Goal: Task Accomplishment & Management: Manage account settings

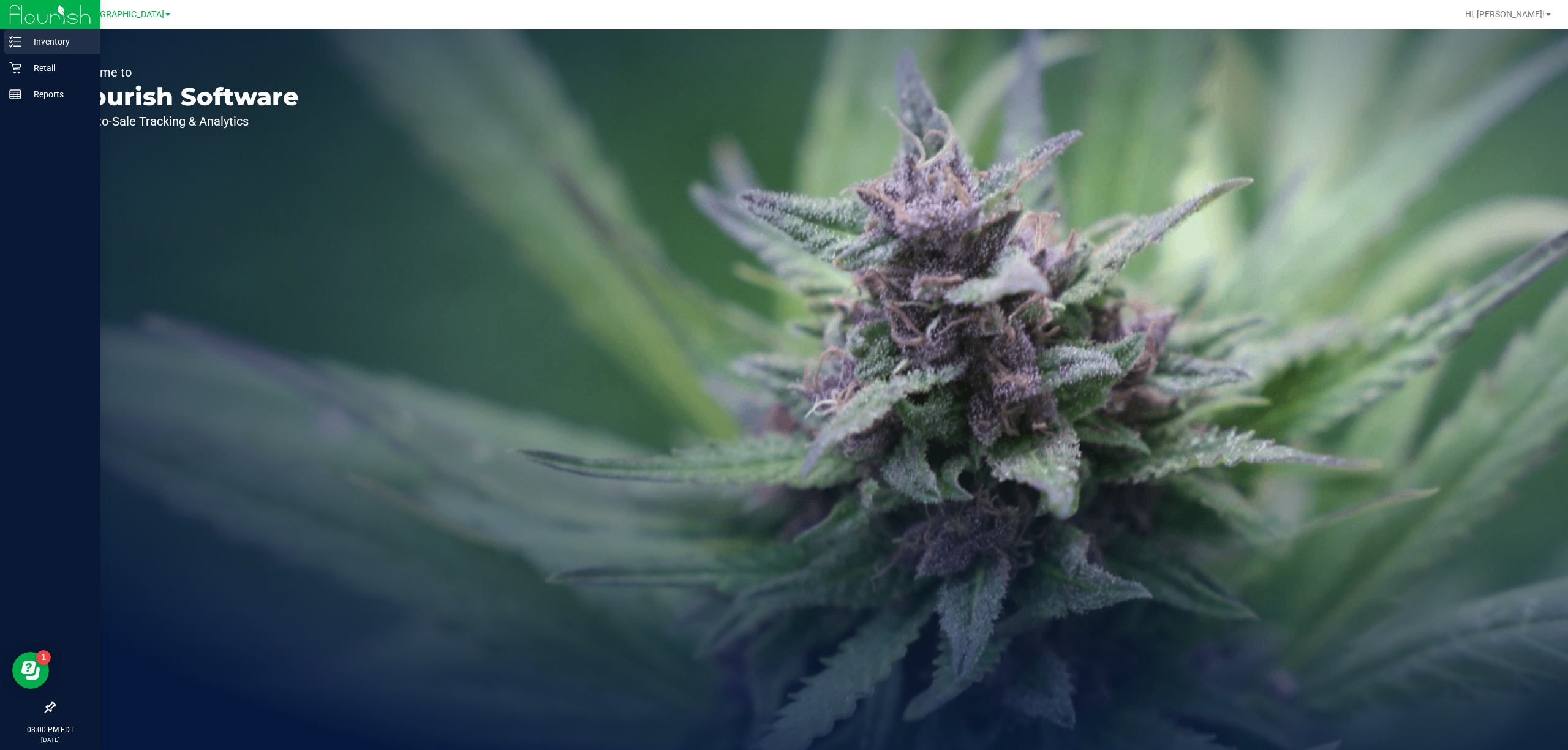
click at [21, 39] on p "Inventory" at bounding box center [58, 41] width 73 height 14
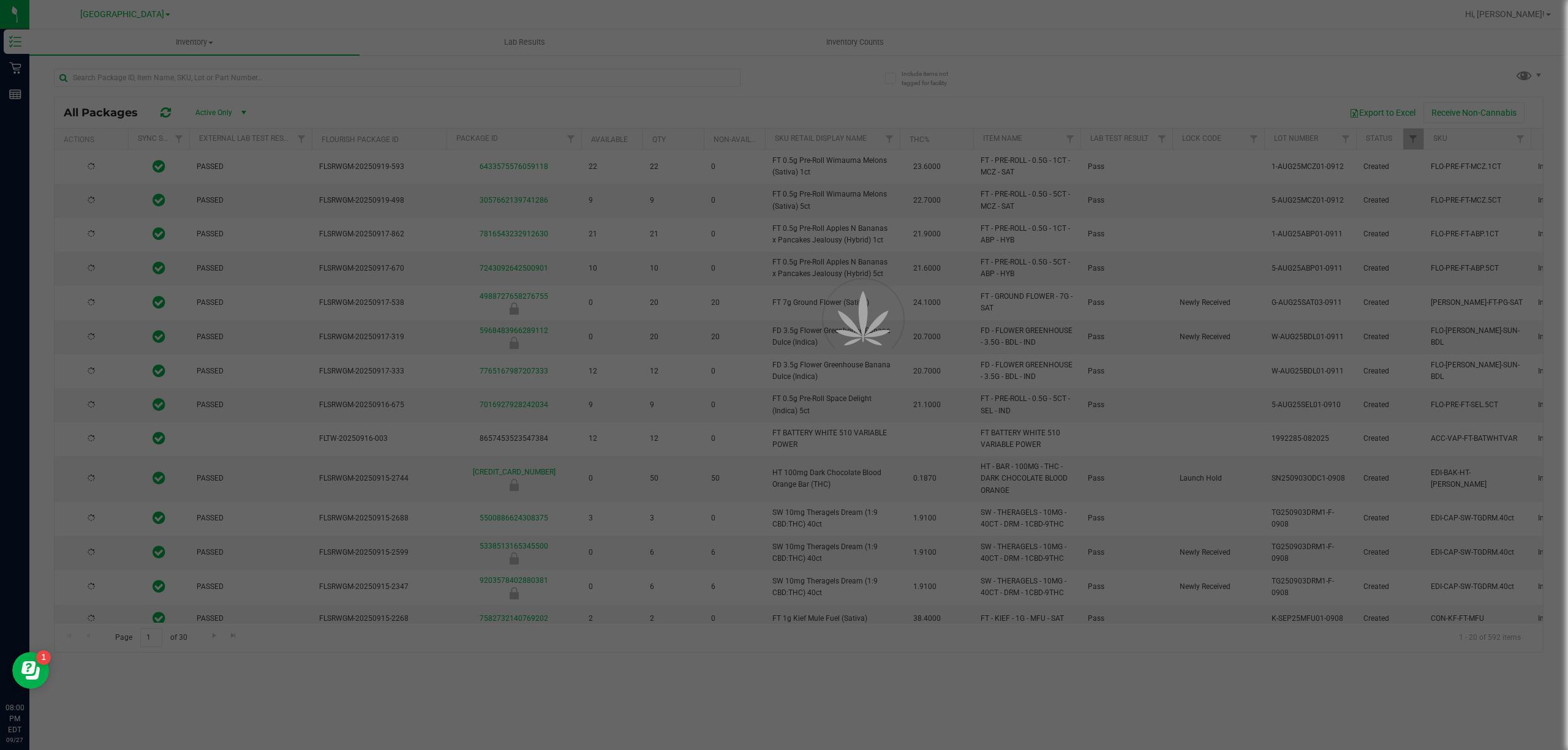
click at [548, 79] on div at bounding box center [784, 375] width 1568 height 750
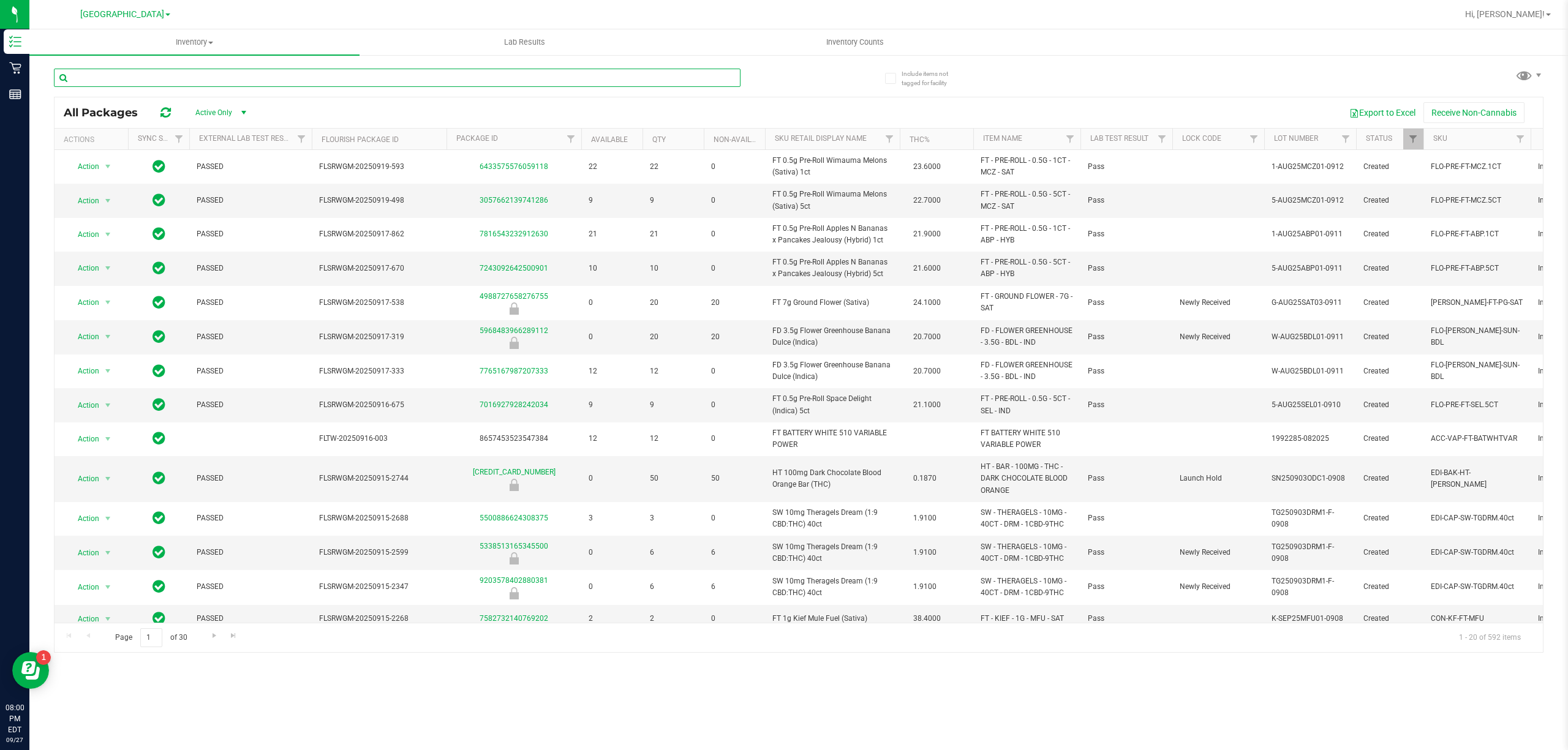
click at [550, 77] on input "text" at bounding box center [396, 78] width 686 height 19
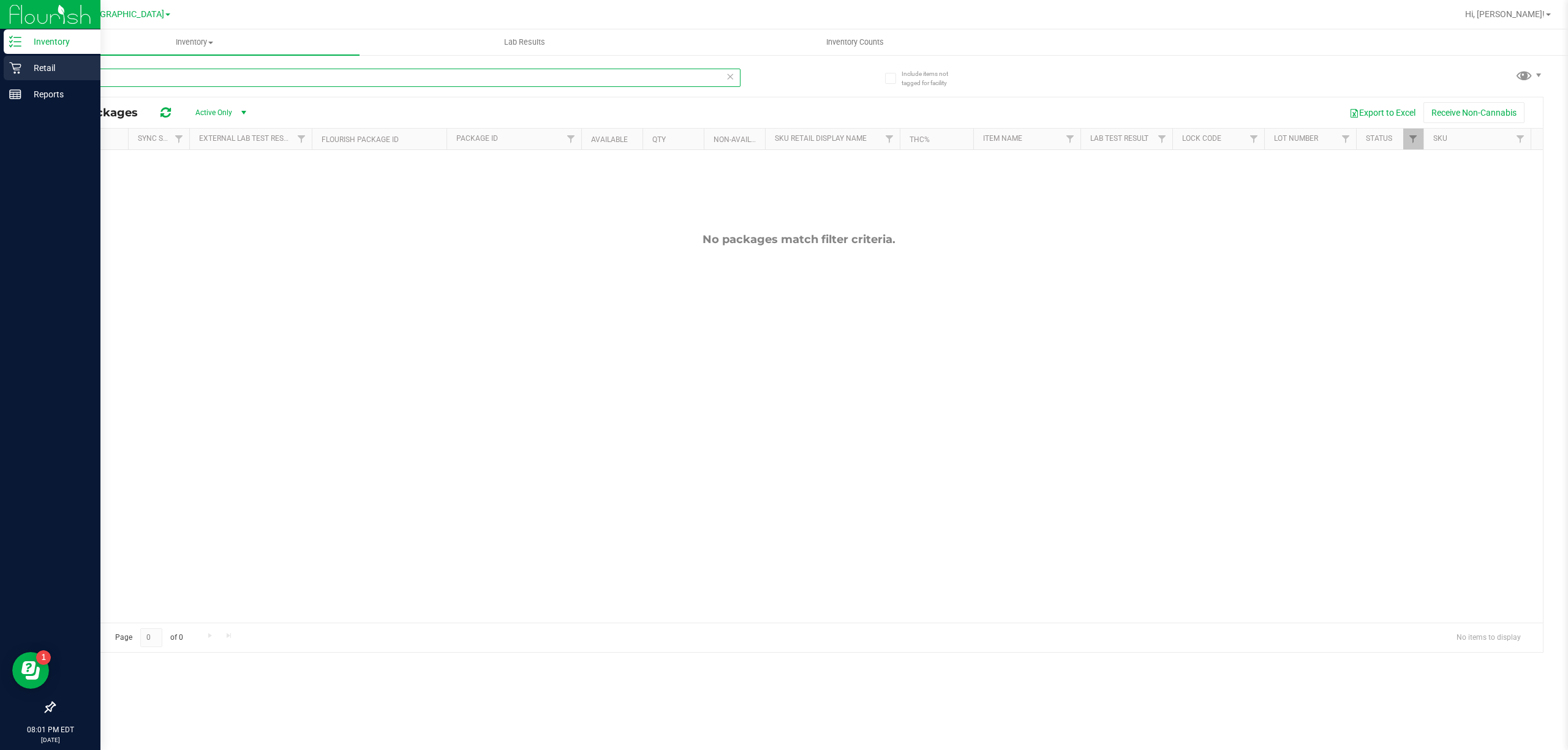
type input "8750`"
click at [5, 72] on div "Retail" at bounding box center [52, 67] width 97 height 24
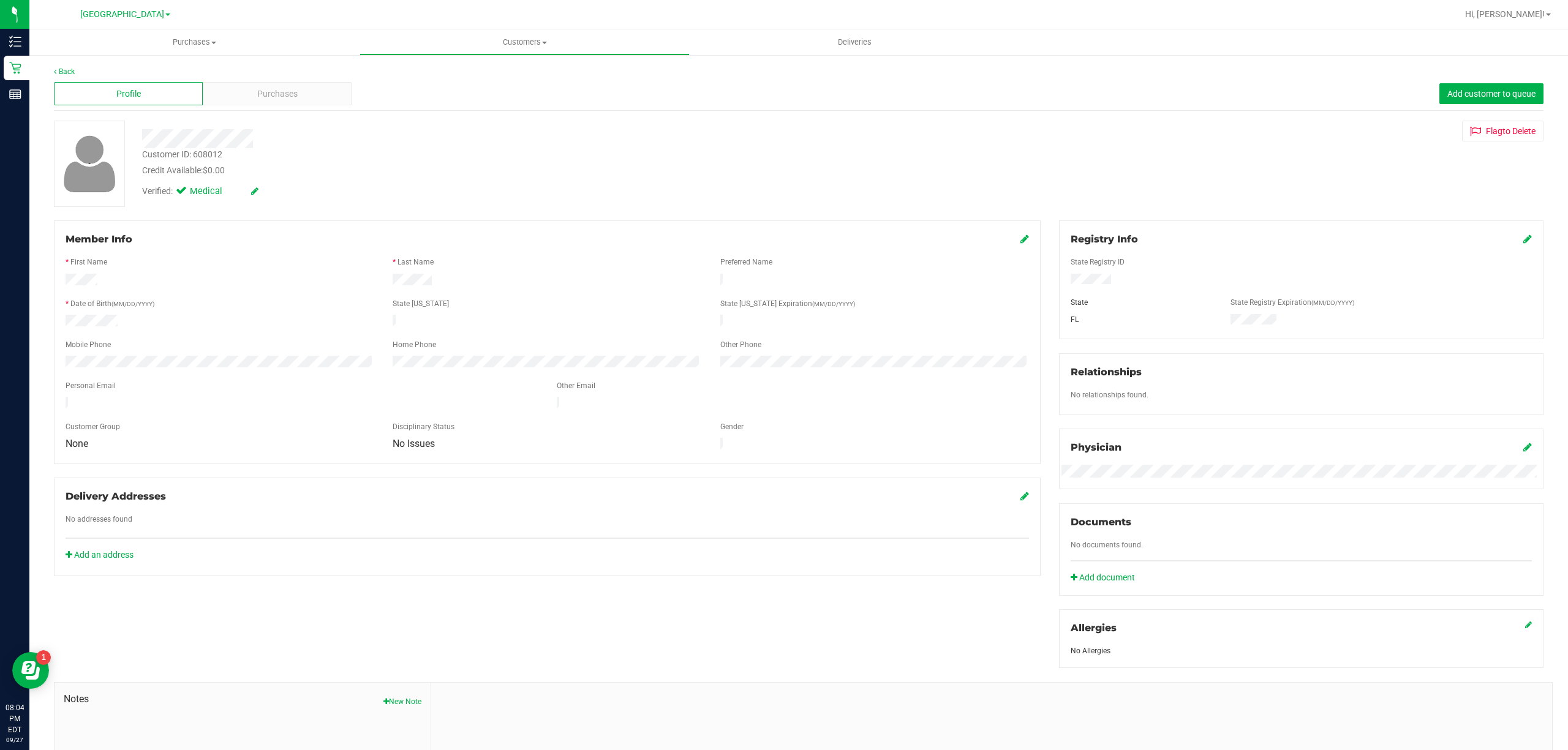
click at [63, 66] on div "Back" at bounding box center [798, 72] width 1490 height 11
click at [72, 74] on link "Back" at bounding box center [64, 72] width 21 height 9
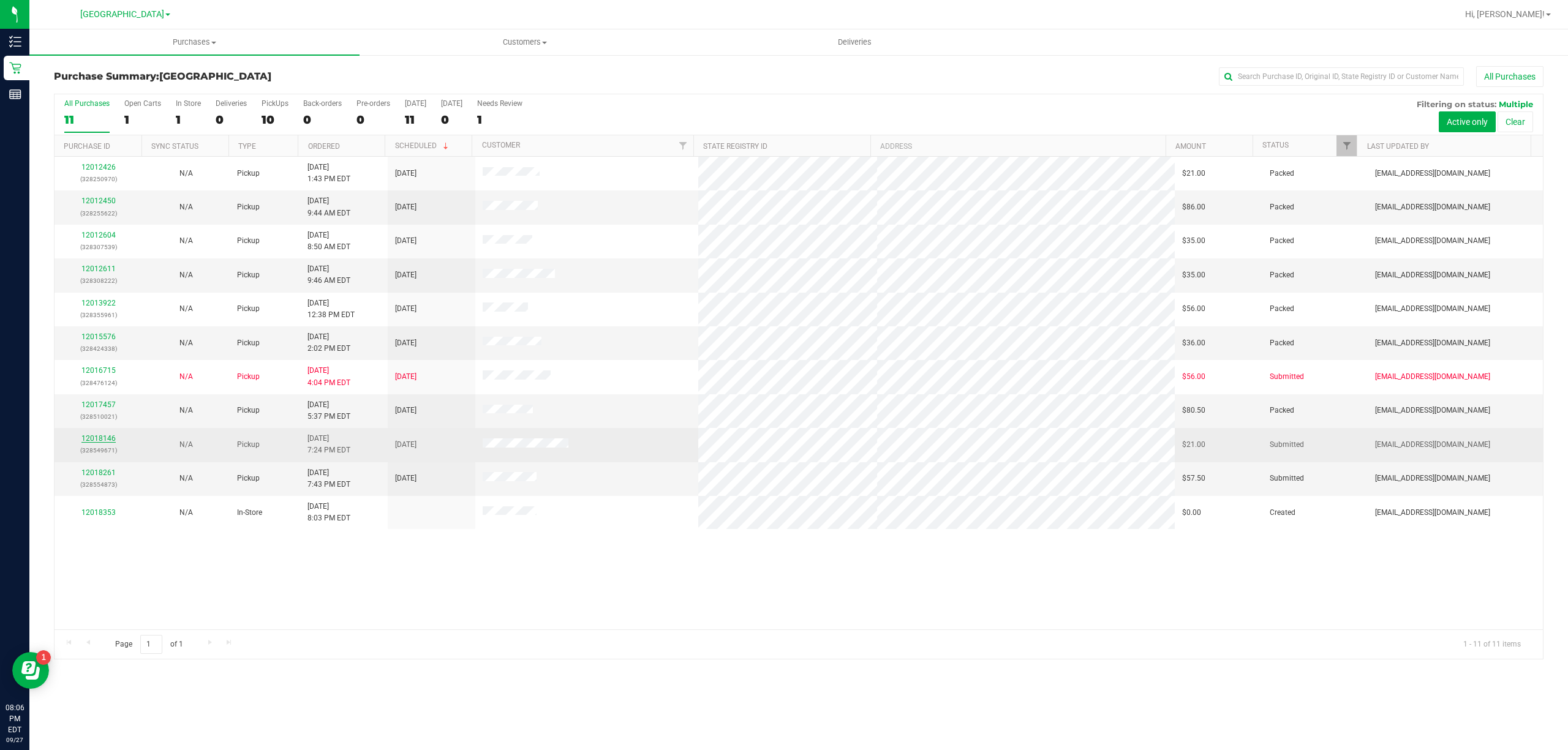
click at [98, 443] on link "12018146" at bounding box center [98, 439] width 34 height 9
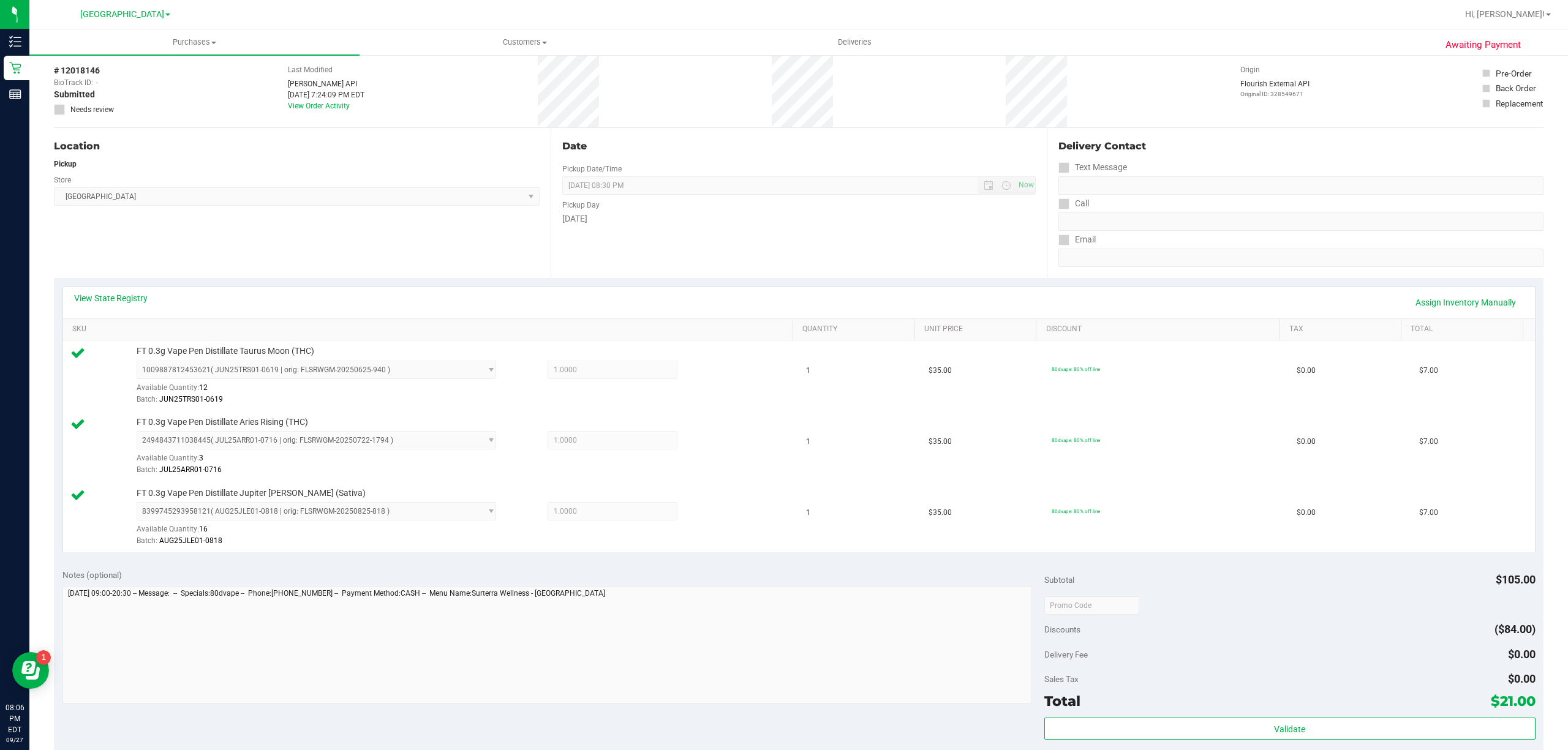
scroll to position [245, 0]
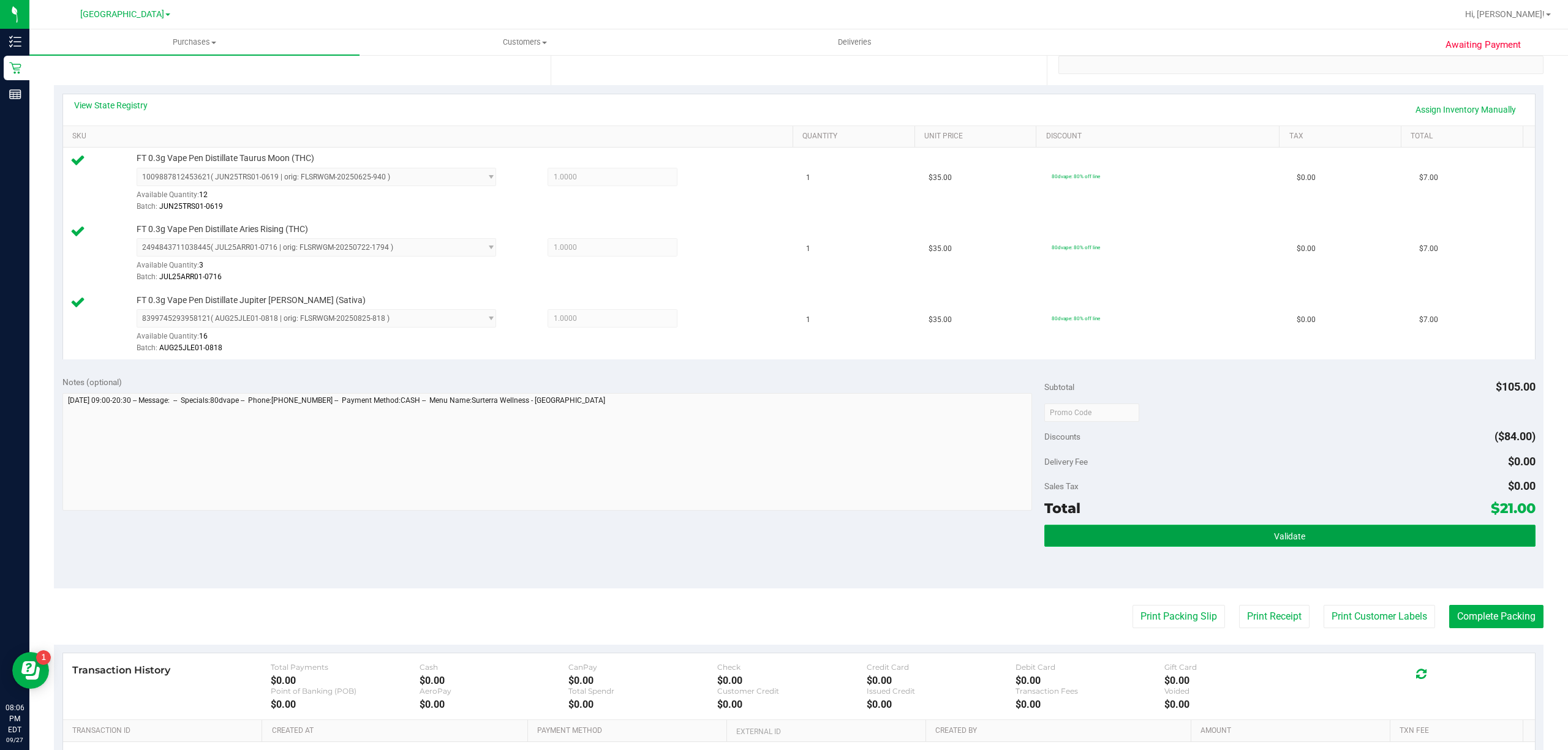
click at [1321, 547] on button "Validate" at bounding box center [1290, 536] width 491 height 22
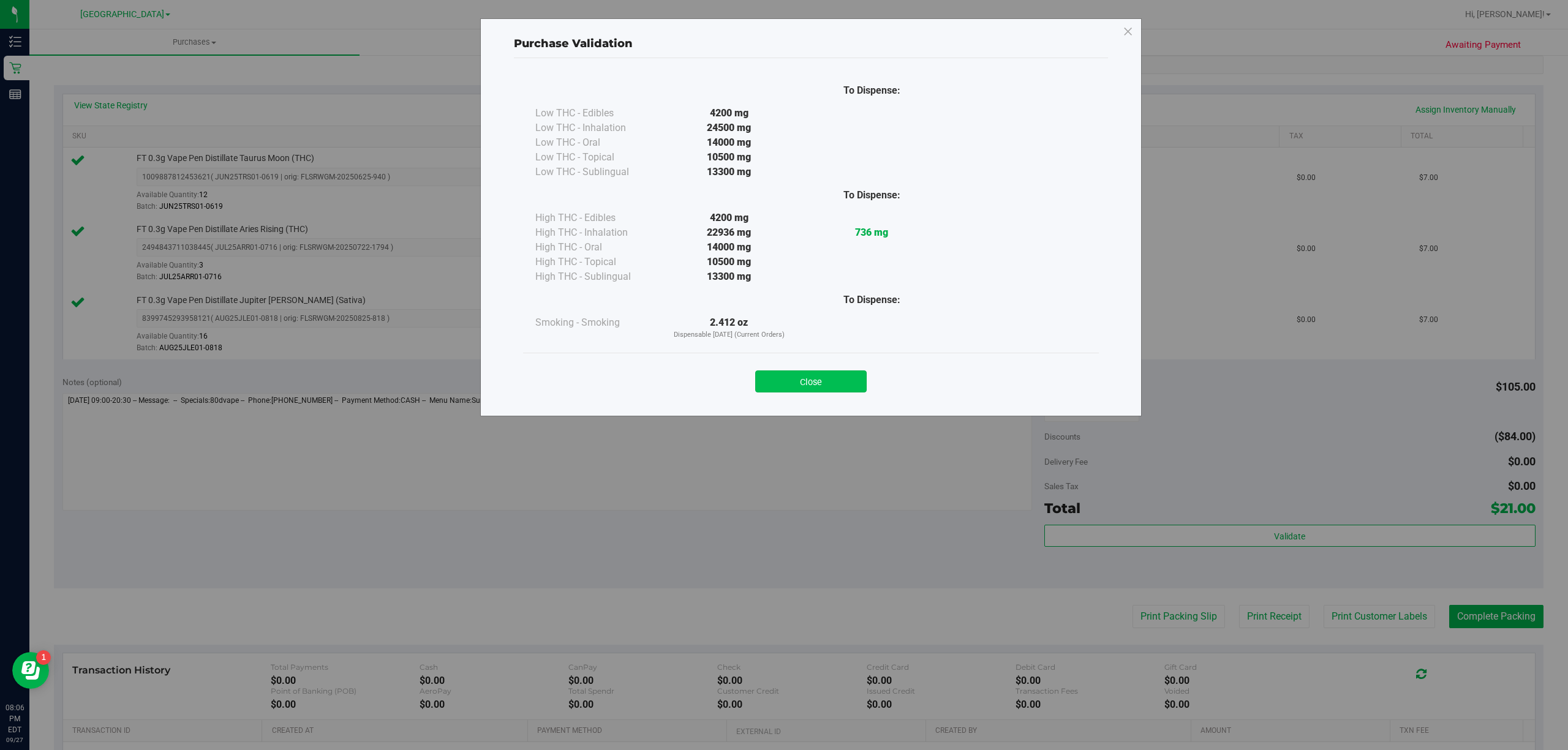
click at [795, 388] on button "Close" at bounding box center [811, 381] width 112 height 22
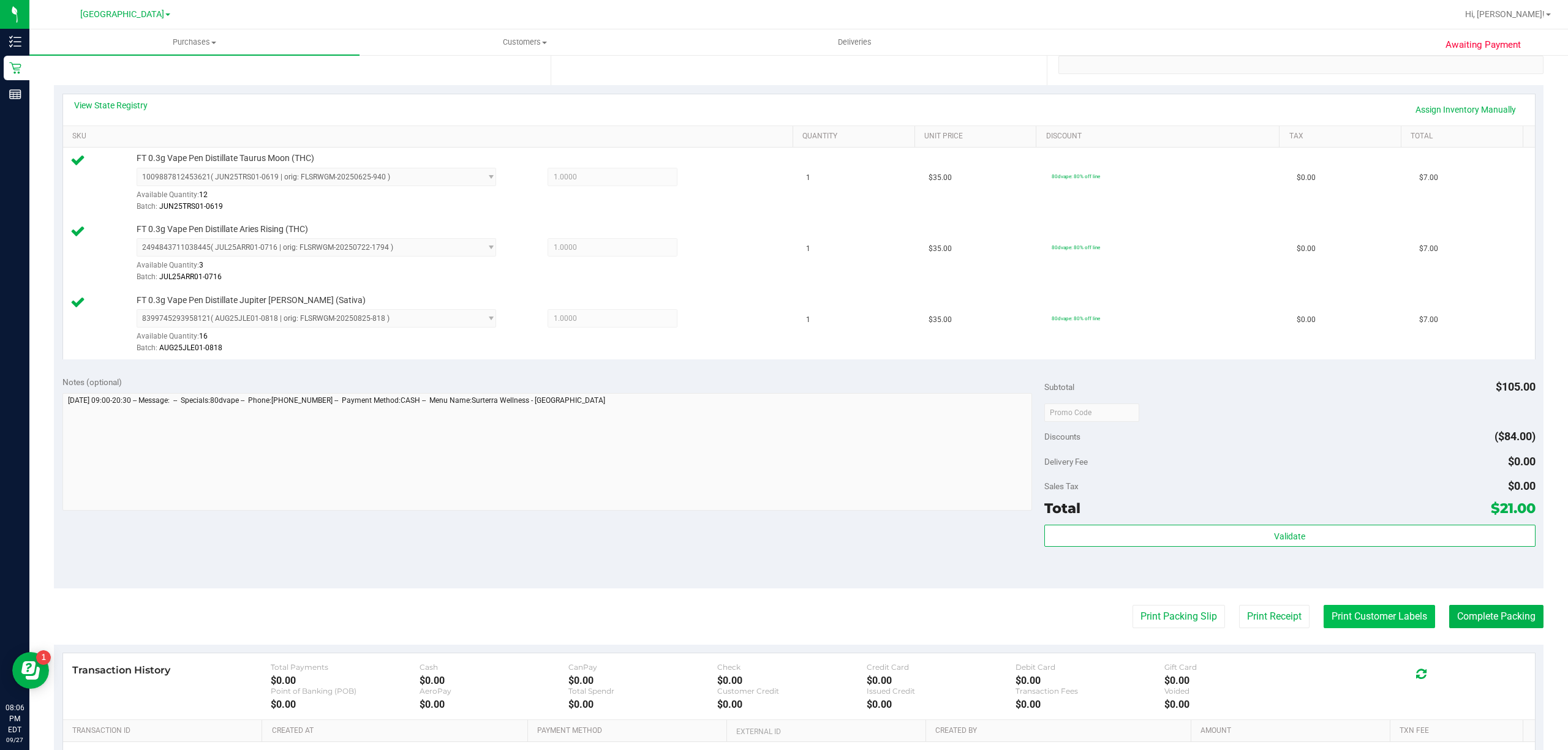
click at [1328, 628] on button "Print Customer Labels" at bounding box center [1379, 617] width 112 height 23
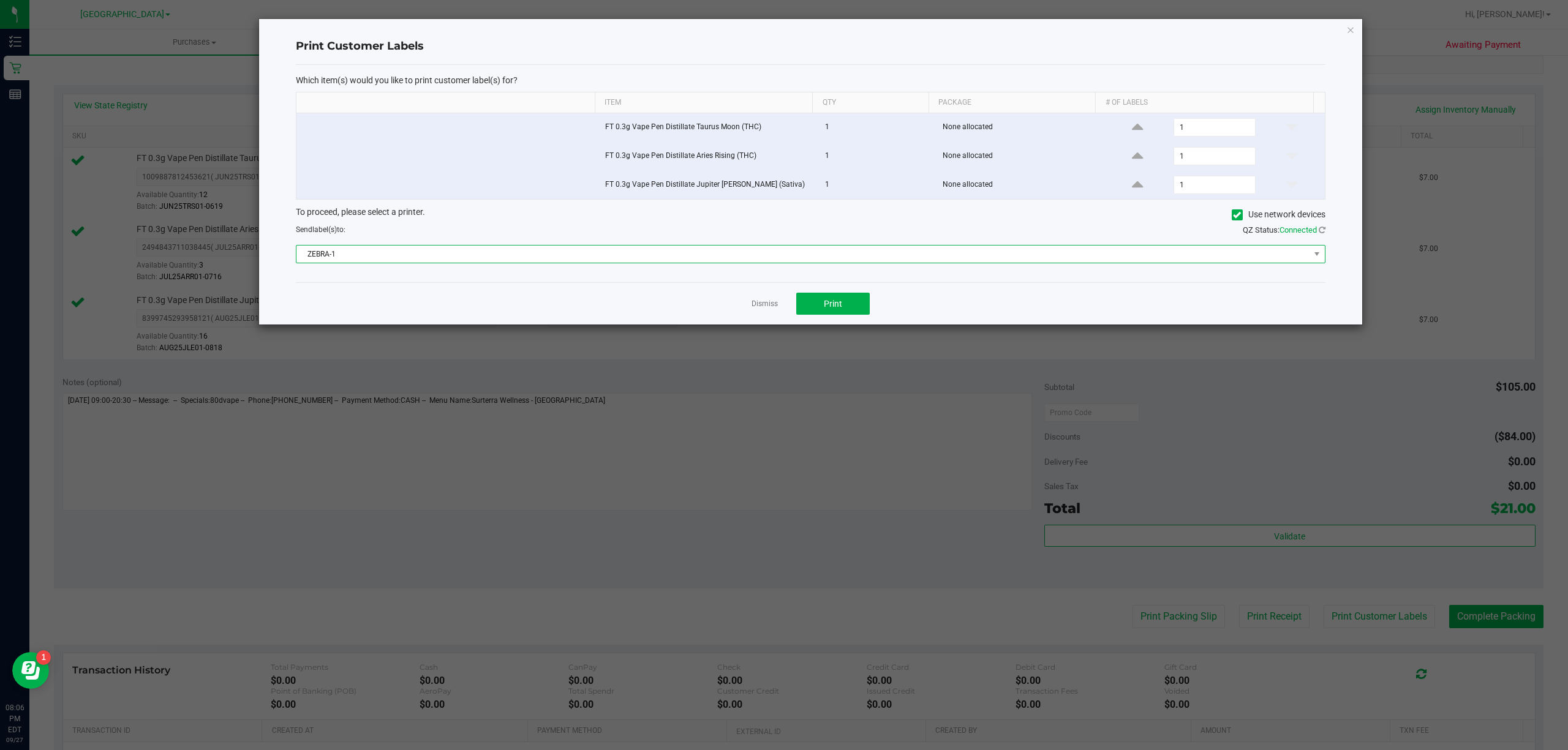
click at [787, 253] on span "ZEBRA-1" at bounding box center [803, 253] width 1013 height 17
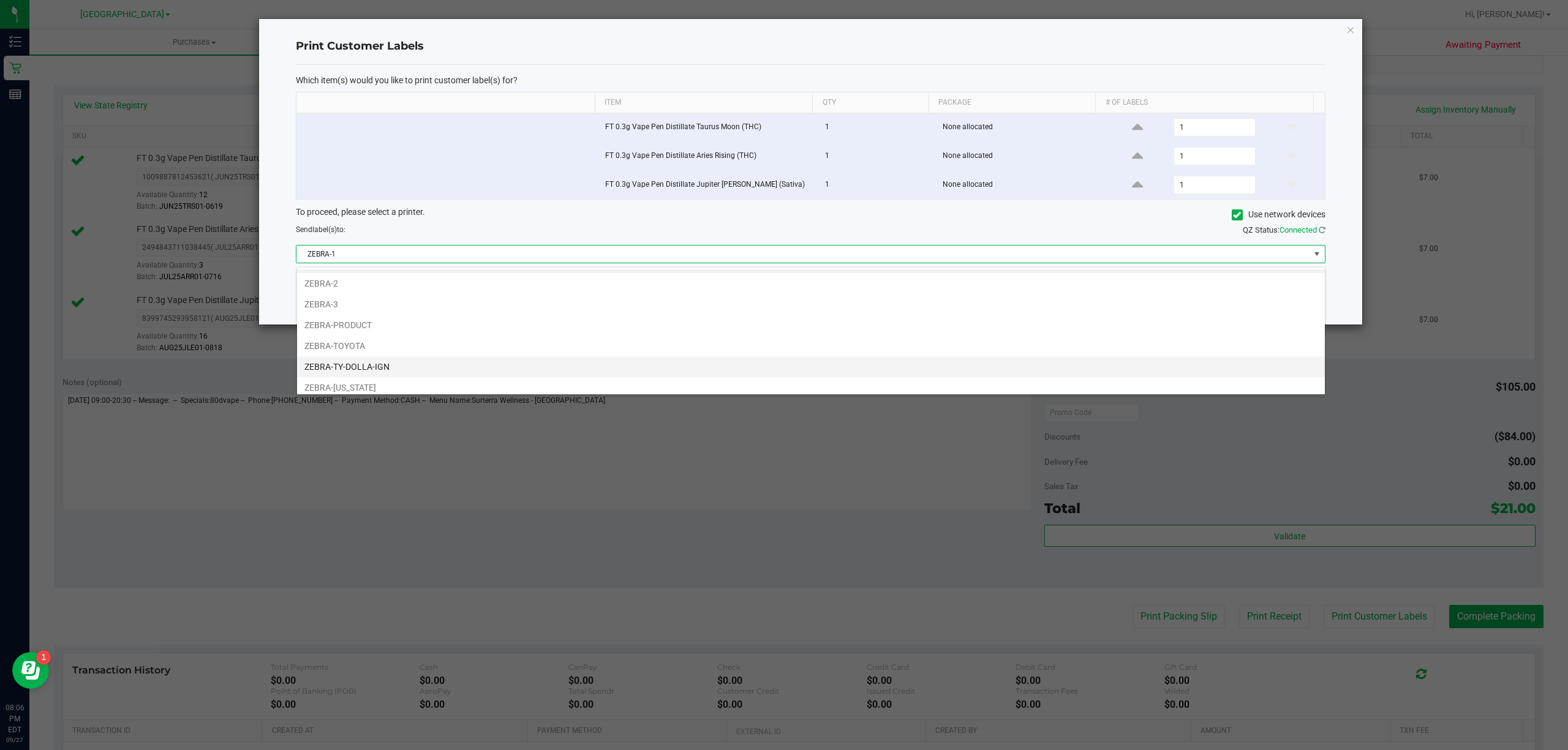
scroll to position [26, 0]
click at [413, 376] on li "ZEBRA-UTAH" at bounding box center [811, 381] width 1027 height 21
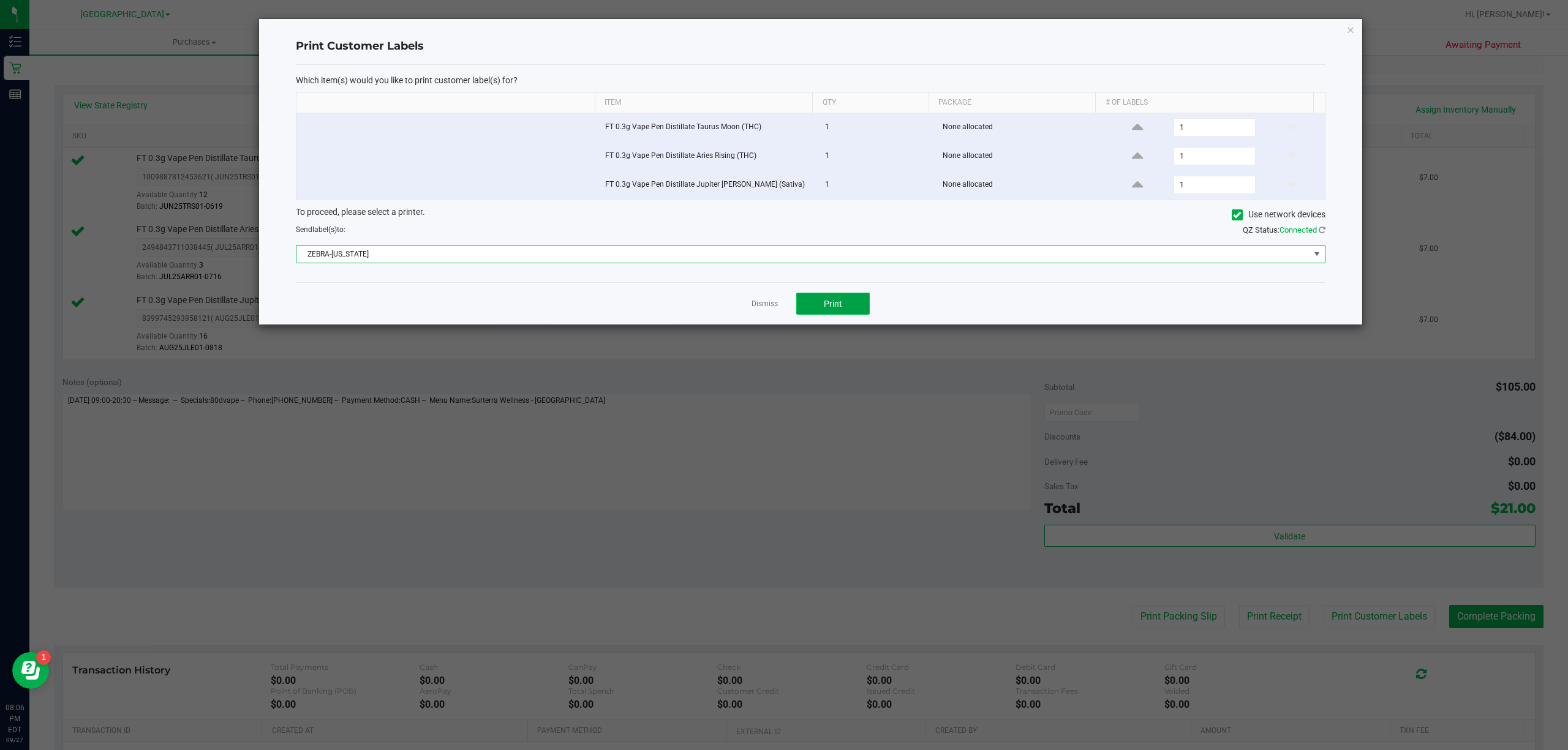
click at [864, 310] on button "Print" at bounding box center [833, 303] width 73 height 22
click at [757, 310] on link "Dismiss" at bounding box center [764, 304] width 26 height 11
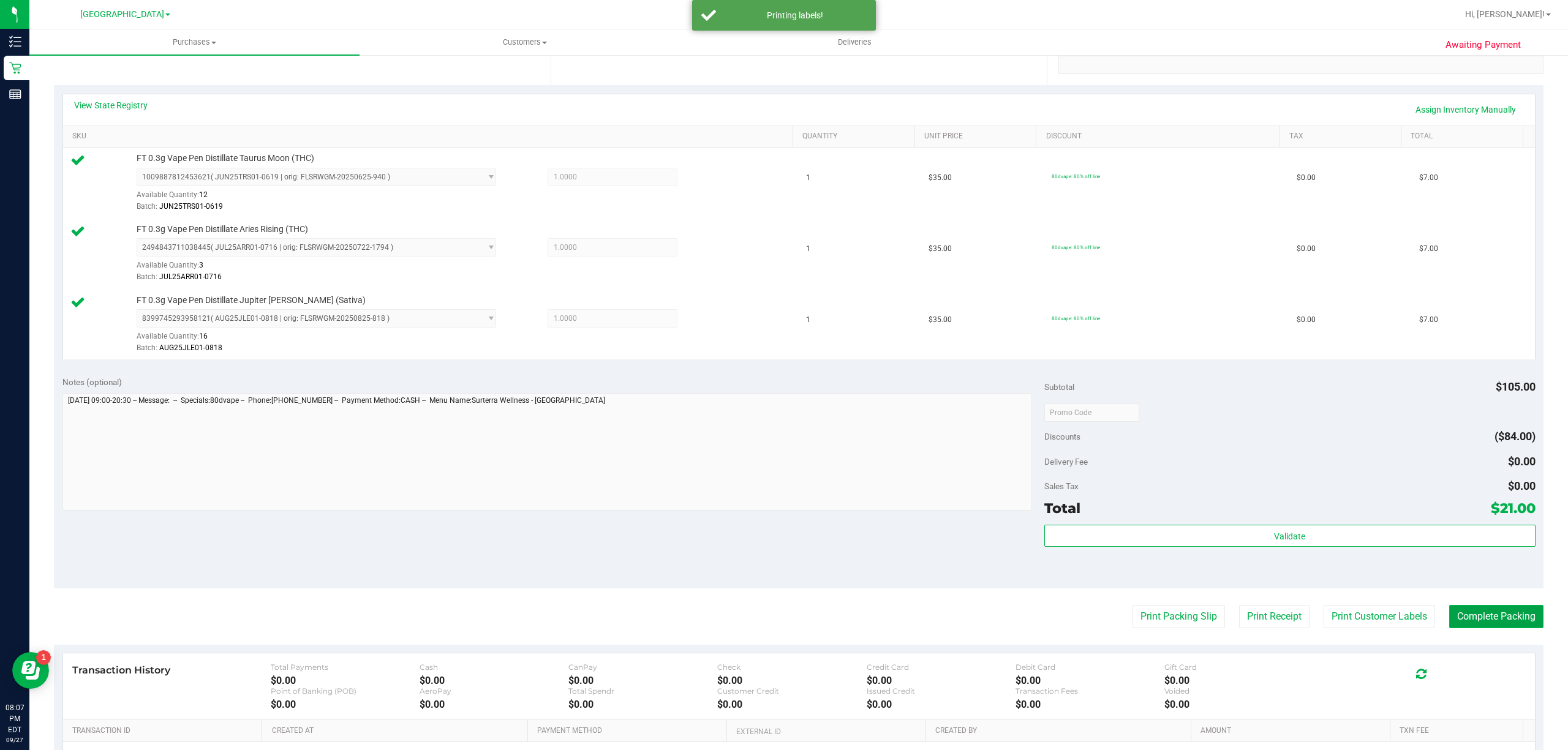
click at [1490, 617] on button "Complete Packing" at bounding box center [1496, 617] width 94 height 23
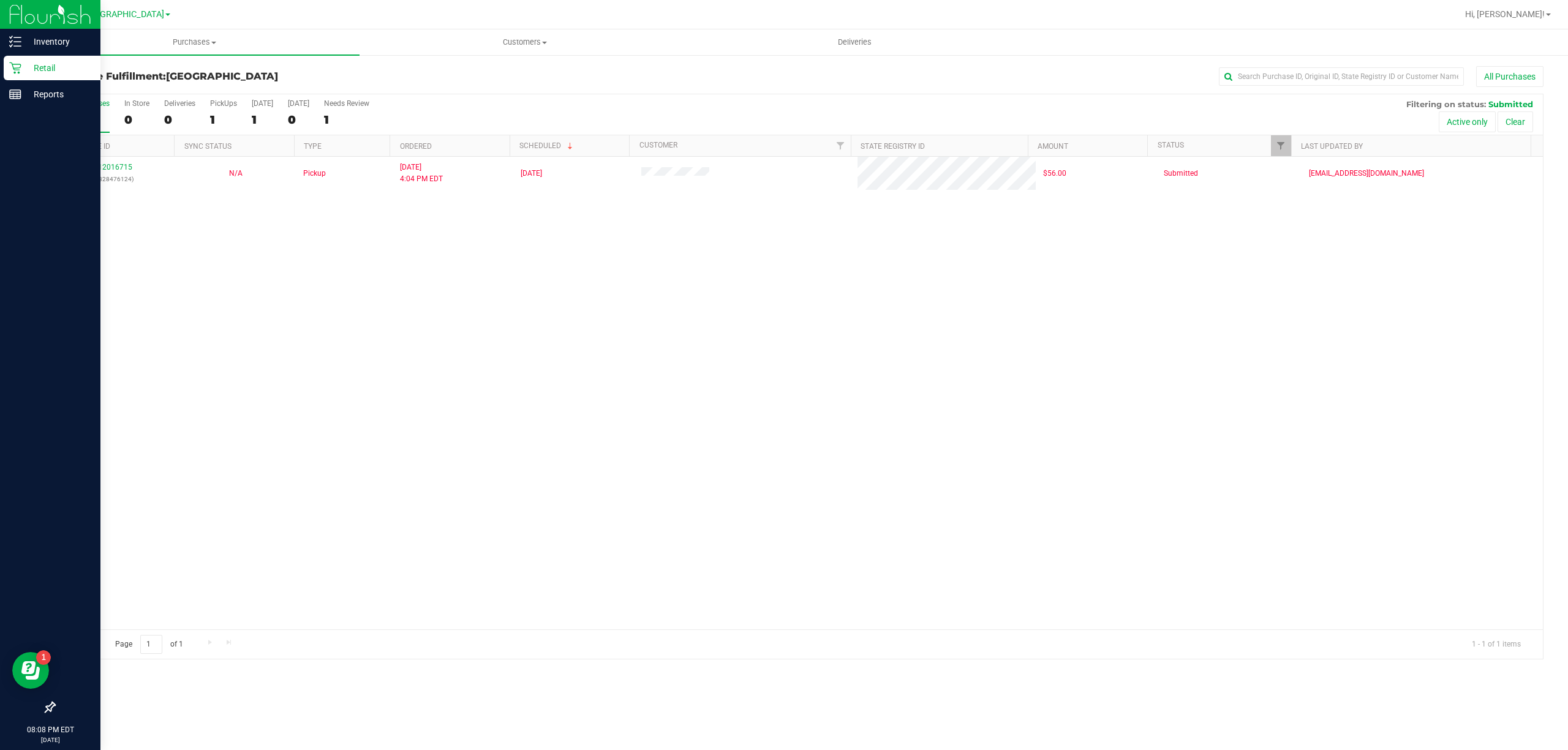
click at [51, 55] on div "Retail" at bounding box center [52, 67] width 97 height 24
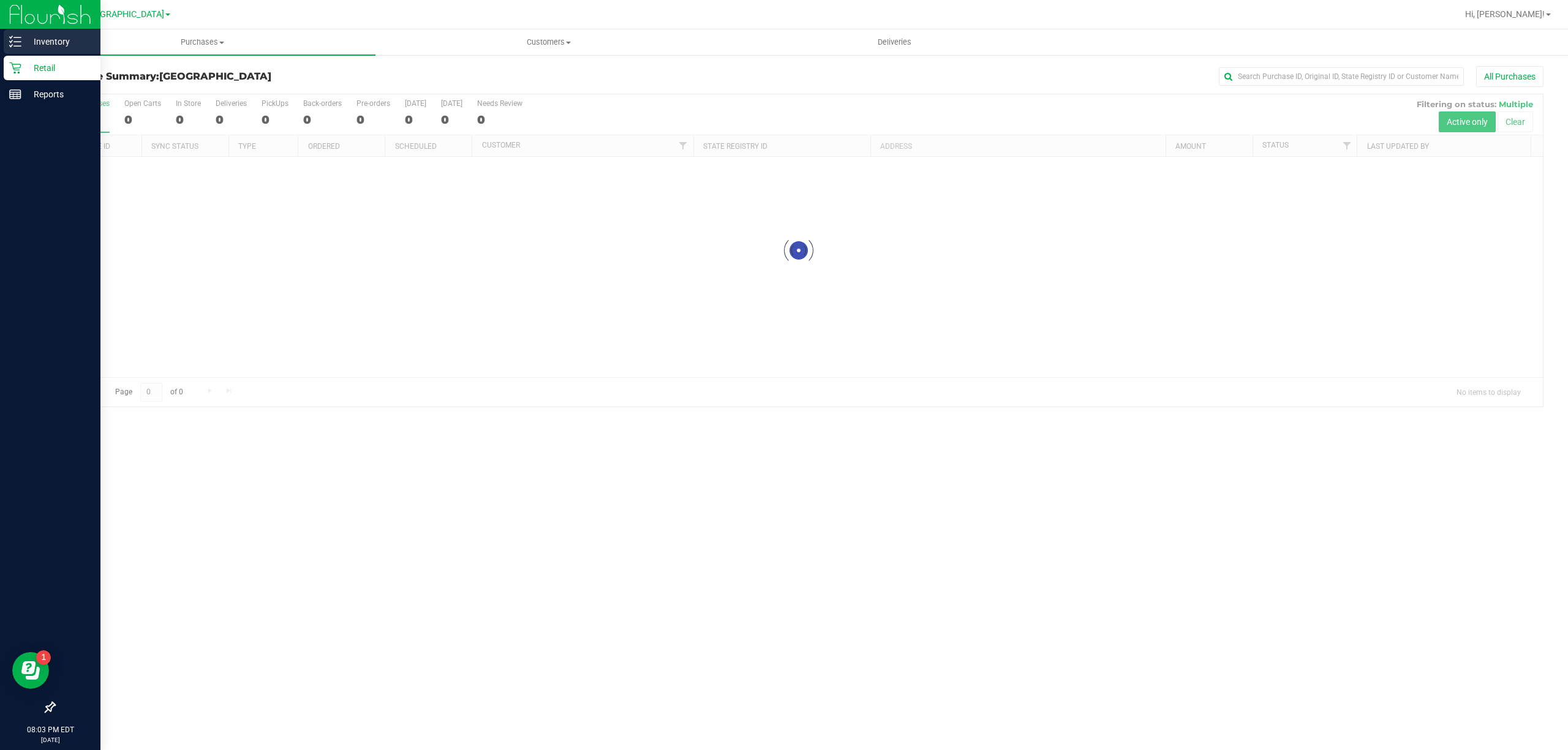
click at [39, 49] on div "Inventory" at bounding box center [52, 41] width 97 height 24
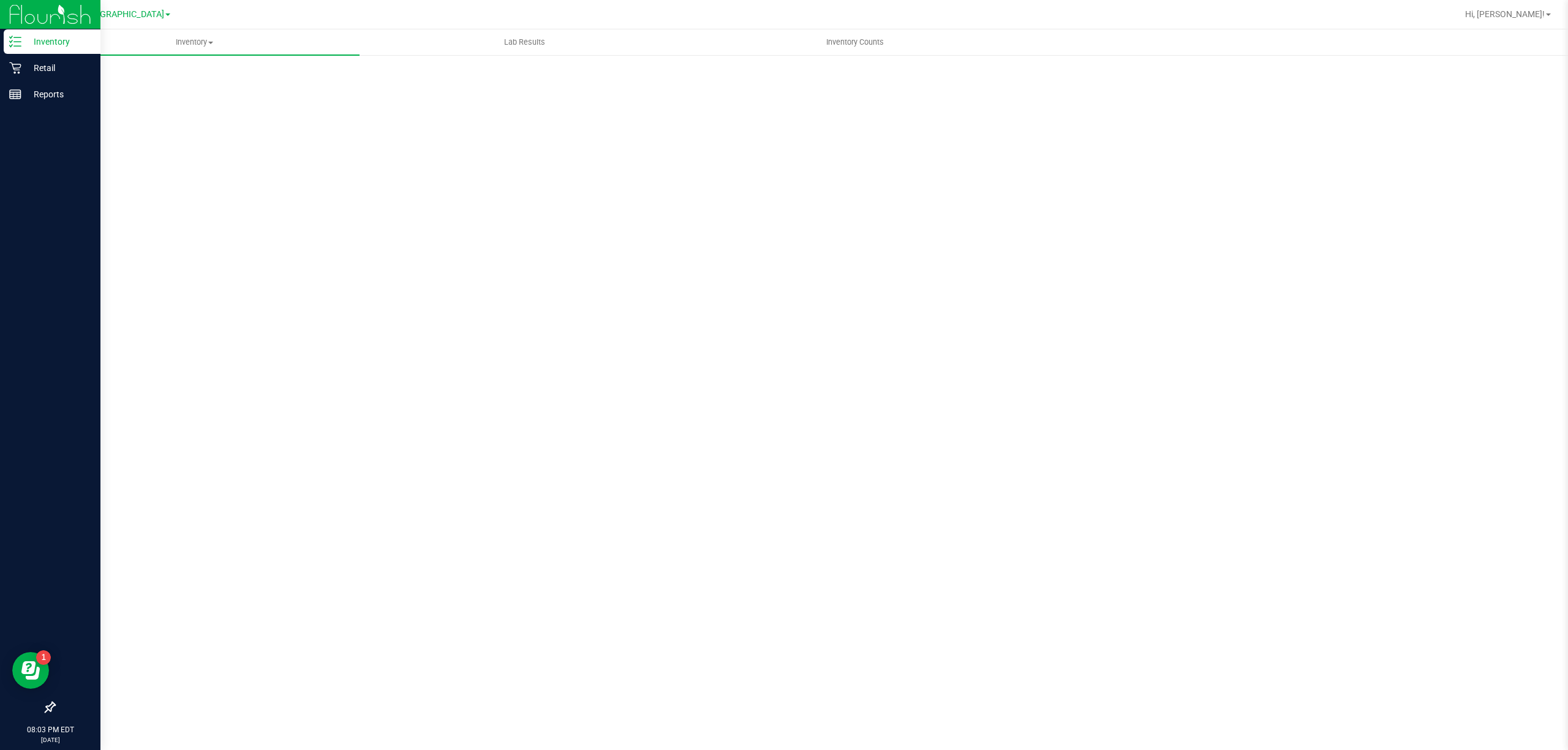
click at [54, 42] on p "Inventory" at bounding box center [58, 41] width 73 height 14
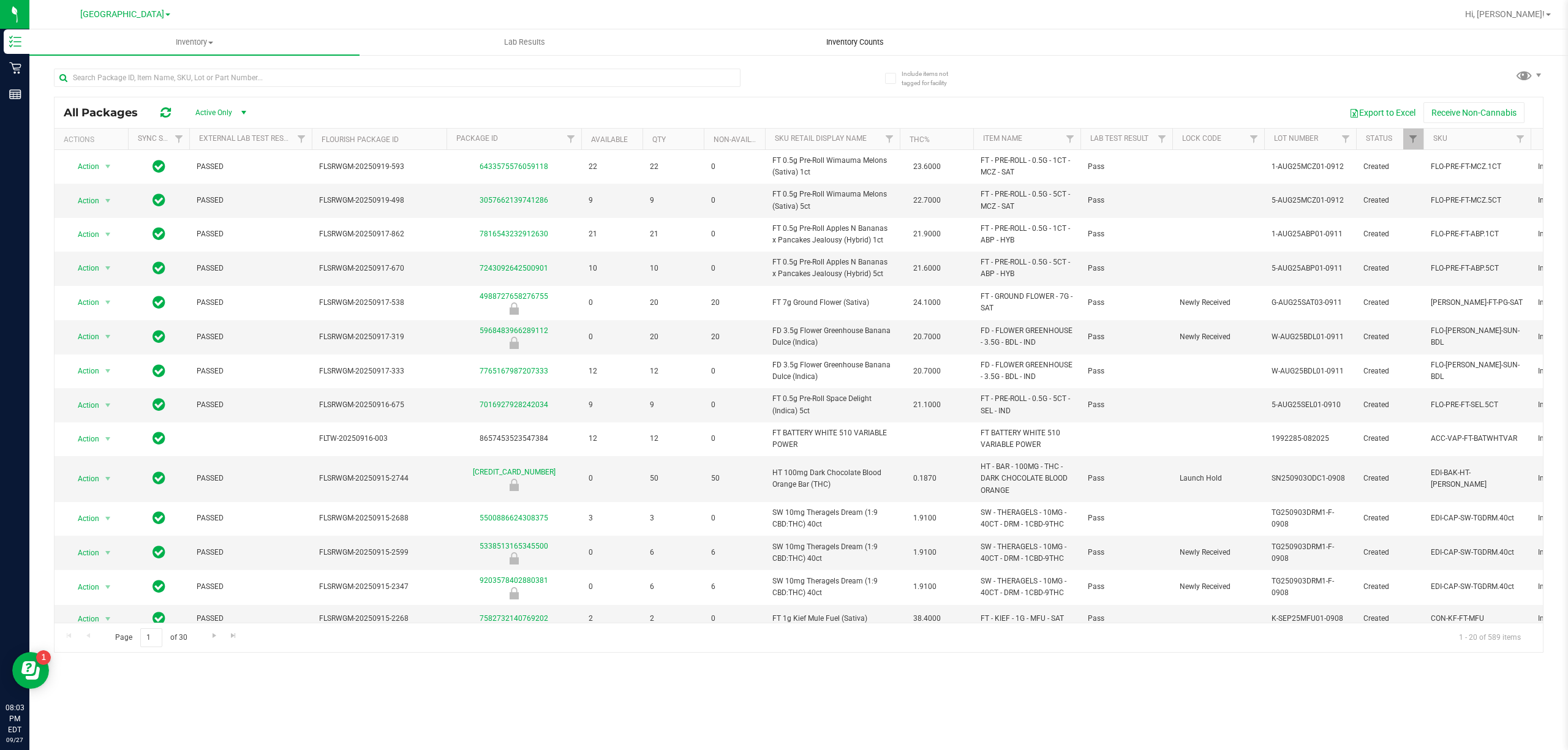
click at [856, 42] on span "Inventory Counts" at bounding box center [855, 42] width 90 height 11
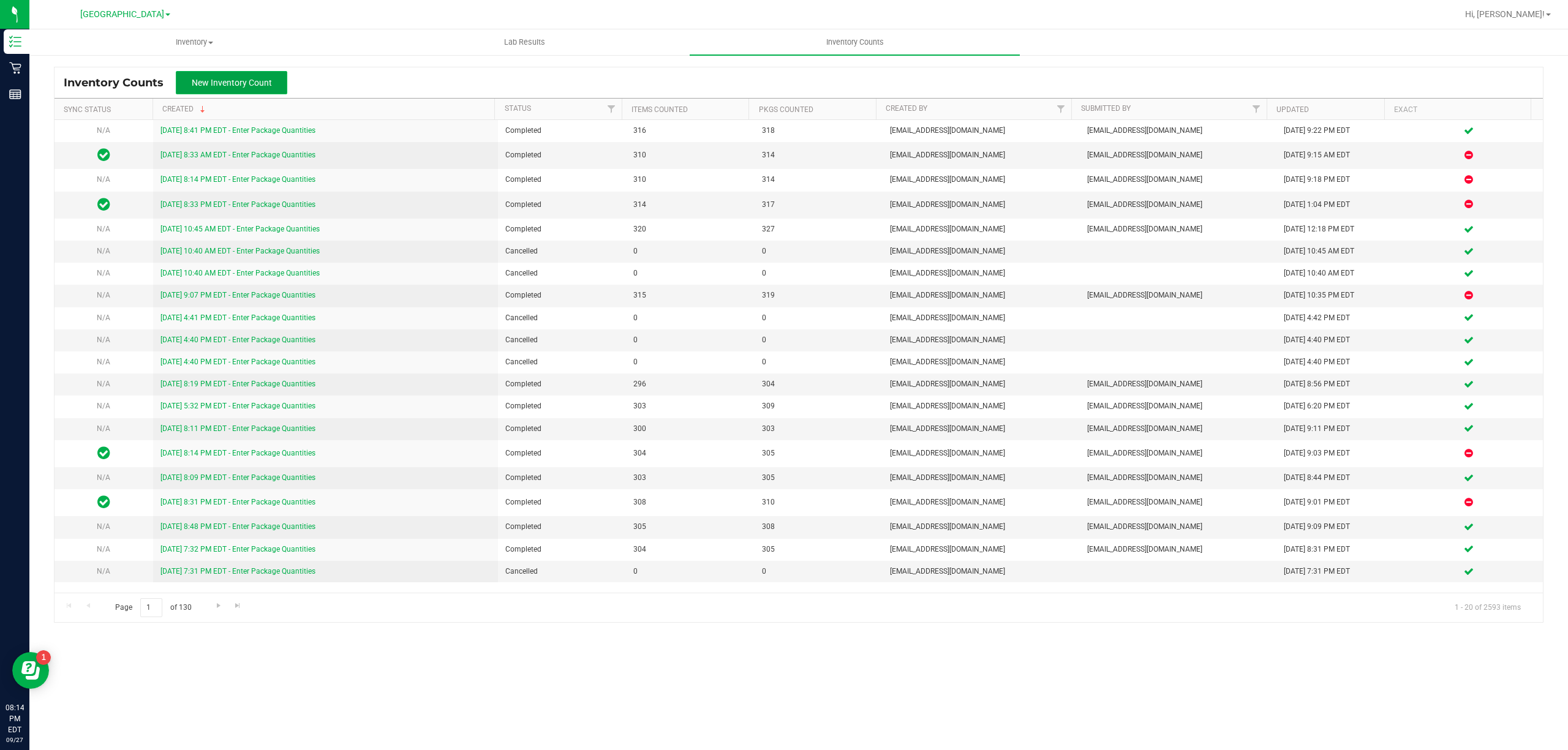
click at [243, 89] on button "New Inventory Count" at bounding box center [231, 82] width 112 height 23
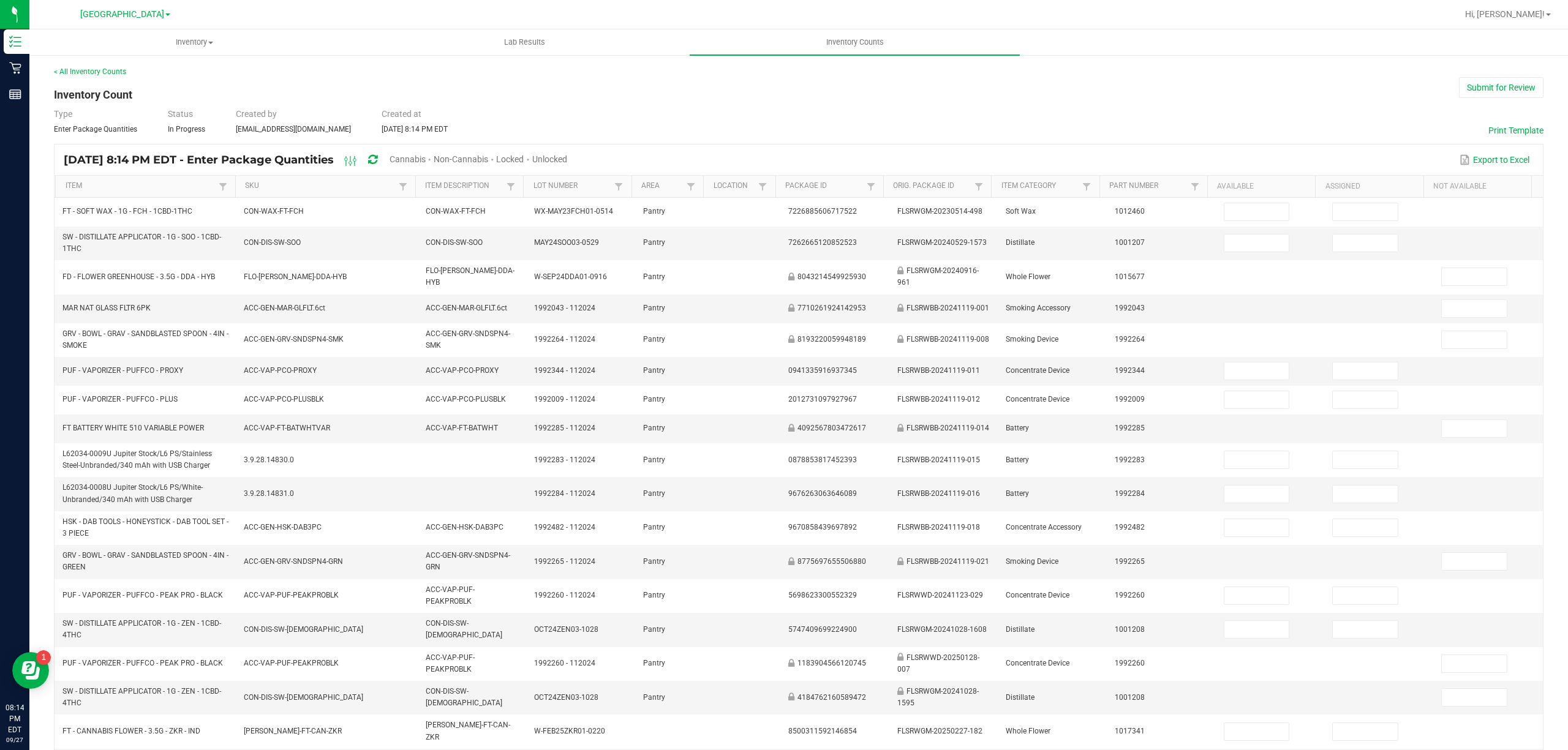
click at [426, 155] on span "Cannabis" at bounding box center [407, 158] width 36 height 10
click at [567, 159] on span "Unlocked" at bounding box center [550, 158] width 35 height 10
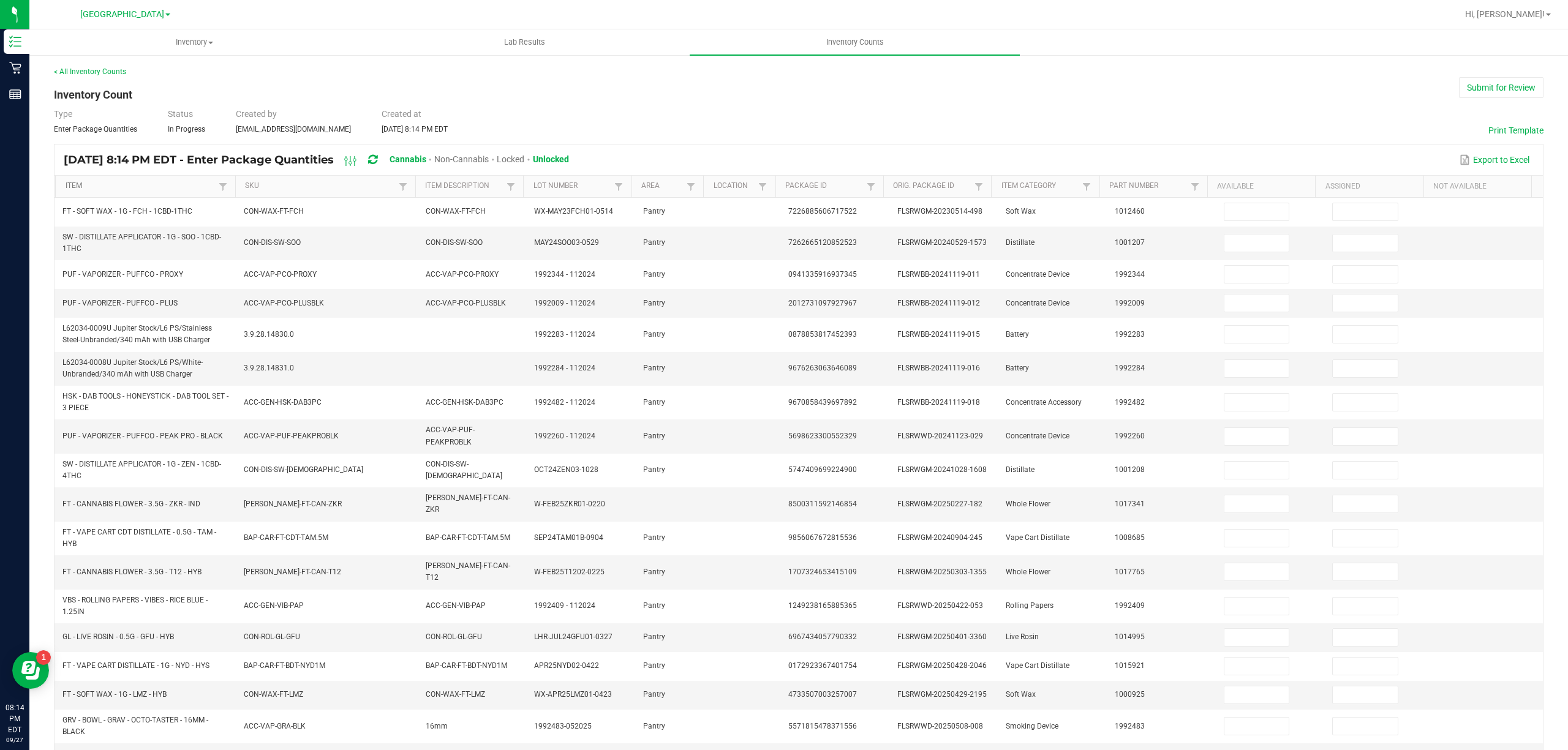
click at [183, 182] on link "Item" at bounding box center [141, 186] width 150 height 10
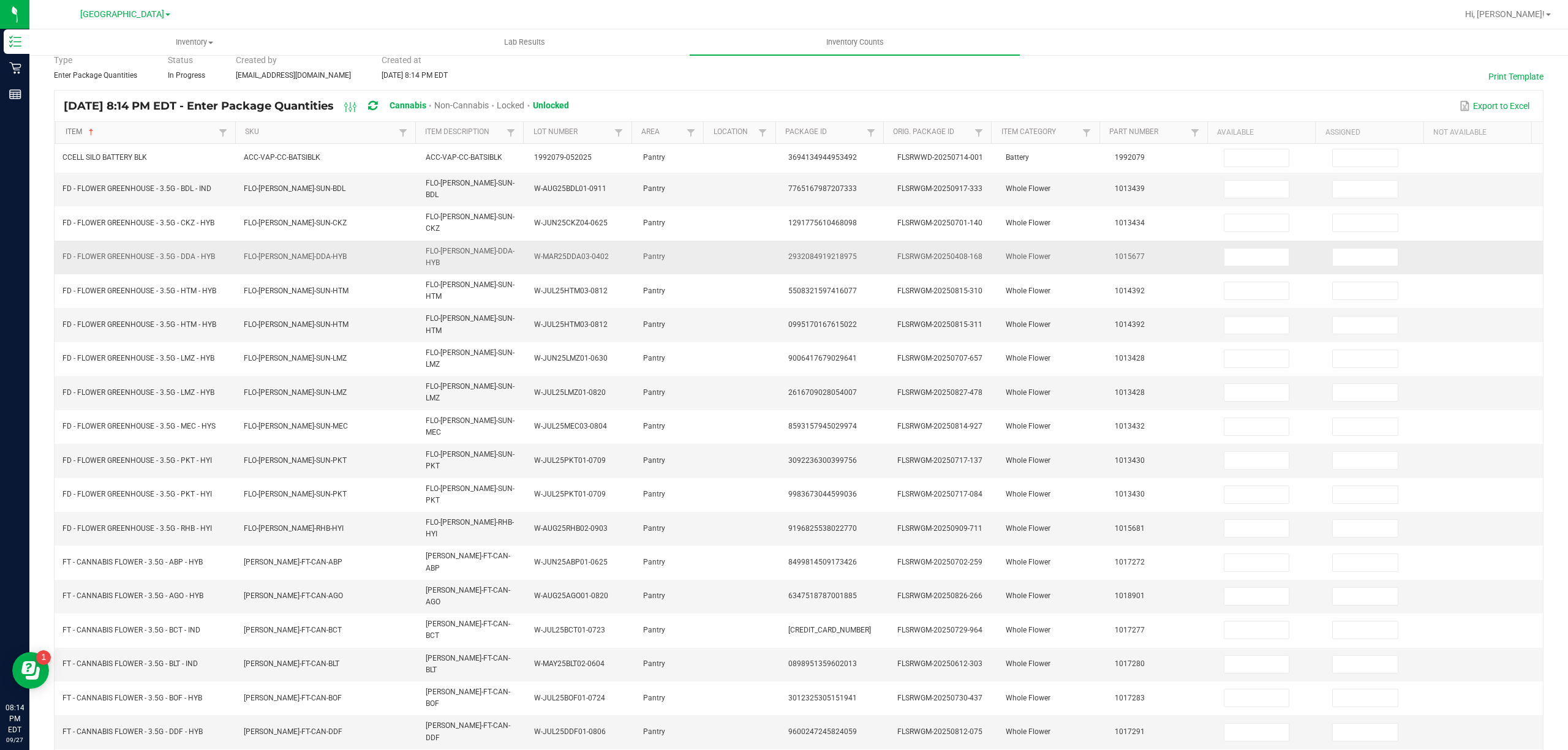
scroll to position [80, 0]
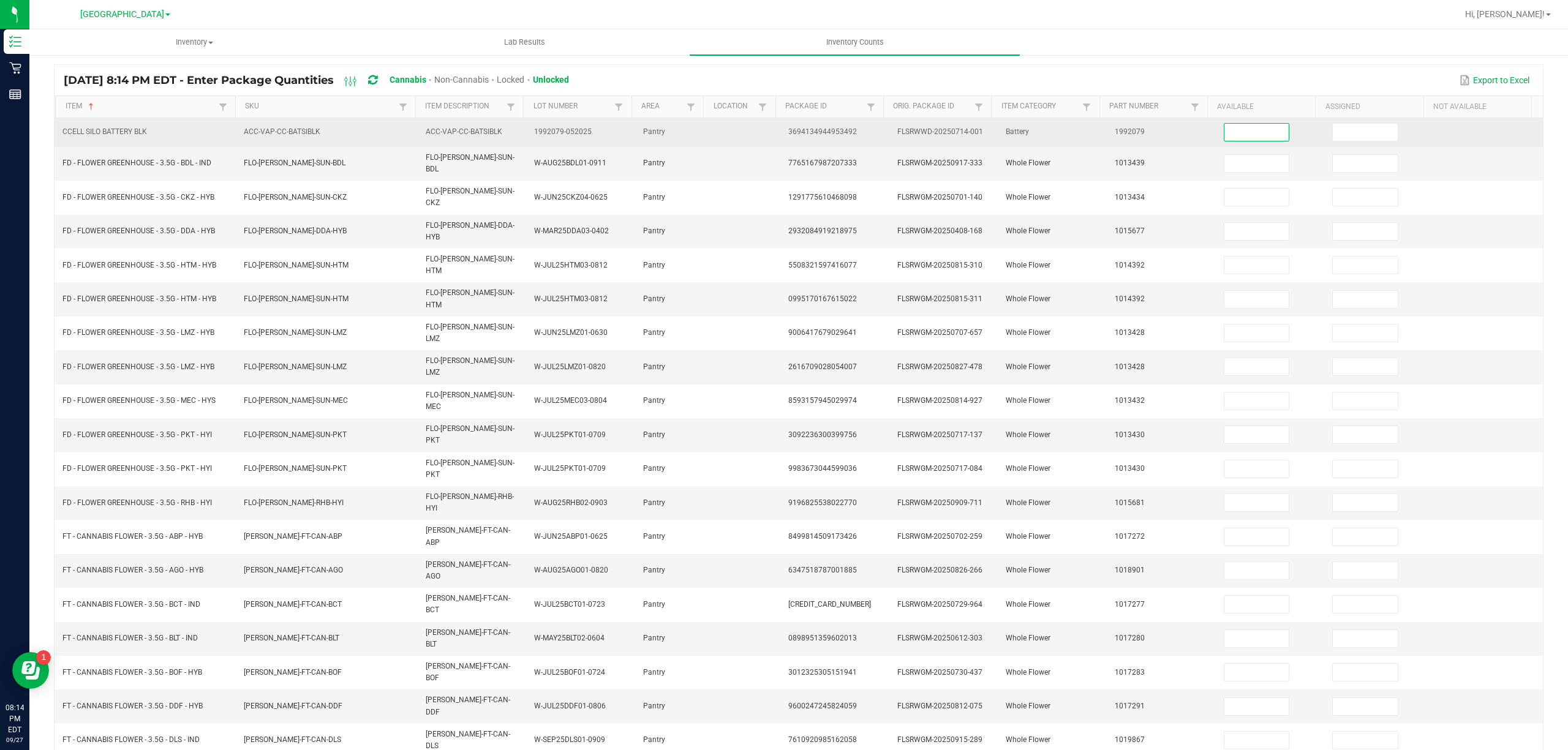
click at [1238, 136] on input at bounding box center [1257, 132] width 65 height 17
type input "1"
type input "0"
type input "12"
type input "0"
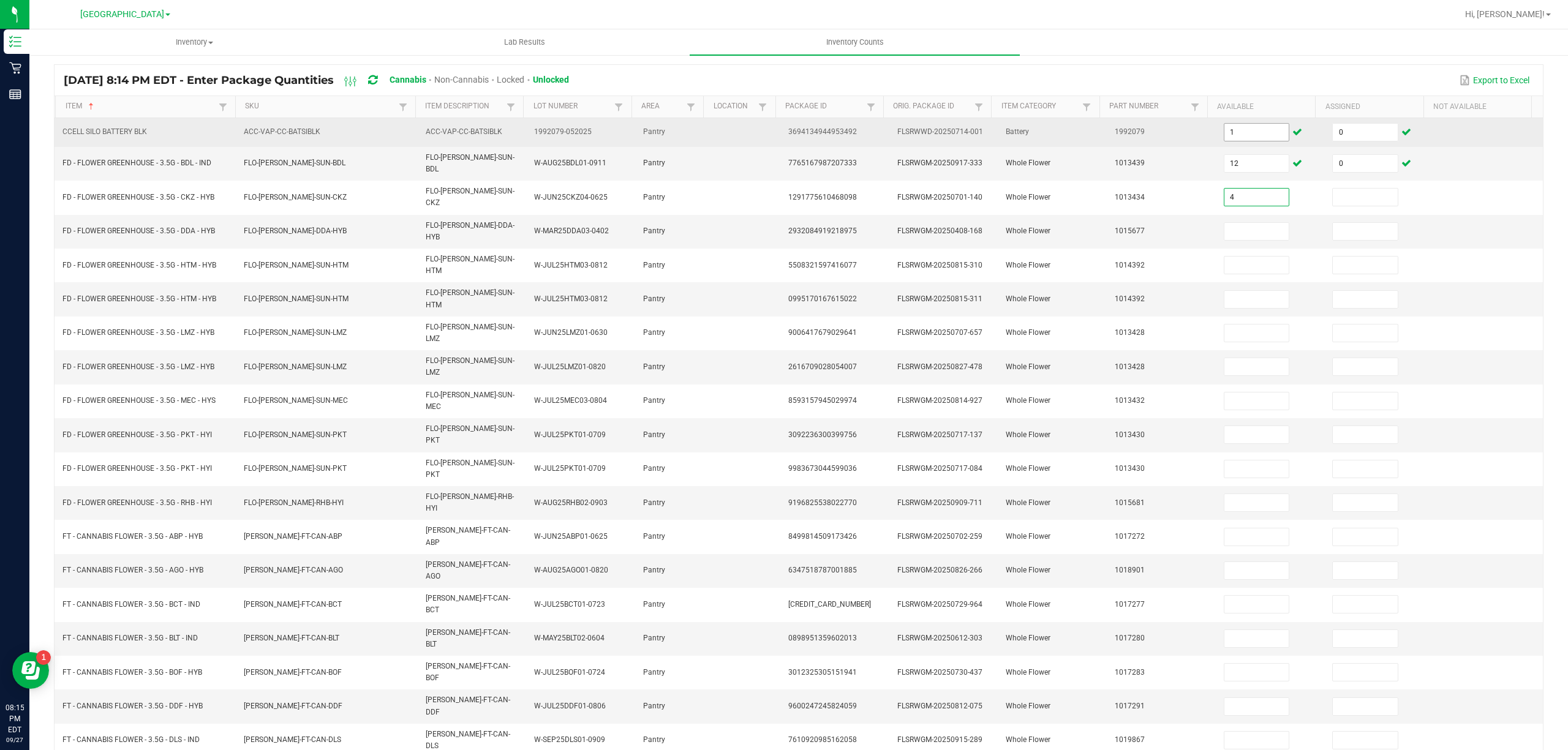
type input "4"
type input "0"
type input "6"
type input "0"
type input "1"
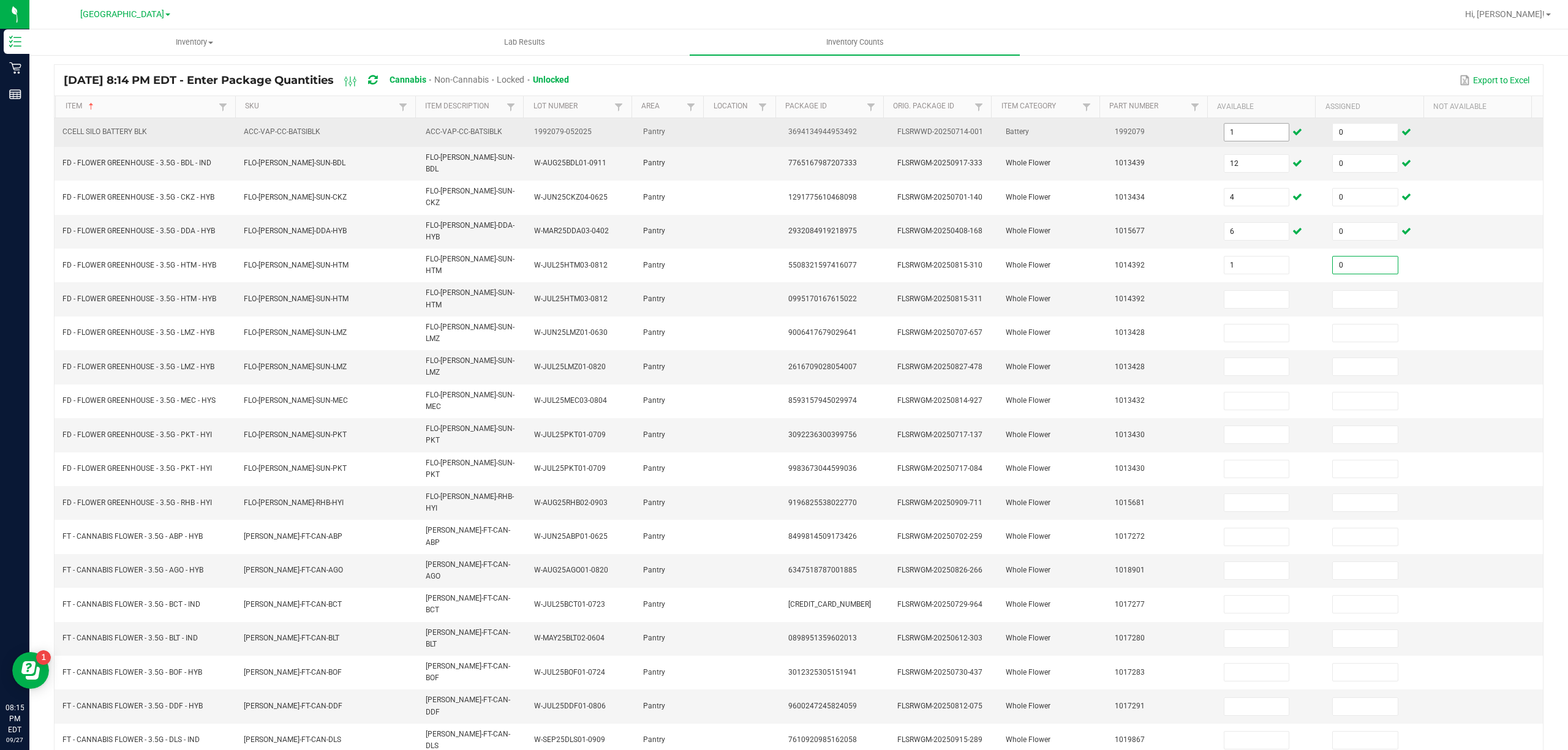
type input "0"
type input "14"
type input "0"
type input "2"
type input "0"
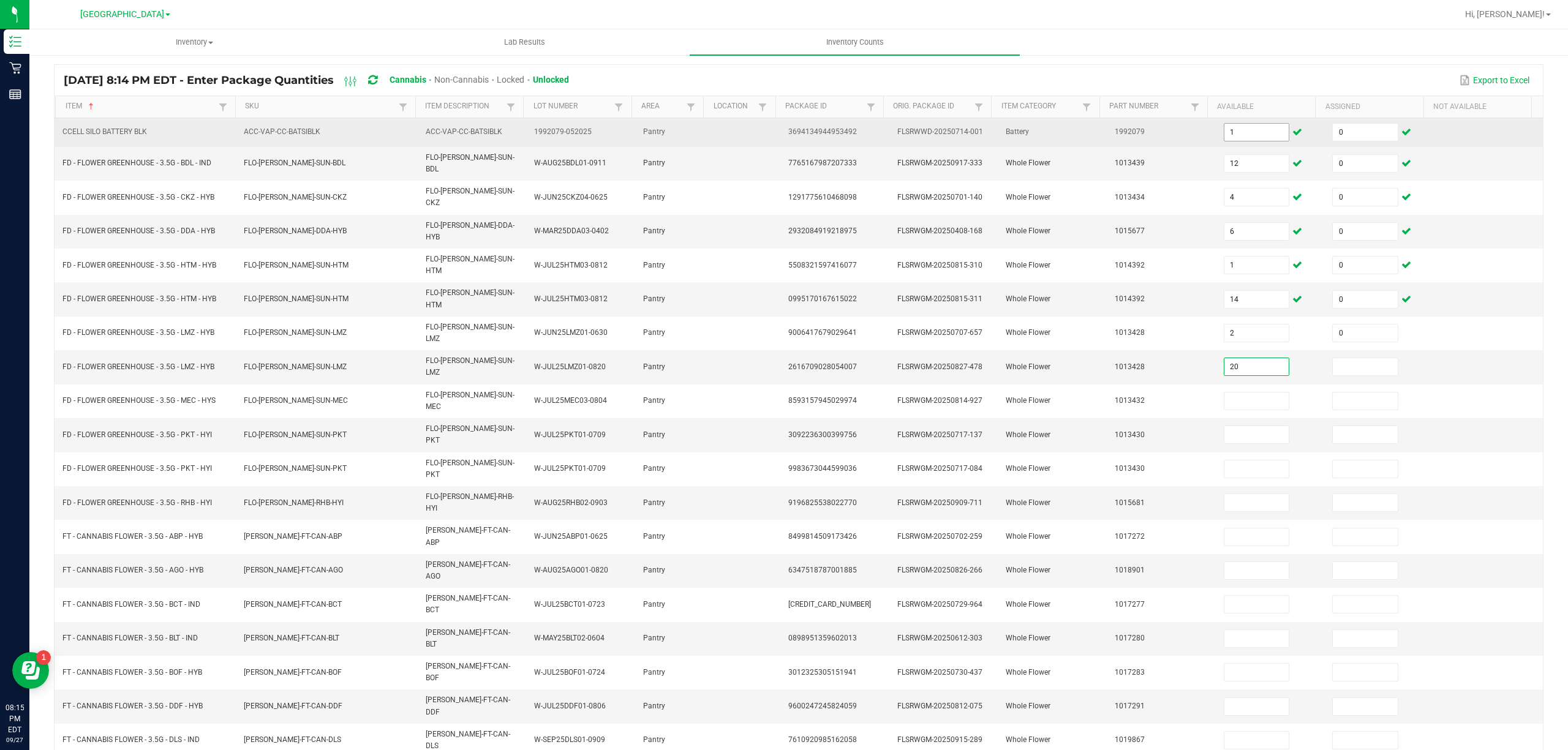
type input "20"
type input "0"
type input "9"
type input "0"
type input "13"
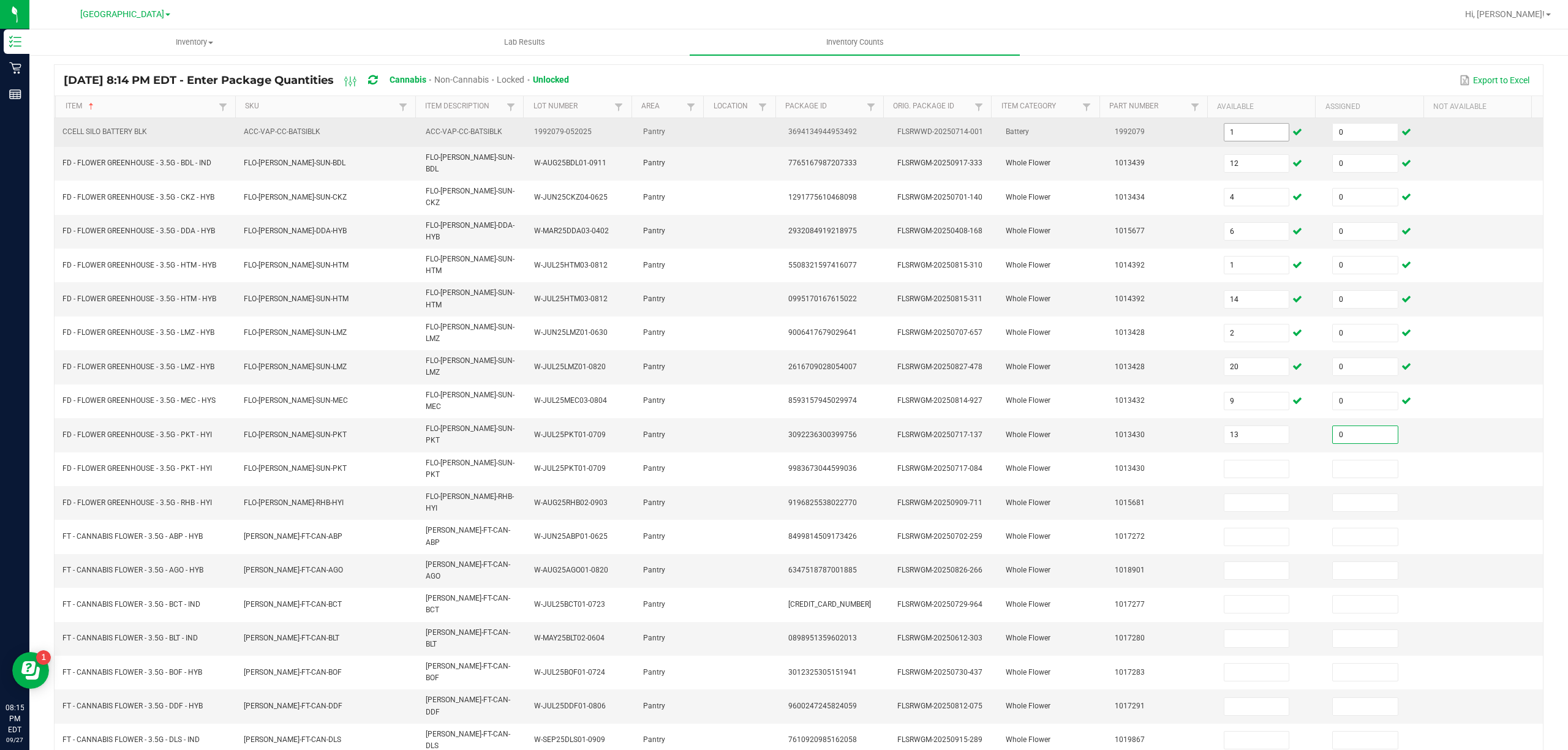
type input "0"
type input "2"
type input "0"
type input "1"
type input "0"
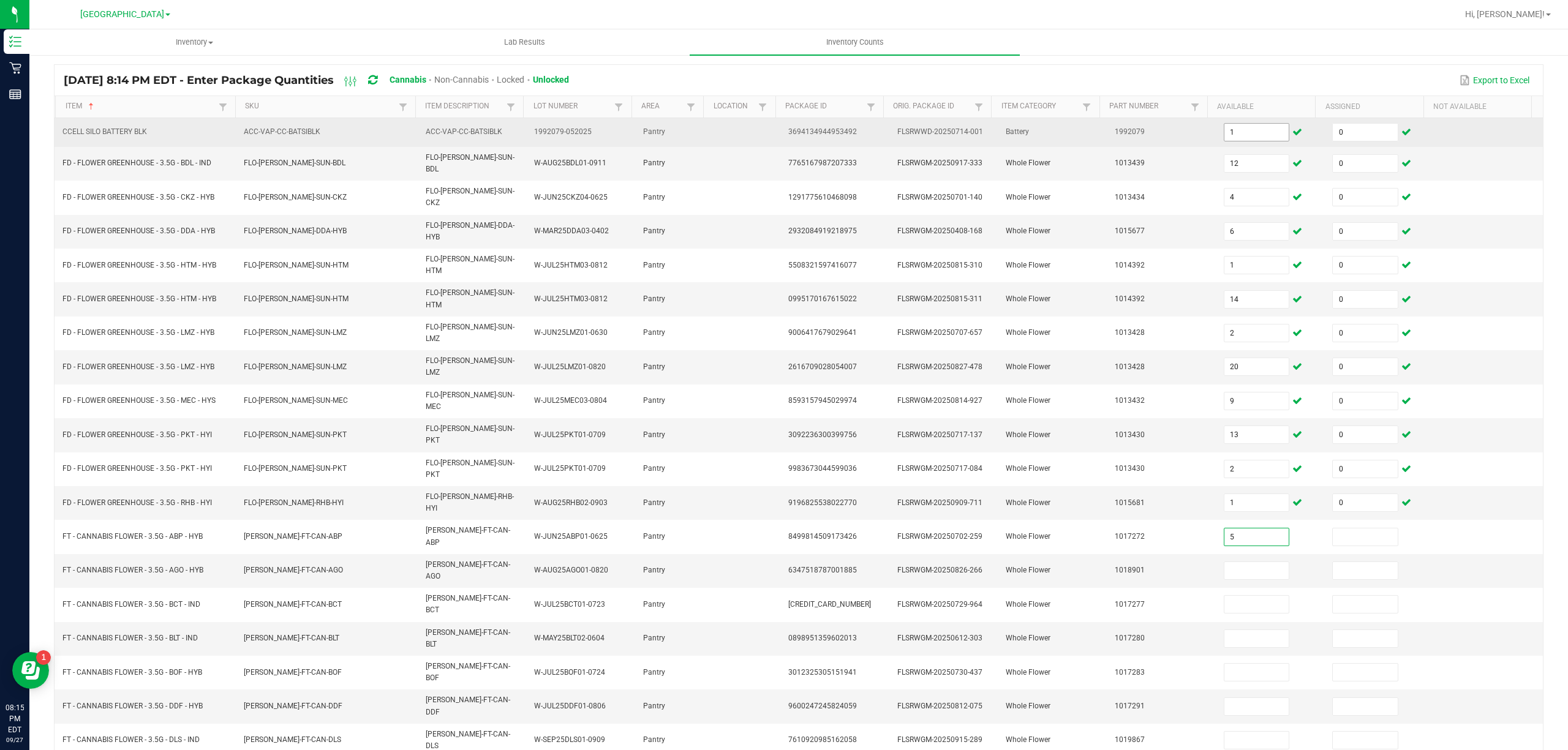
type input "5"
type input "0"
type input "12"
type input "0"
type input "8"
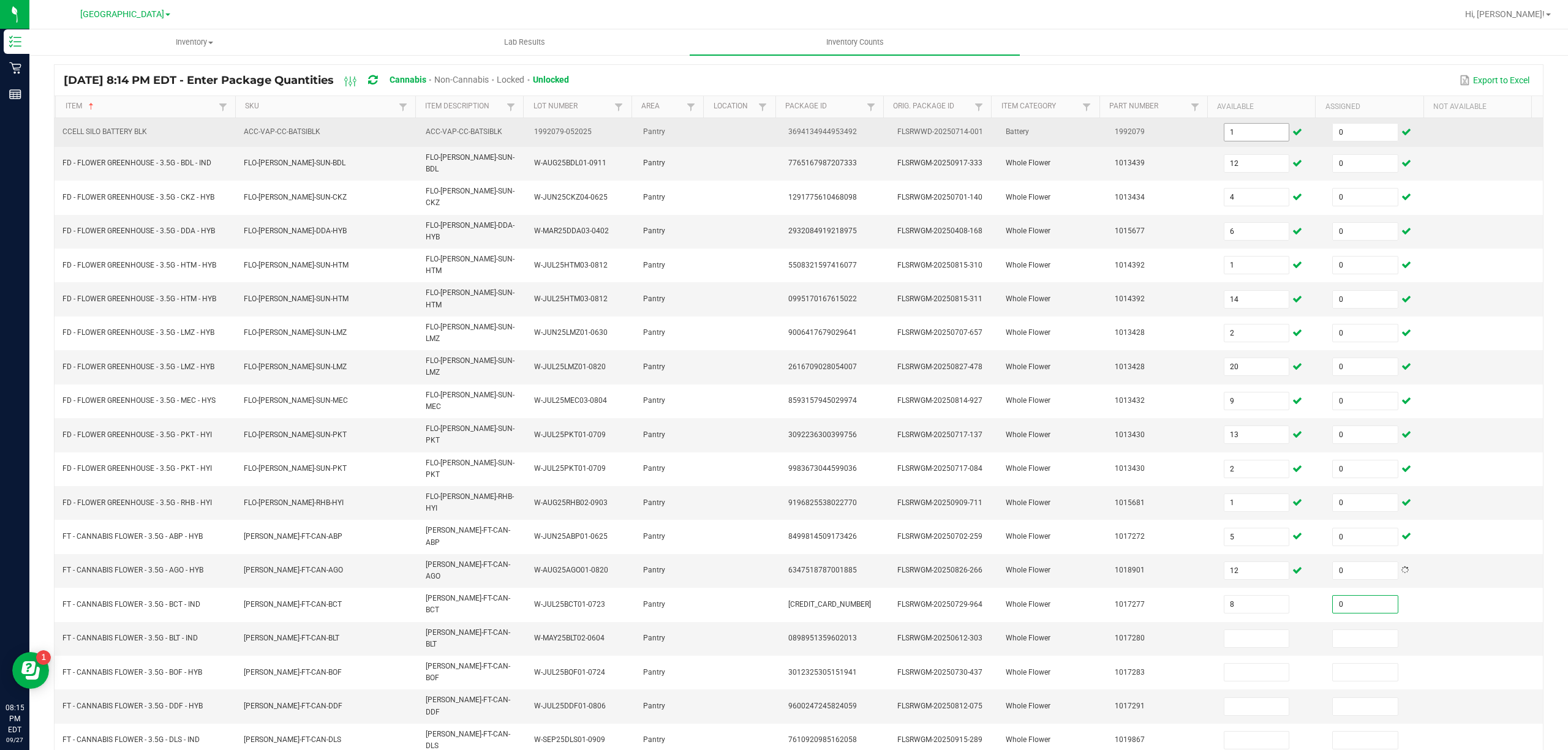
type input "0"
type input "3"
type input "0"
type input "2"
type input "0"
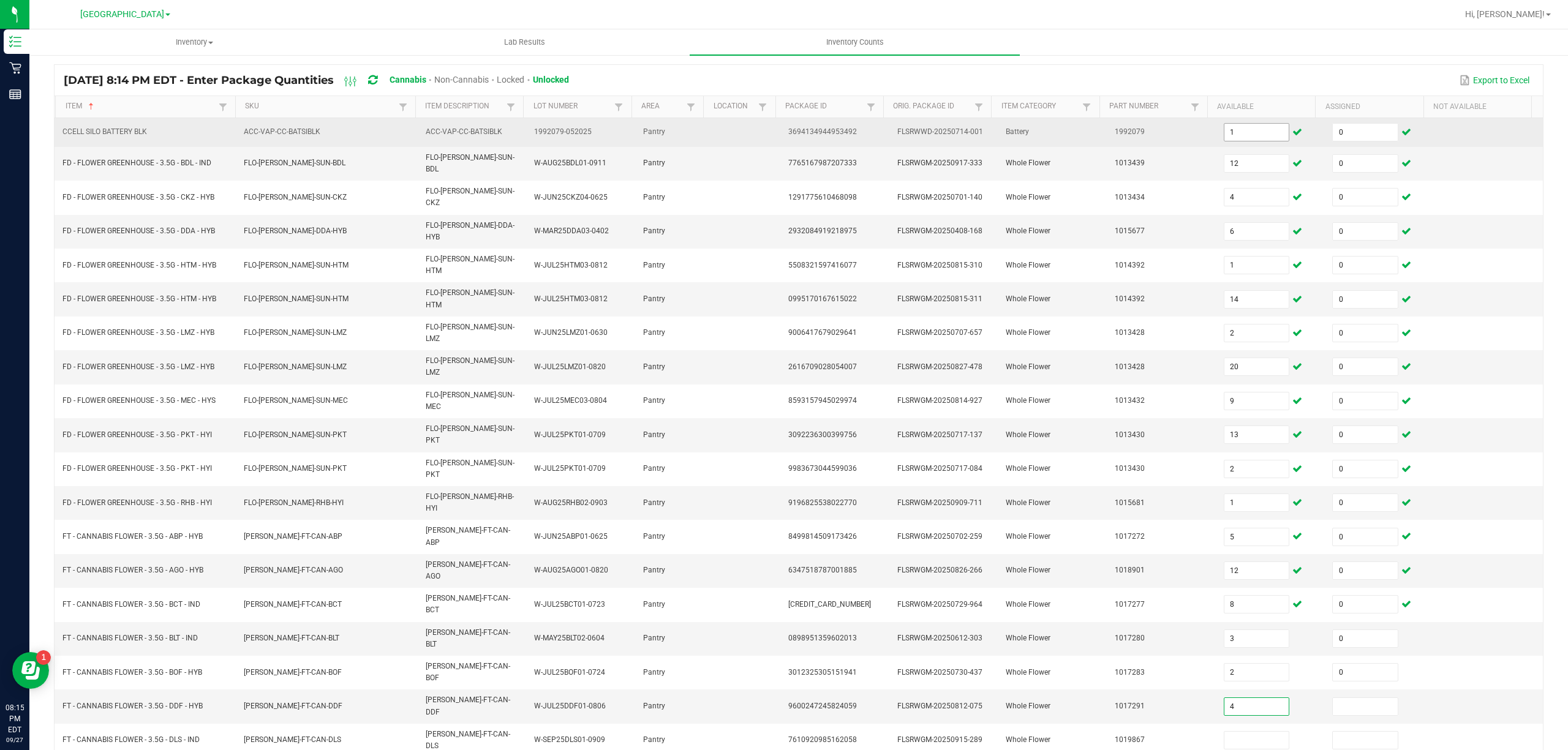
type input "4"
type input "0"
type input "5"
type input "0"
type input "16"
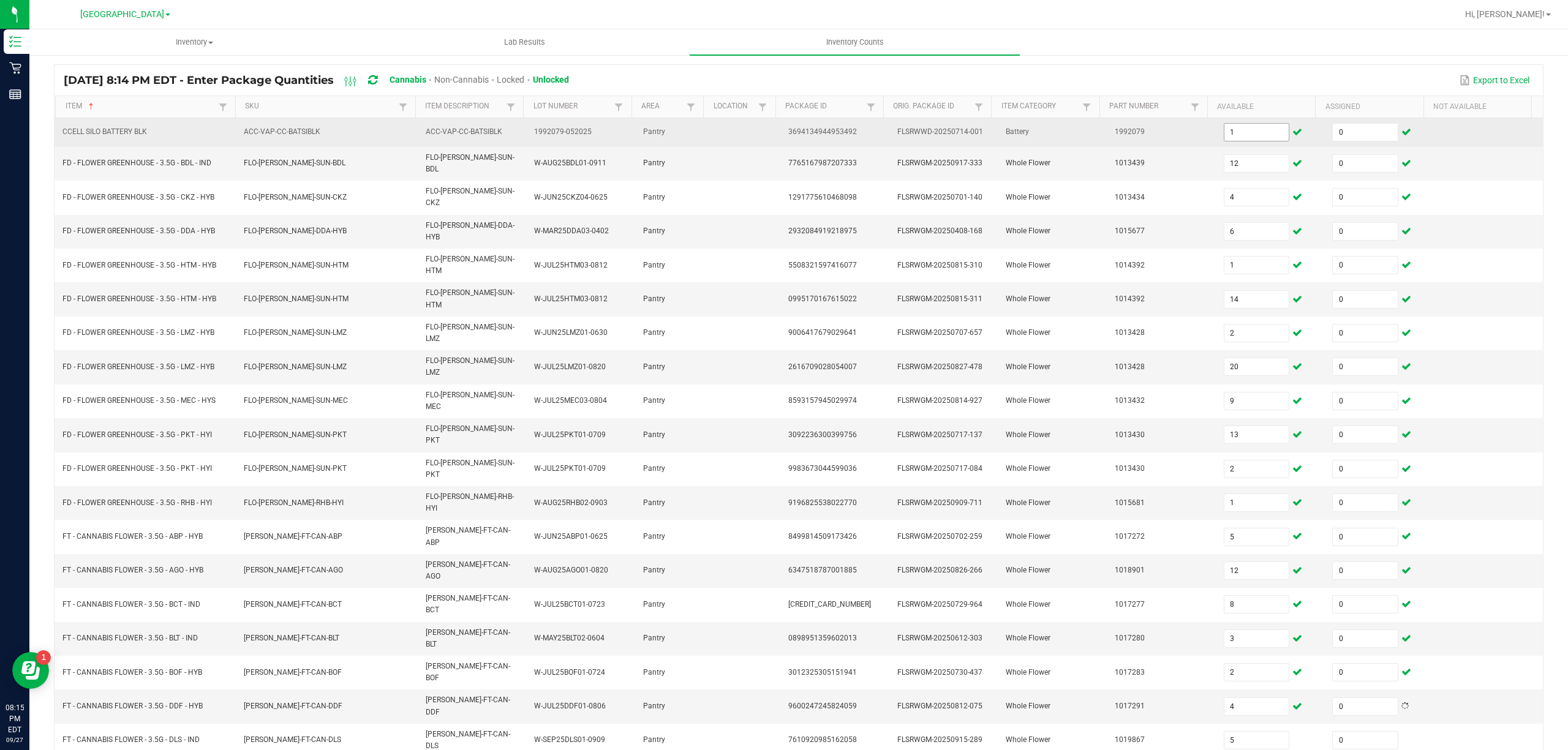
type input "0"
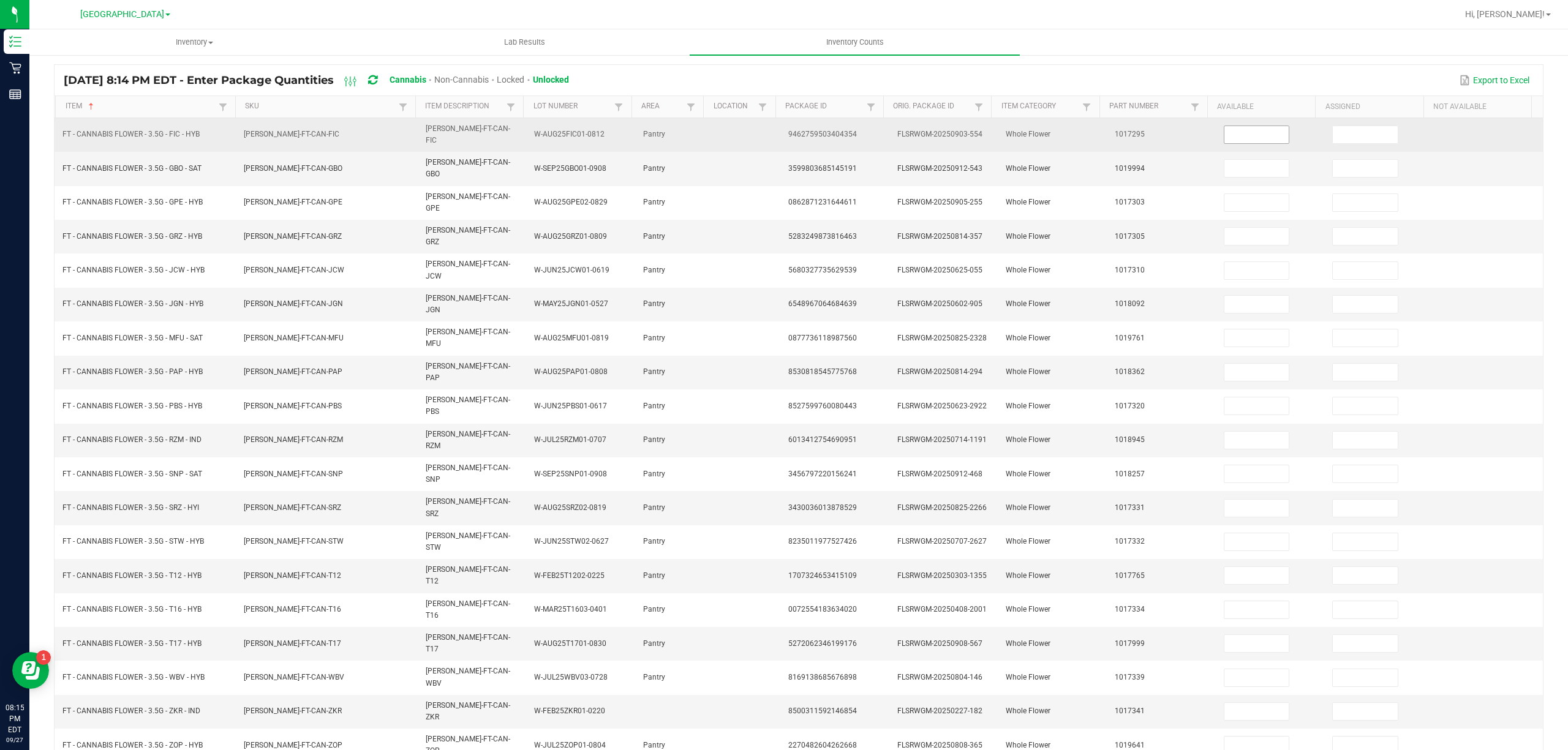
click at [1248, 133] on input at bounding box center [1257, 134] width 65 height 17
type input "13"
type input "0"
type input "19"
type input "0"
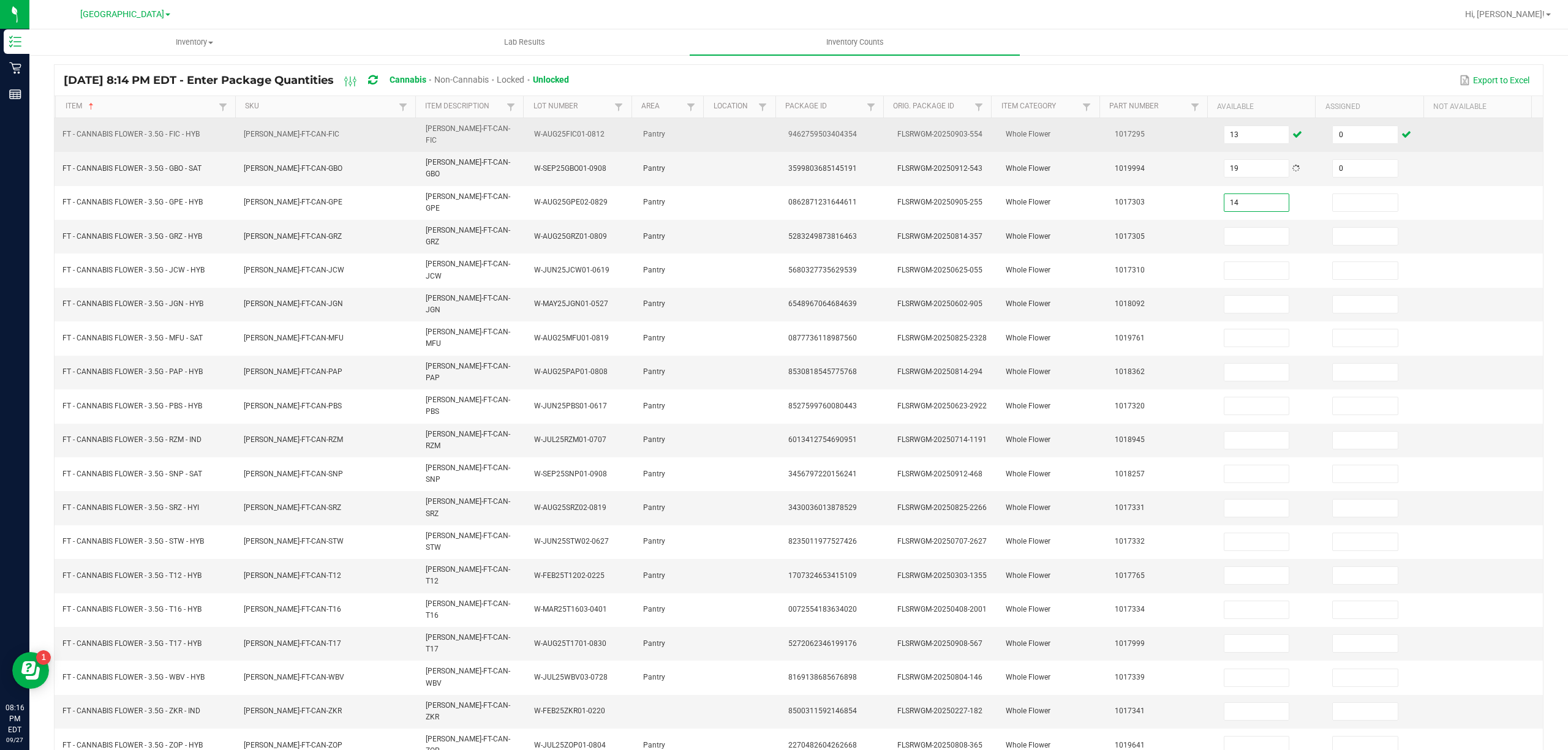
type input "14"
type input "0"
type input "9"
type input "0"
type input "6"
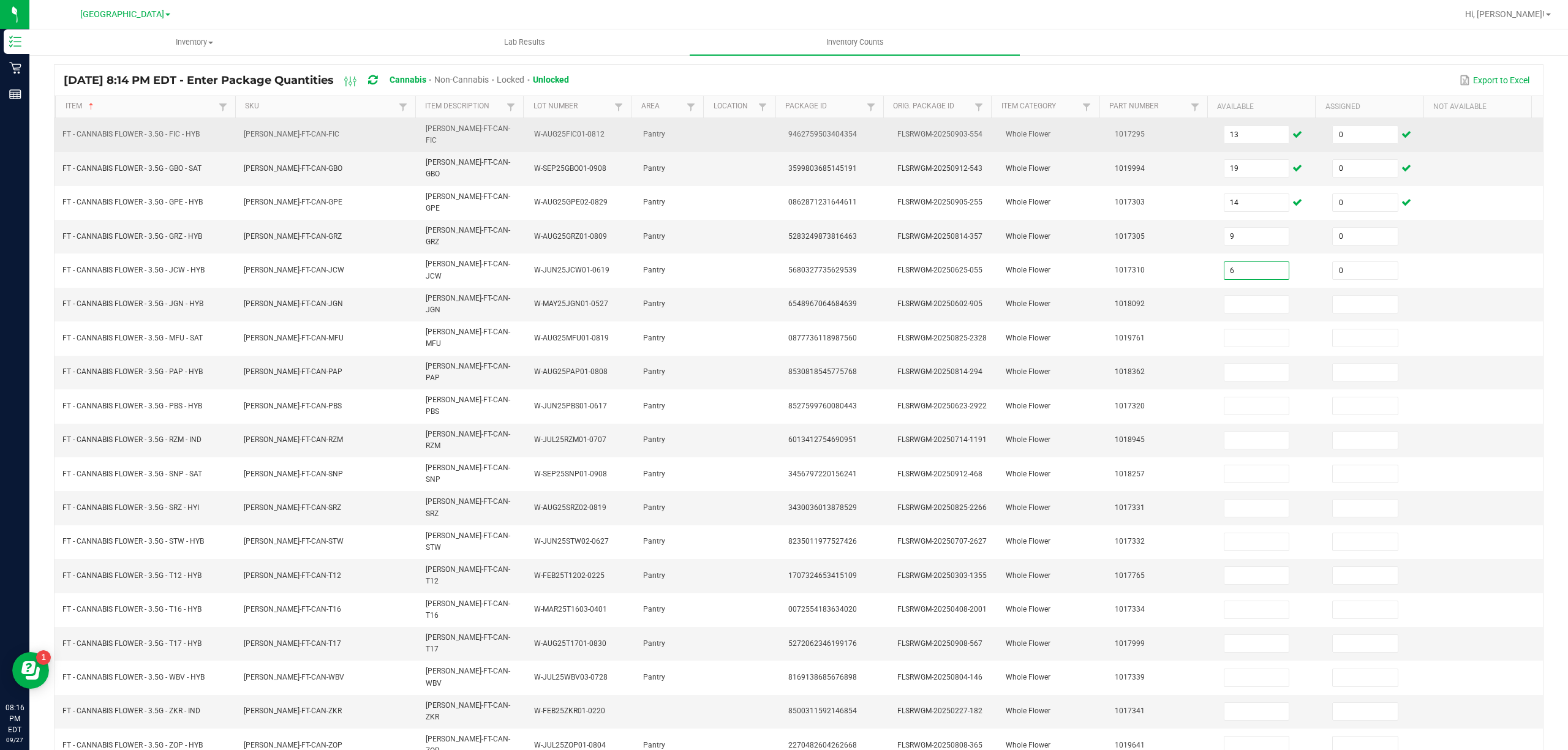
type input "0"
type input "416"
type input "0"
type input "3"
type input "0"
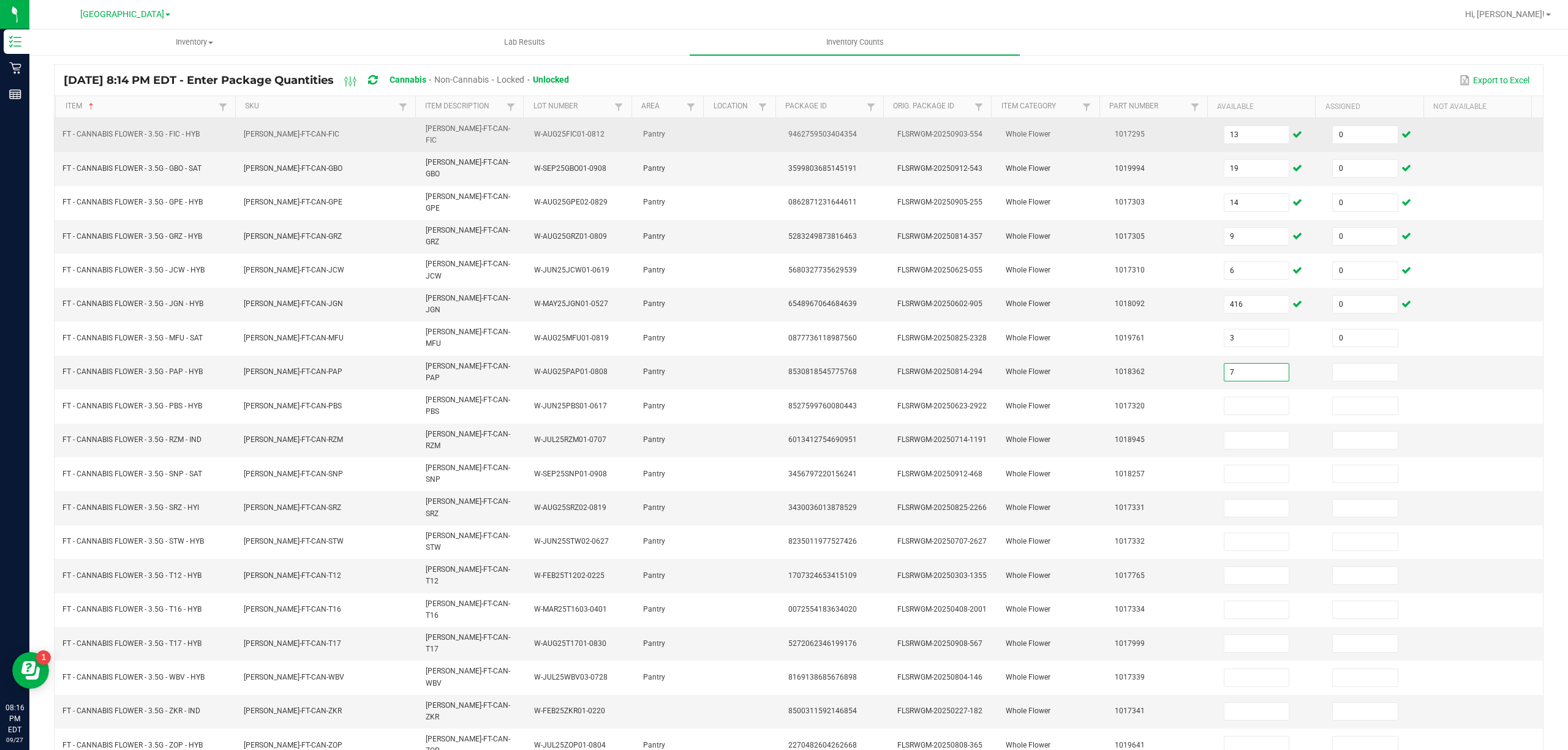
type input "7"
type input "0"
type input "2"
type input "0"
type input "12"
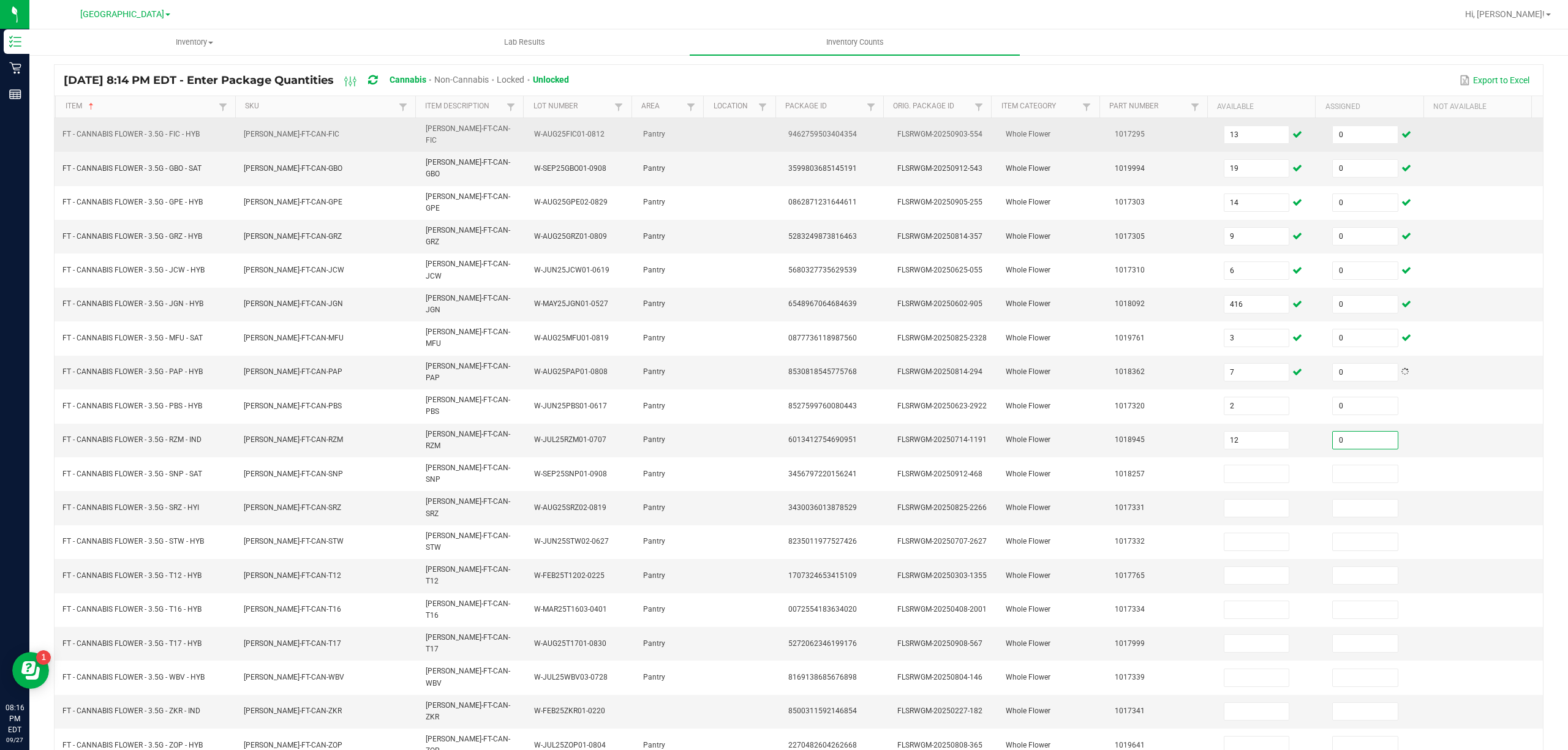
type input "0"
type input "2"
type input "0"
type input "8"
type input "0"
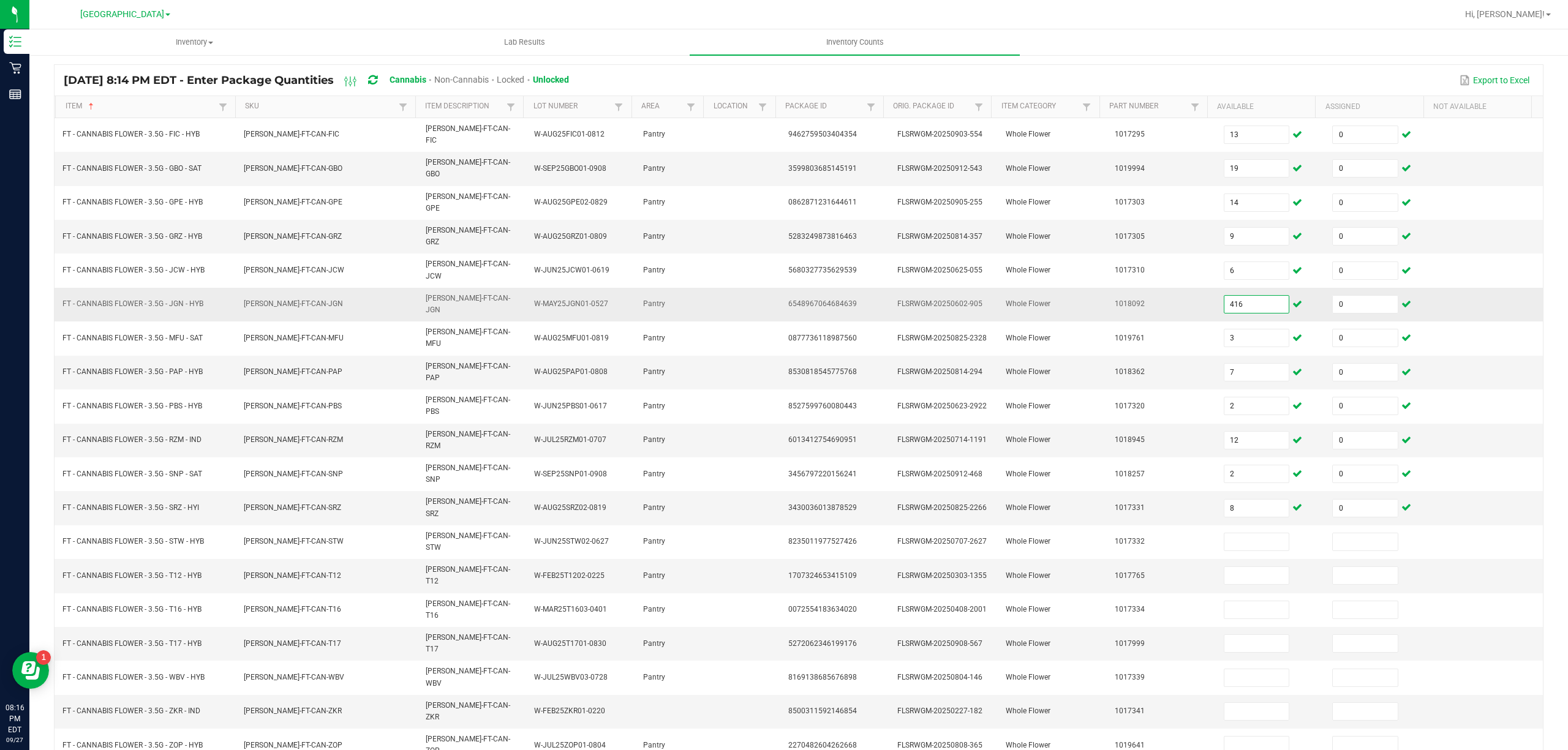
click at [1233, 296] on input "416" at bounding box center [1257, 304] width 65 height 17
type input "16"
type input "3"
type input "0"
type input "31"
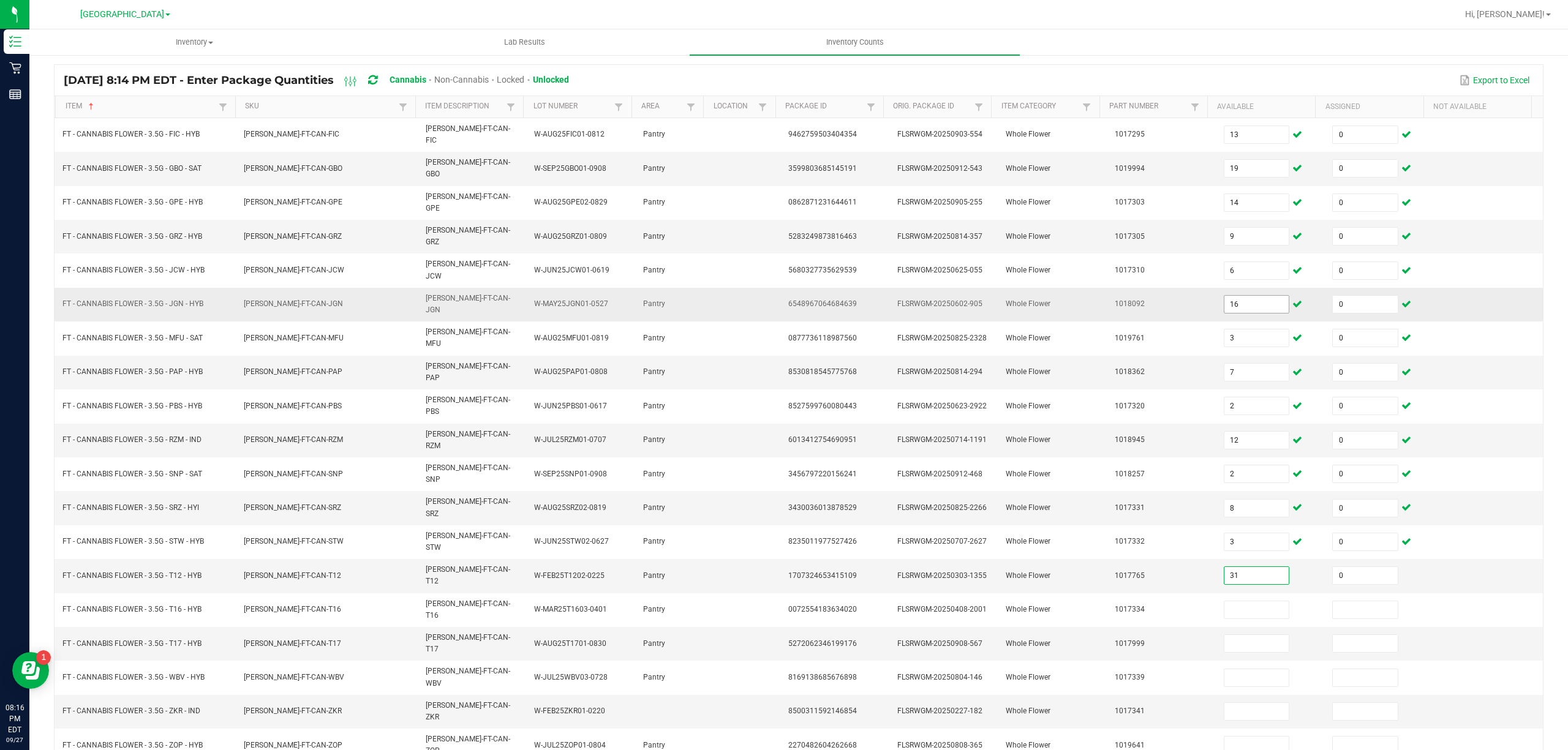
type input "0"
type input "16"
type input "0"
type input "1"
type input "0"
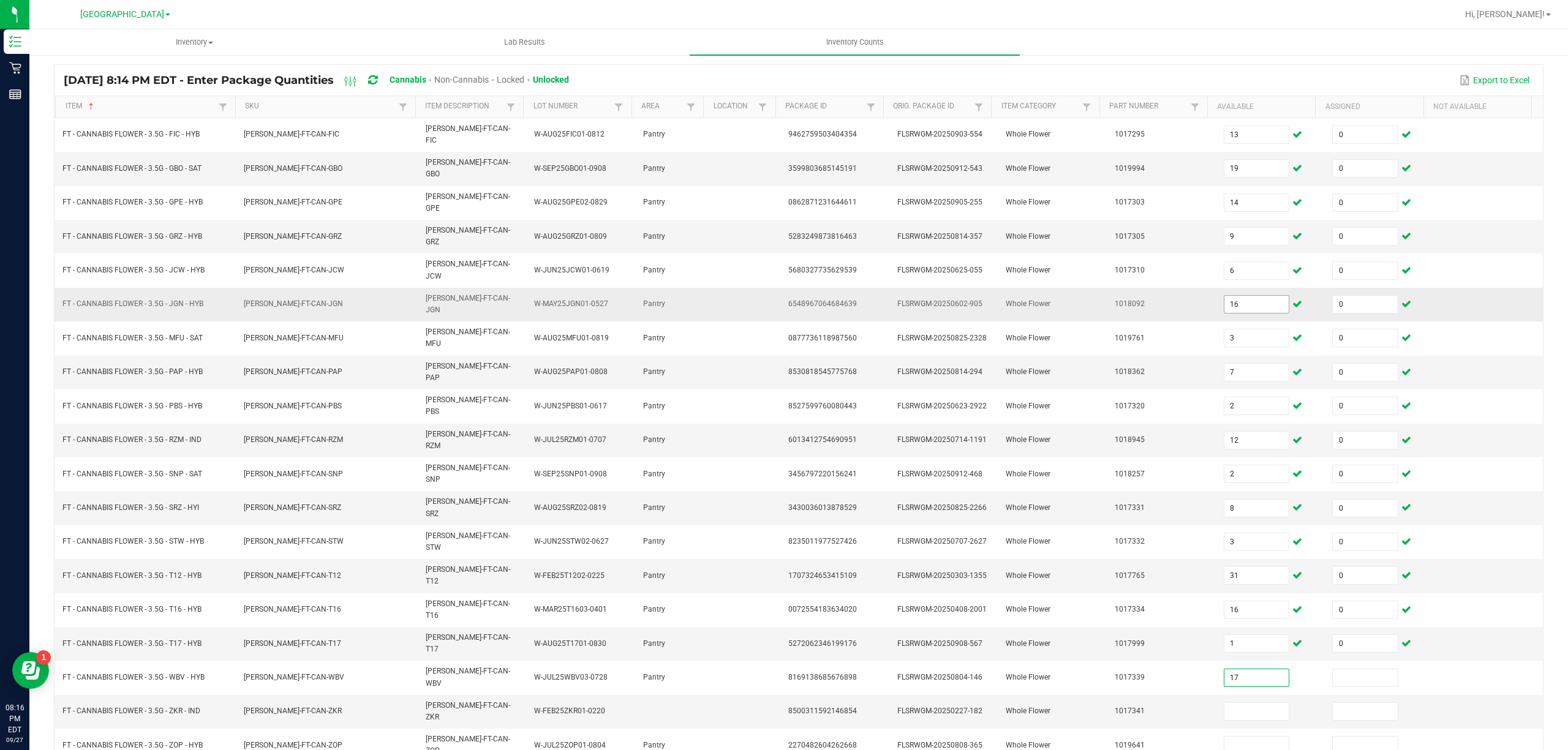
type input "17"
type input "0"
type input "12"
type input "0"
type input "8"
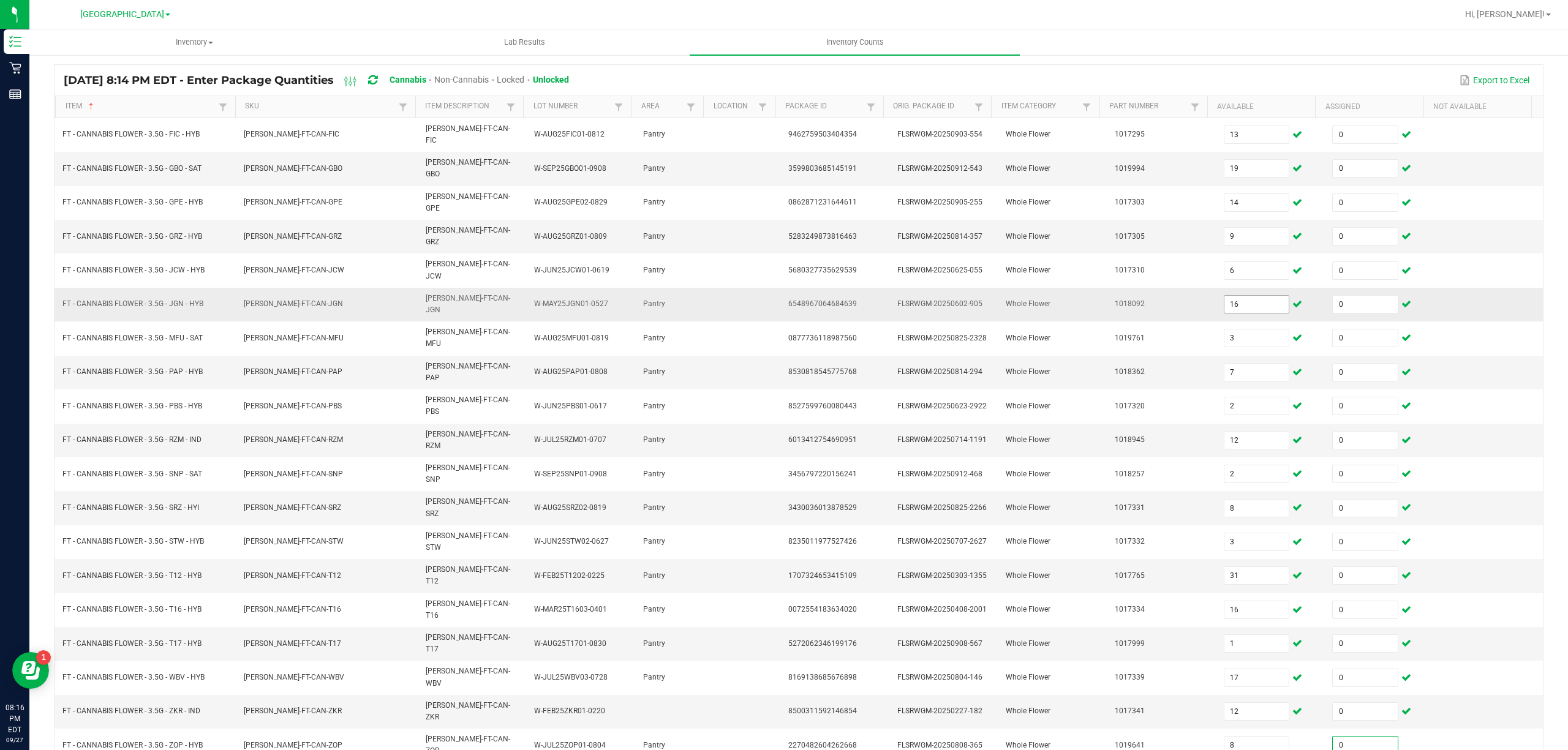
type input "0"
type input "10"
type input "0"
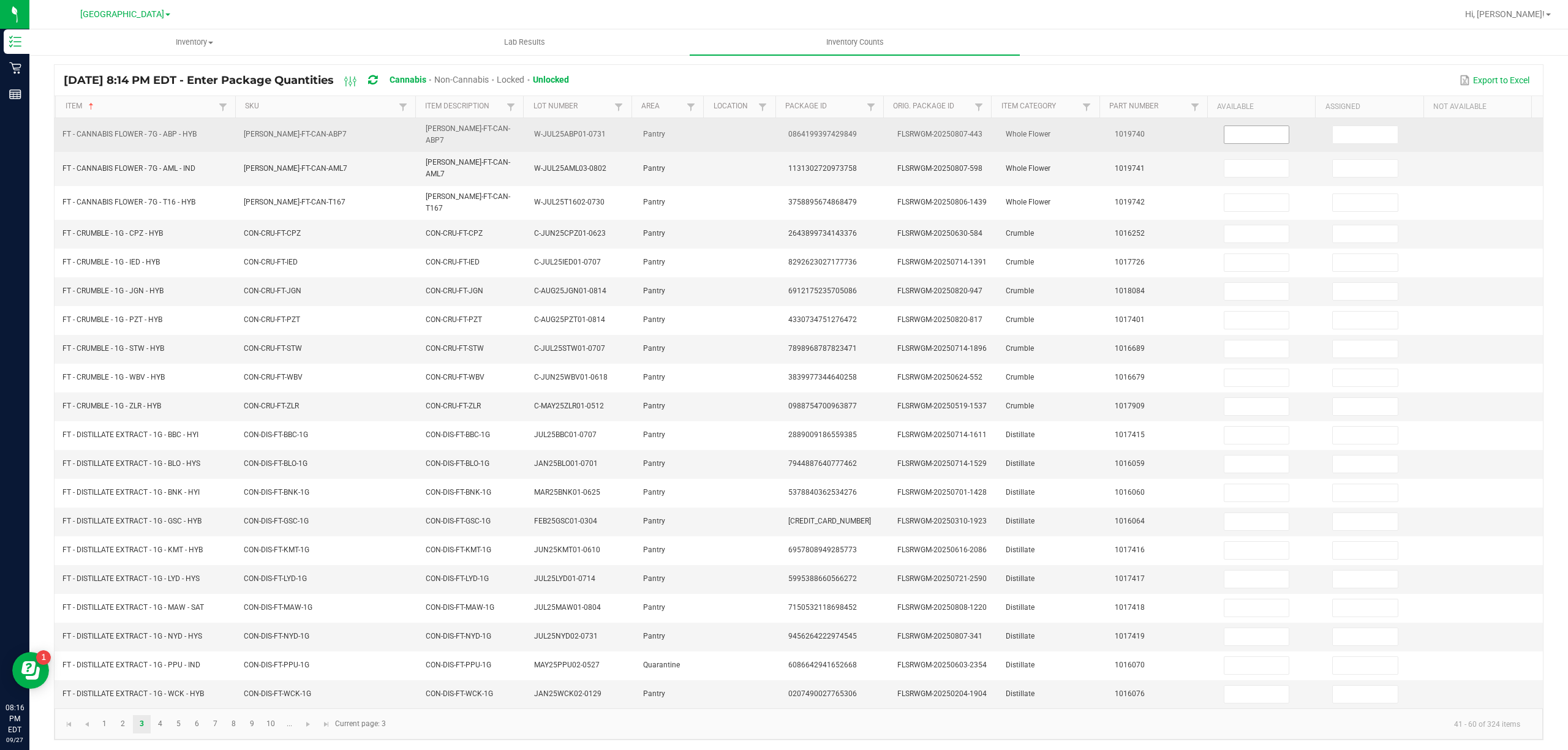
click at [1243, 131] on input at bounding box center [1257, 134] width 65 height 17
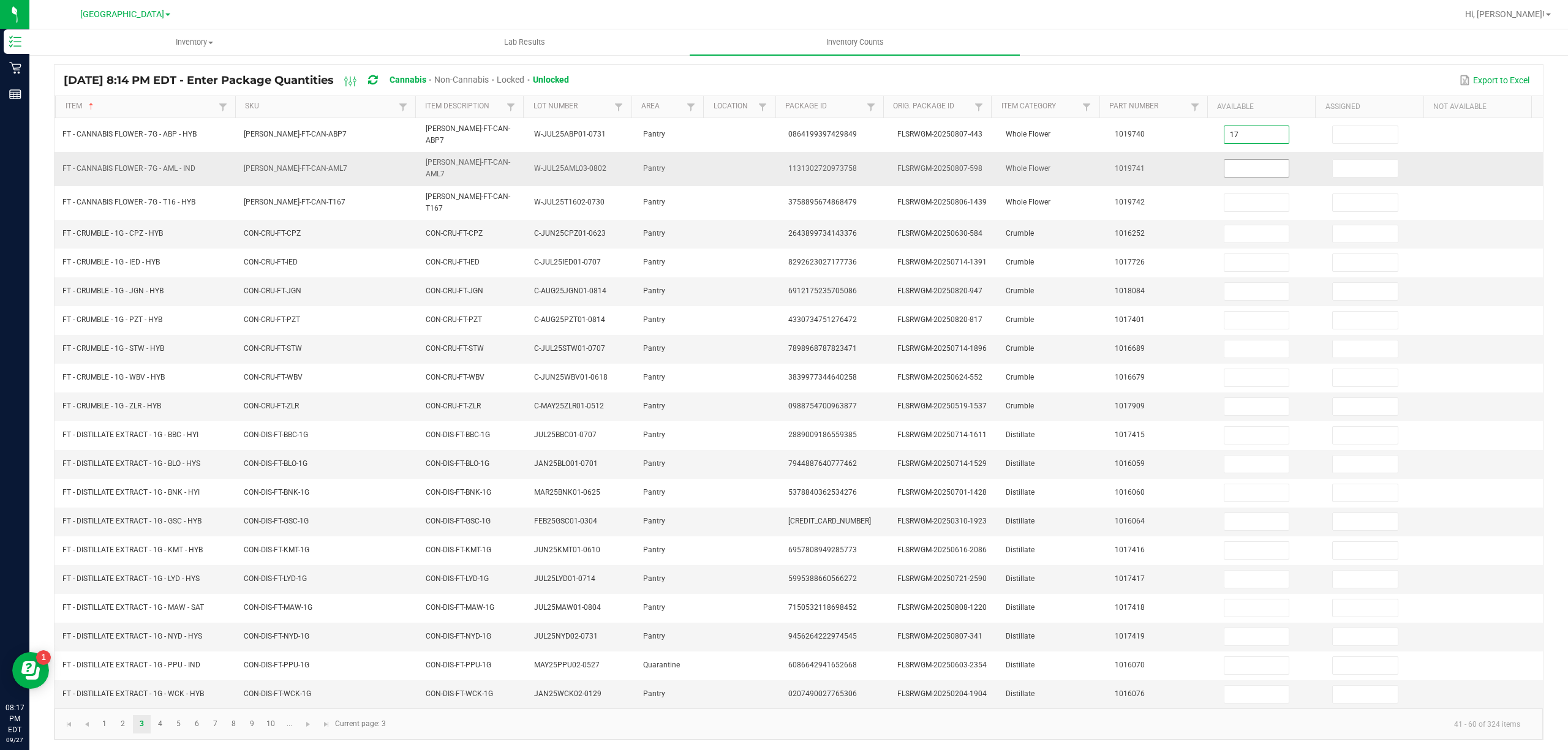
type input "17"
type input "0"
type input "15"
type input "0"
type input "19"
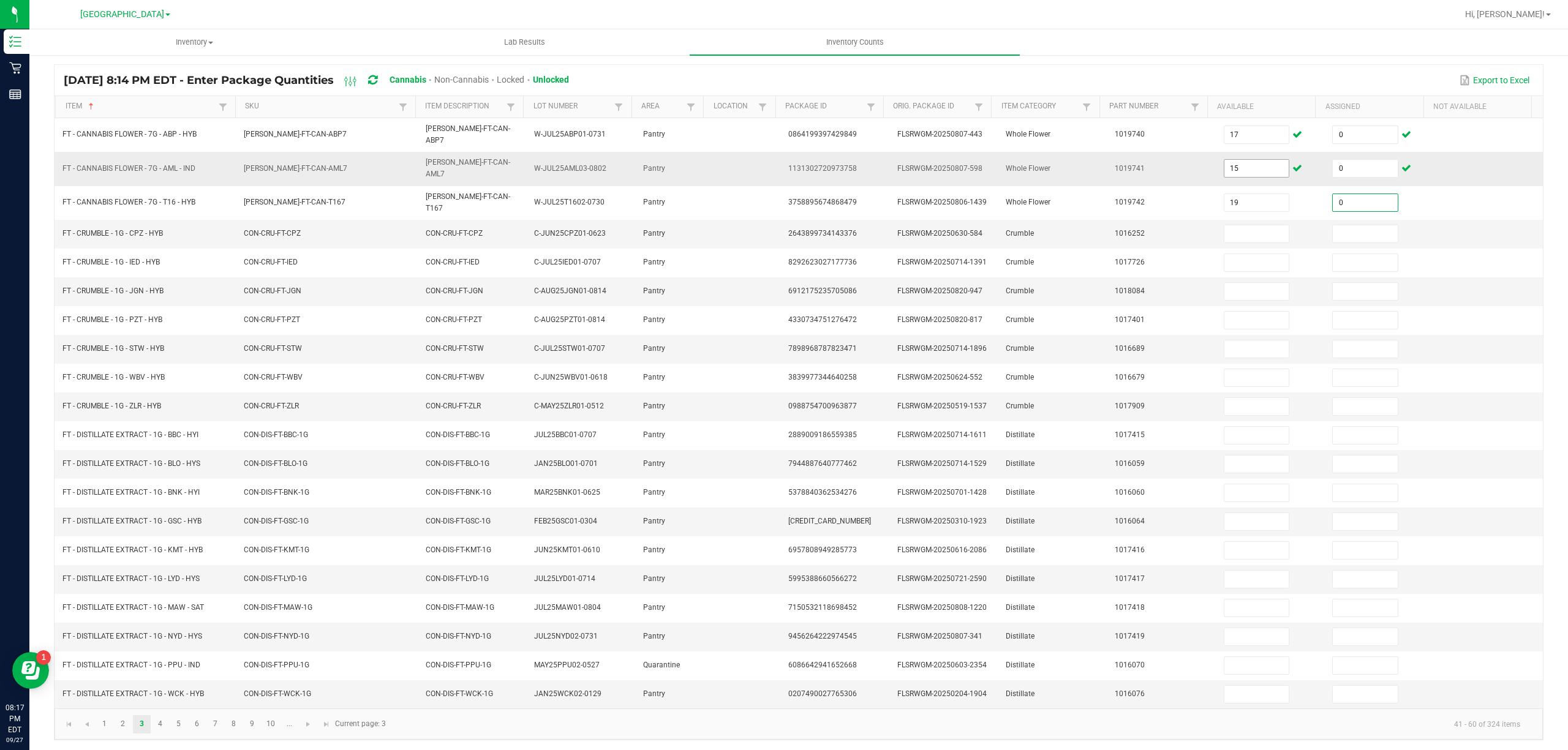
type input "0"
type input "3"
type input "0"
type input "6"
type input "0"
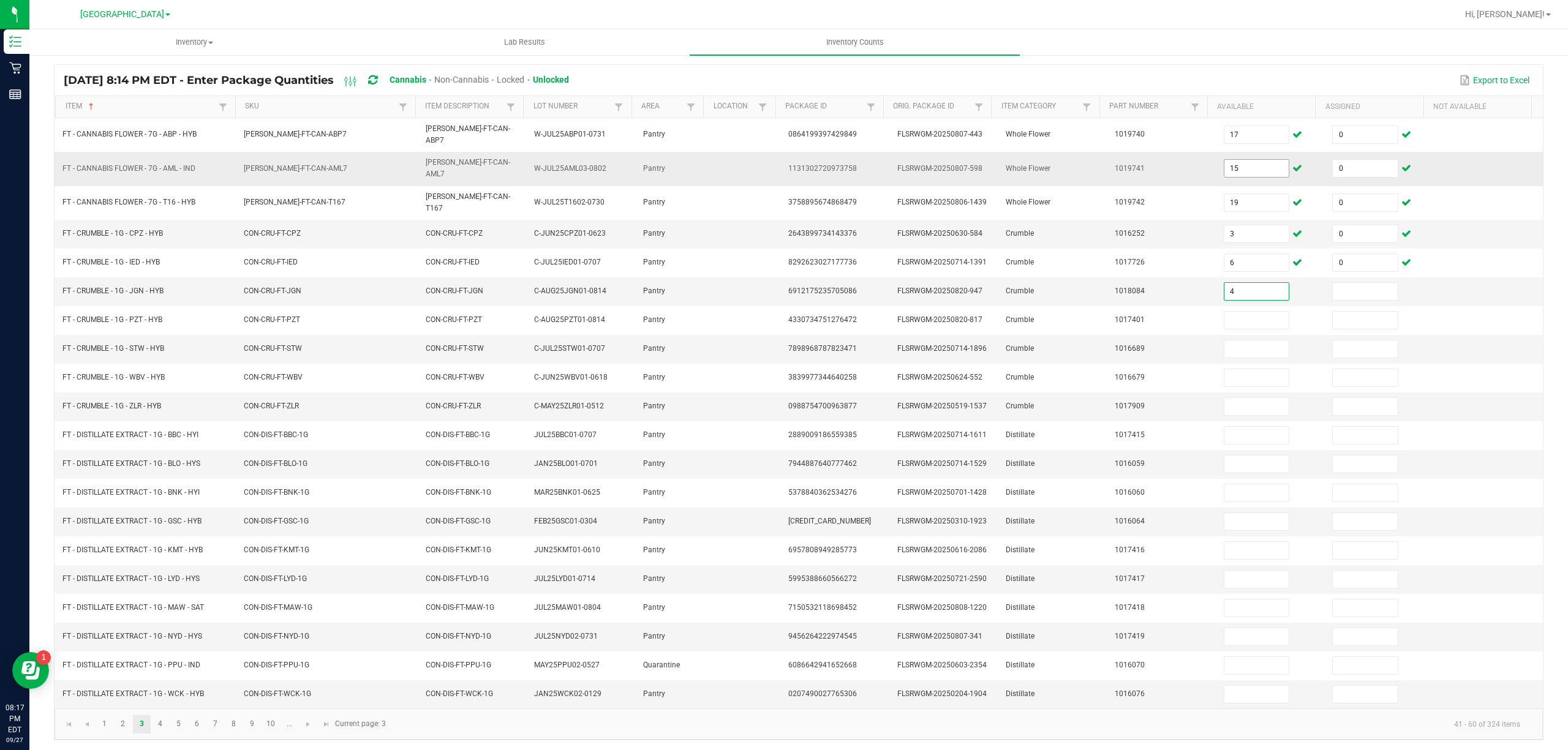
type input "4"
type input "0"
type input "3"
type input "0"
type input "4"
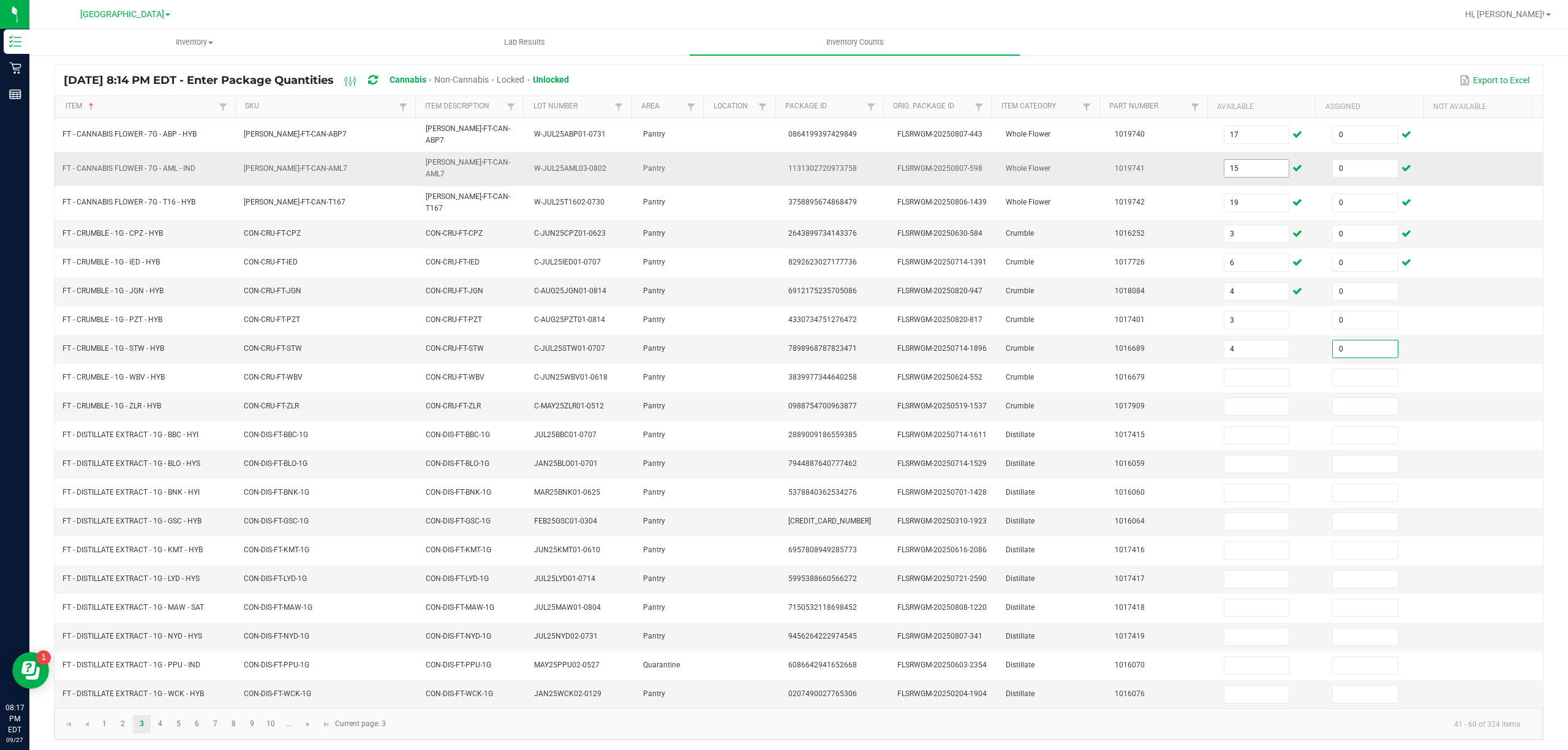
type input "0"
type input "3"
type input "0"
type input "1"
type input "0"
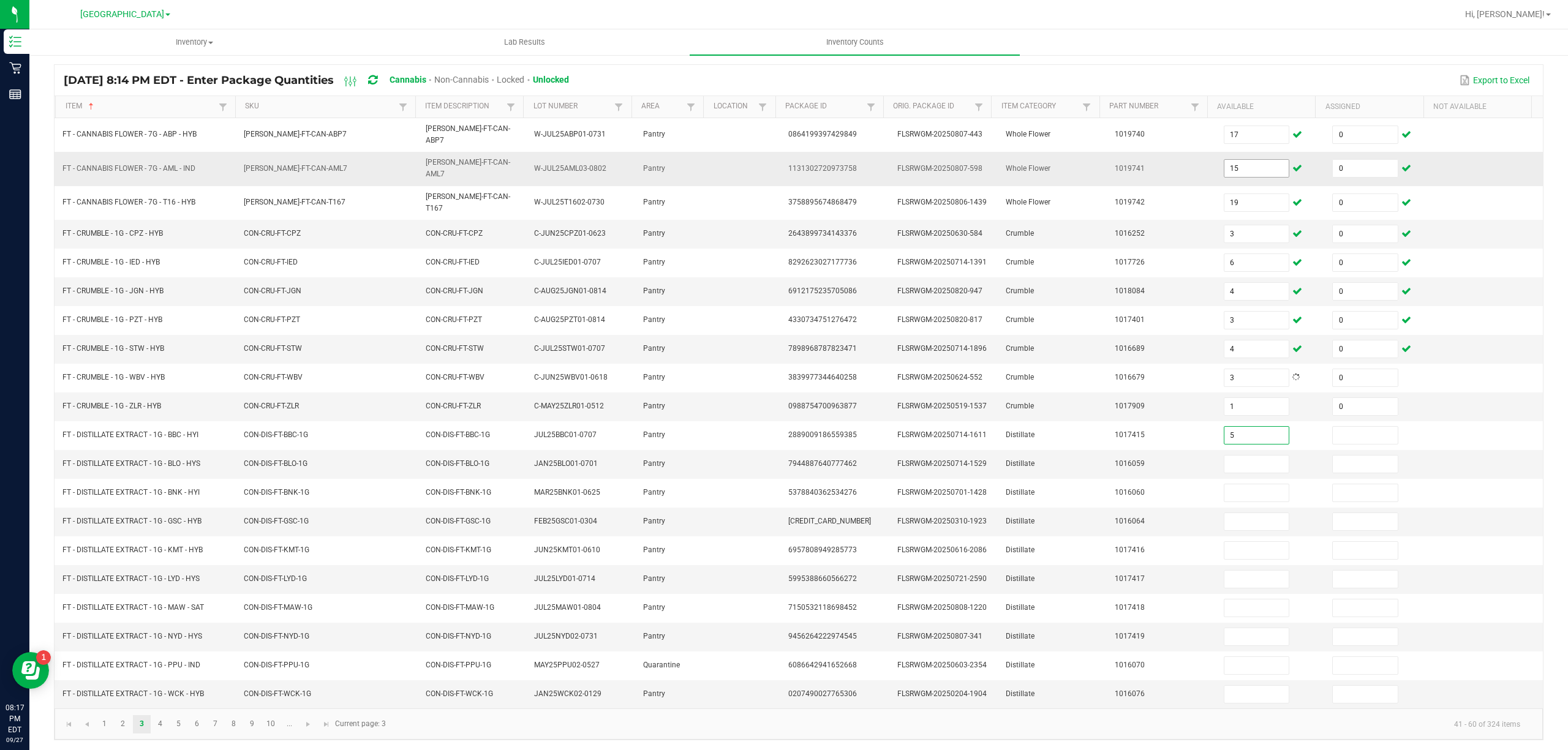
type input "5"
type input "0"
type input "8"
type input "0"
type input "6"
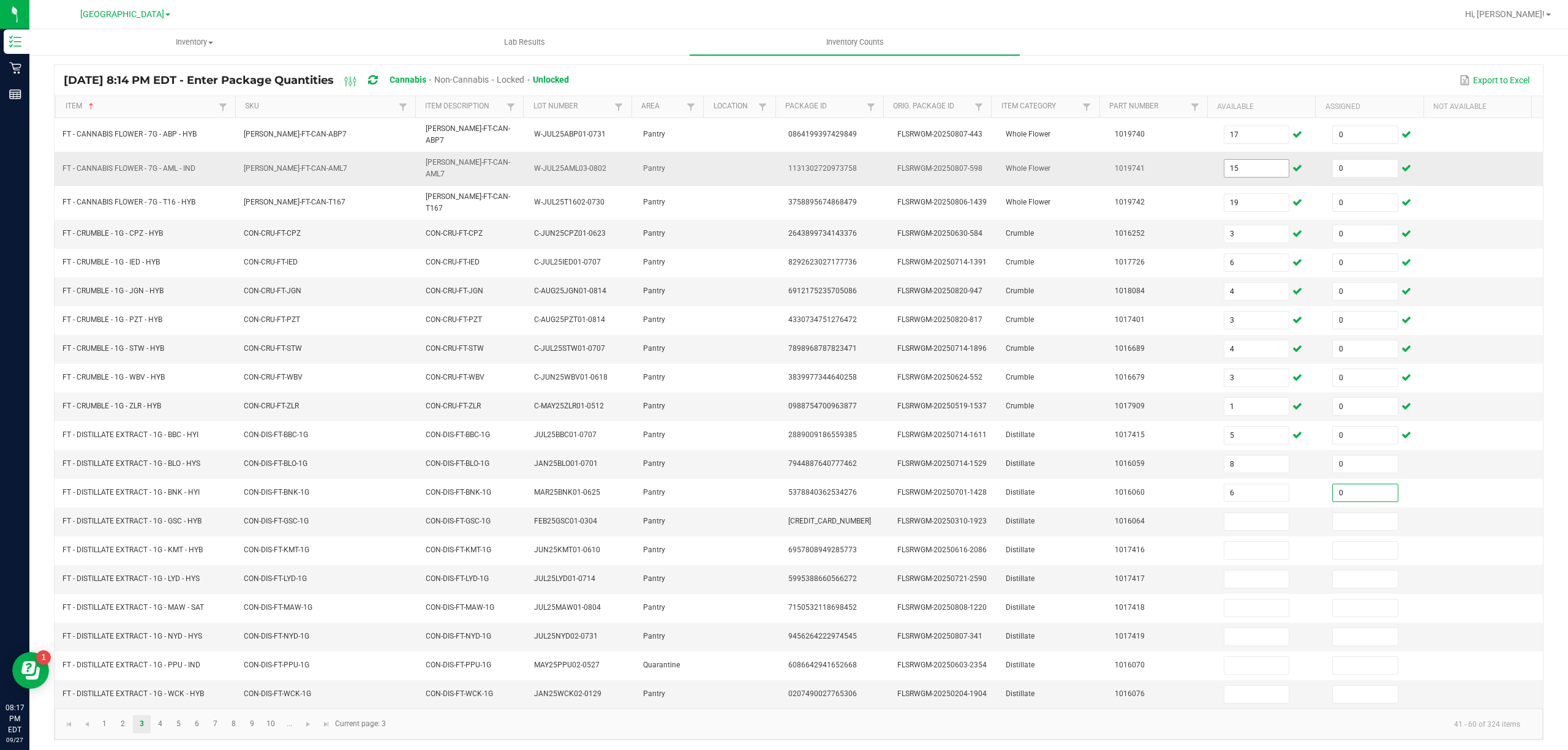
type input "0"
type input "12"
type input "0"
type input "5"
type input "0"
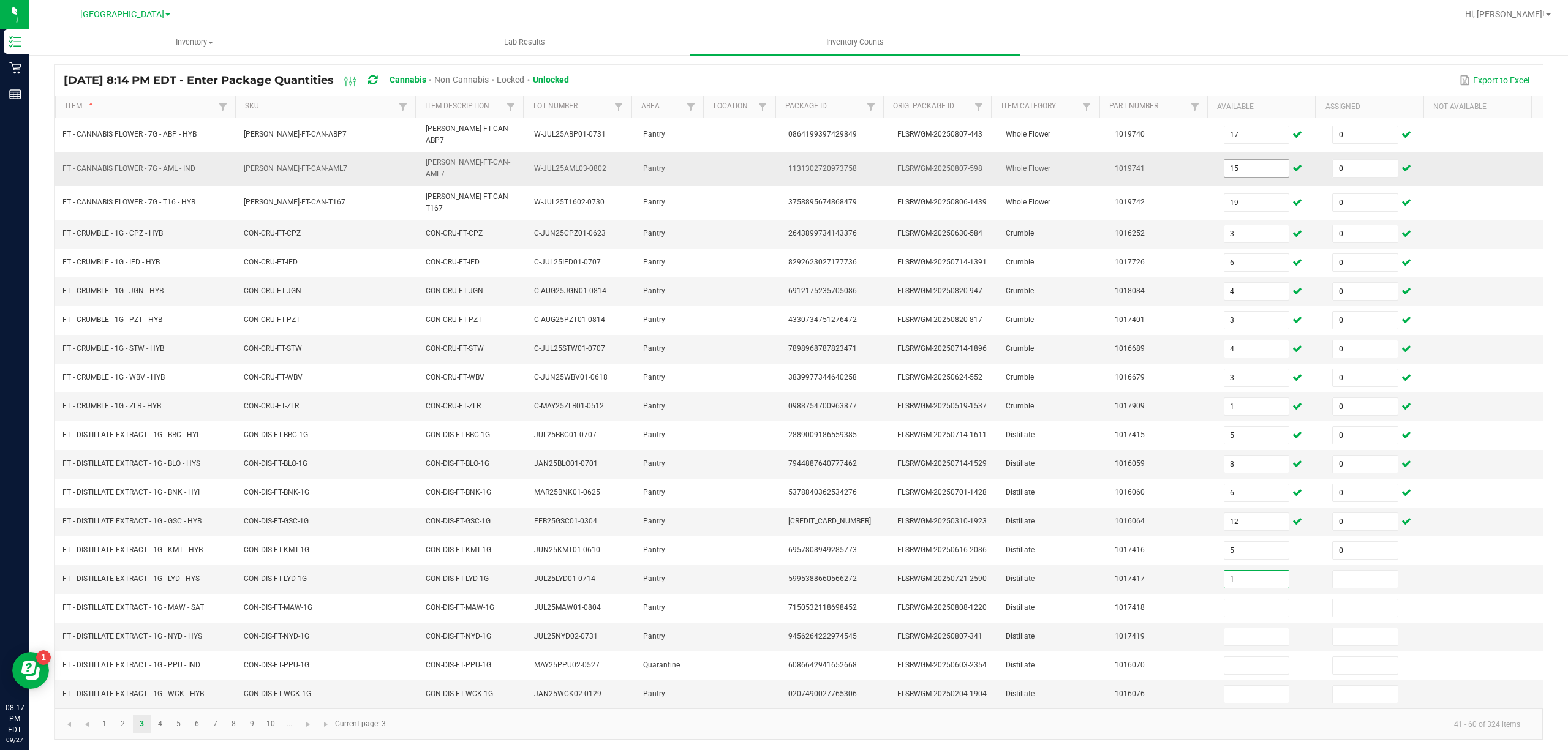
type input "1"
type input "0"
type input "9"
type input "0"
type input "11"
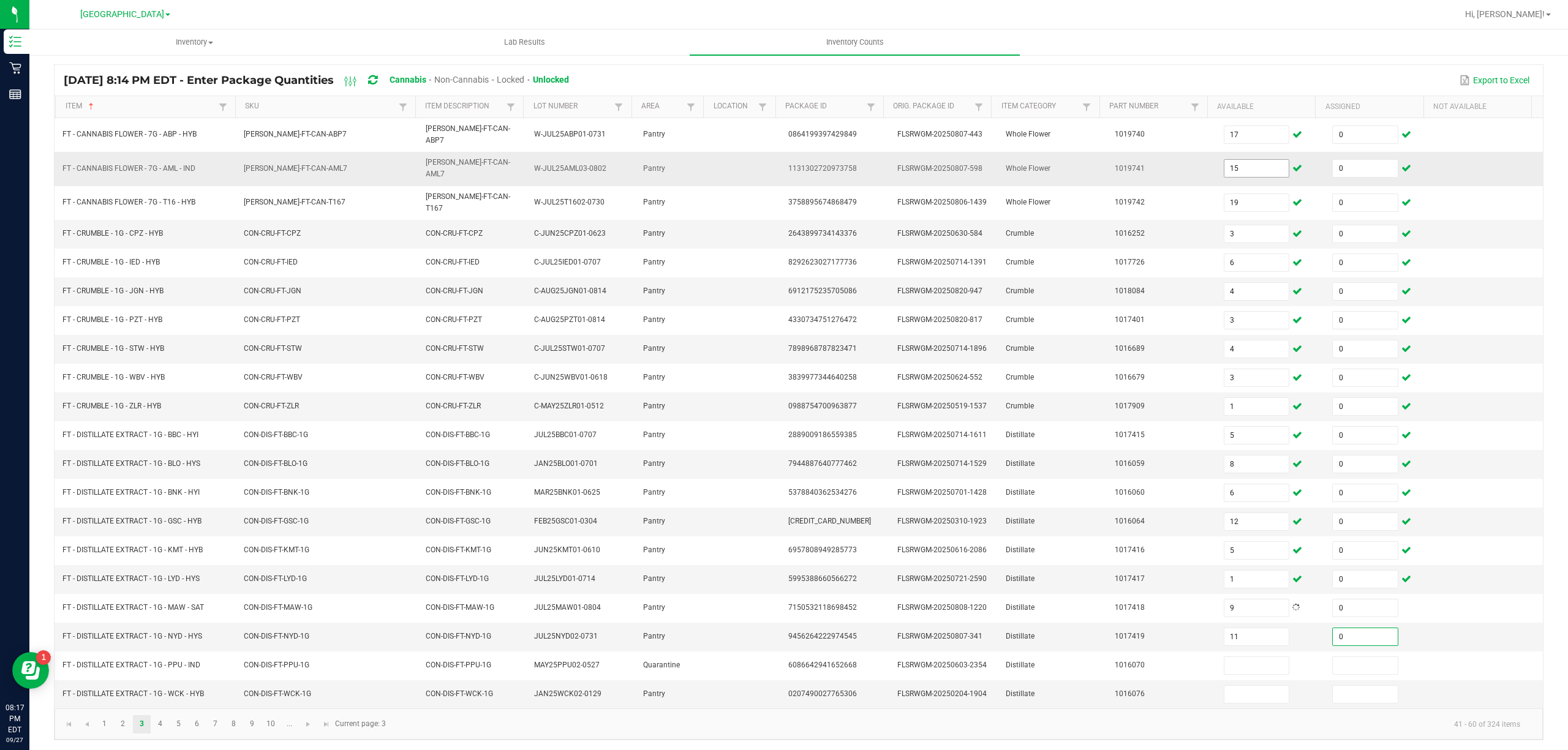
type input "0"
type input "6"
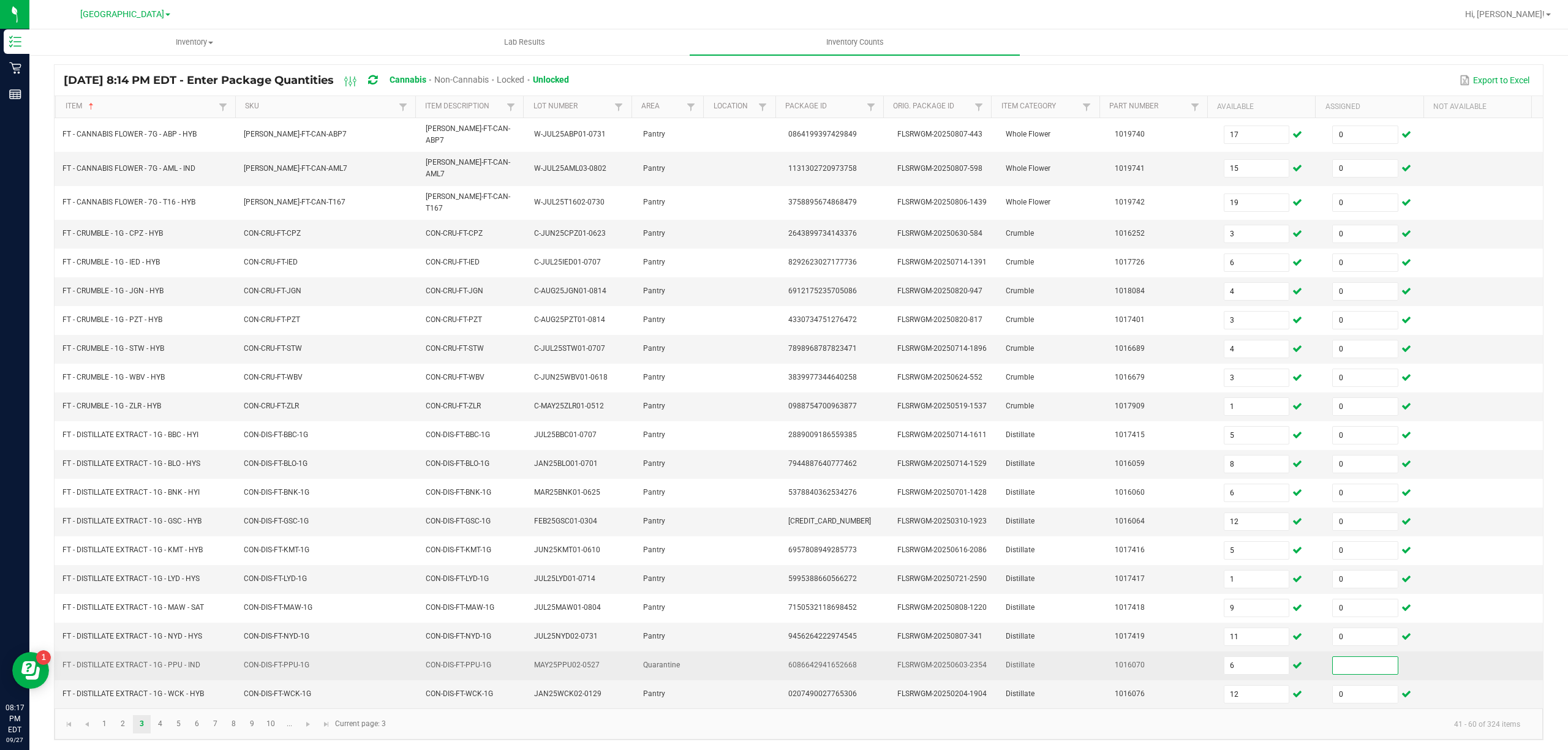
click at [1348, 661] on input at bounding box center [1365, 665] width 65 height 17
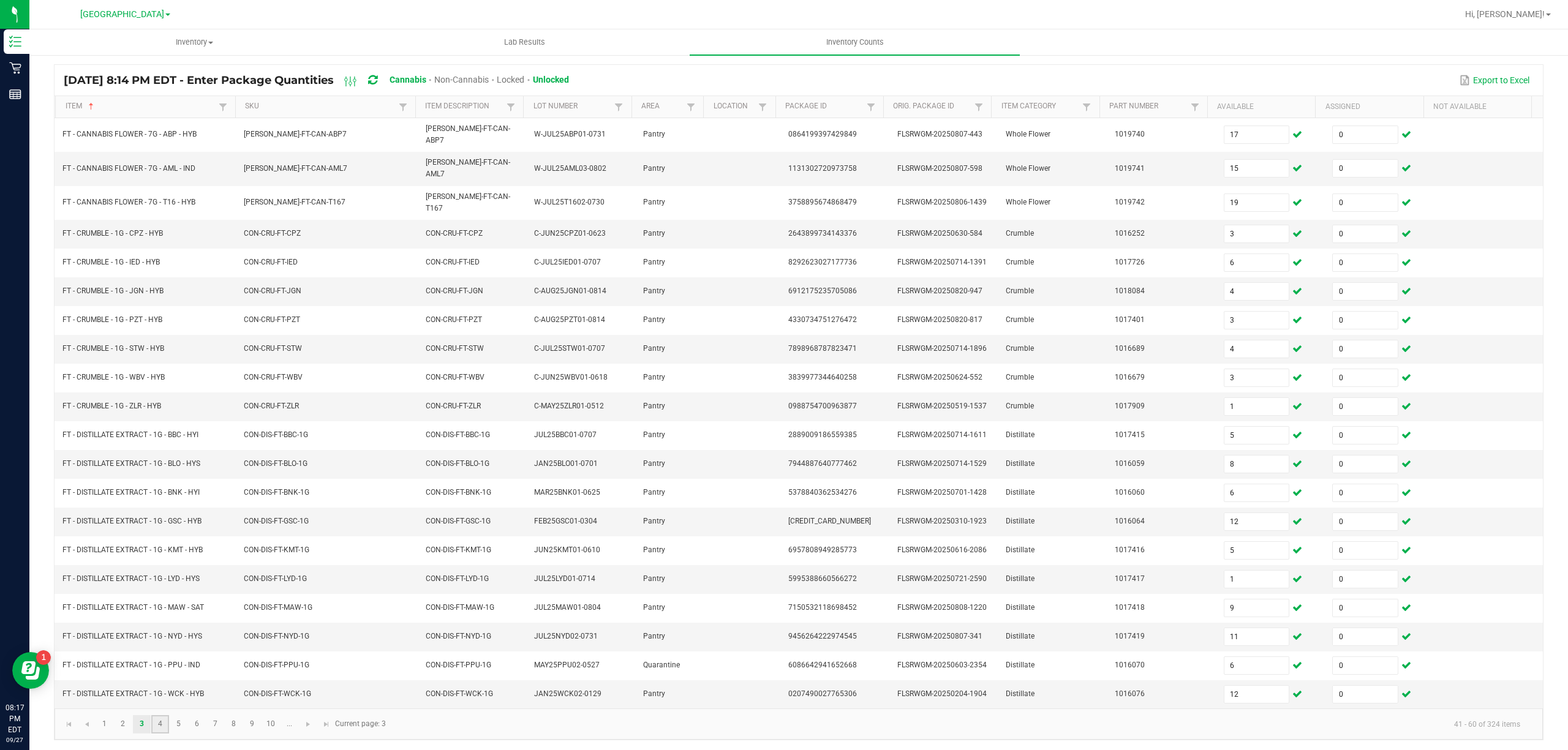
click at [162, 728] on link "4" at bounding box center [160, 724] width 18 height 19
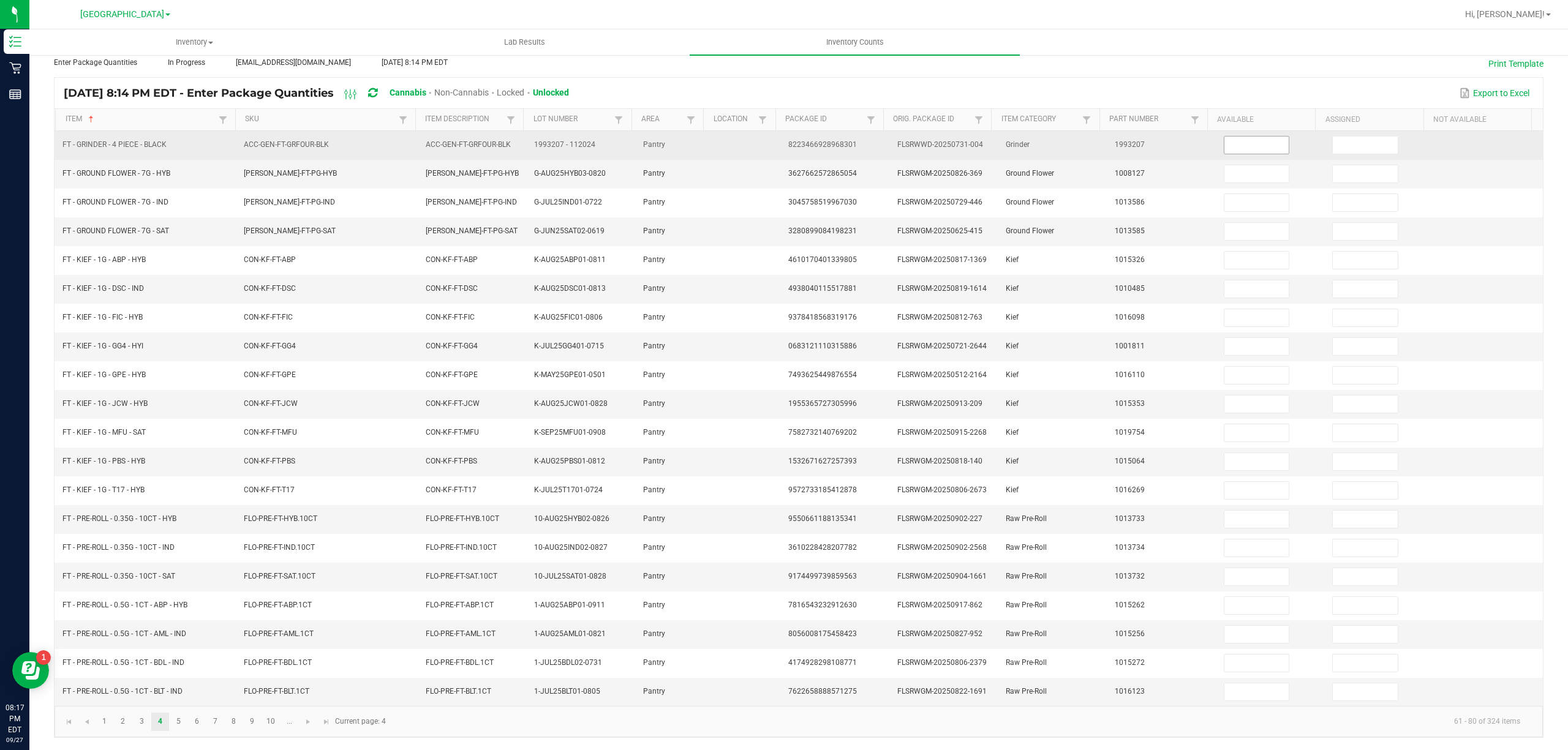
click at [1233, 137] on input at bounding box center [1257, 145] width 65 height 17
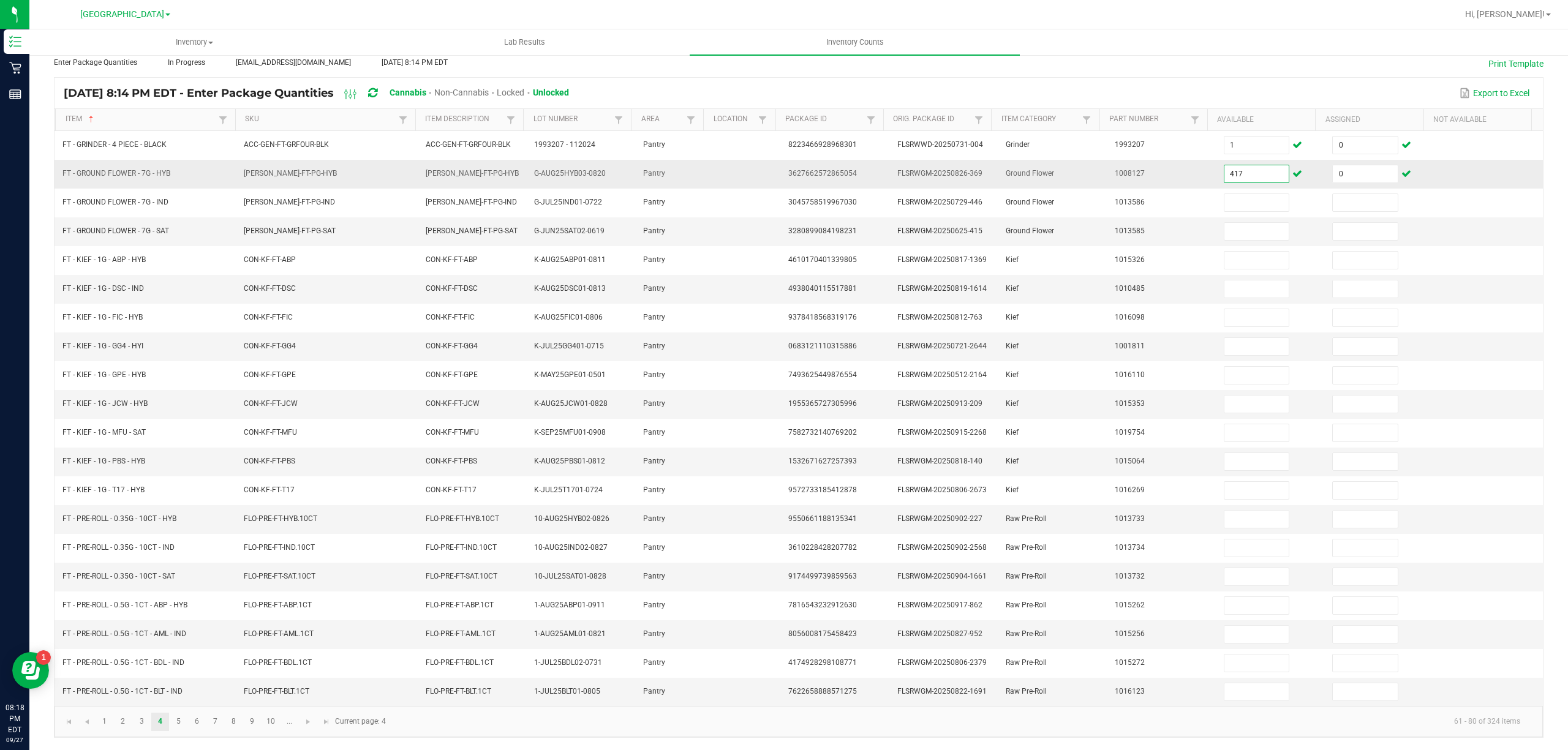
click at [1233, 166] on input "417" at bounding box center [1257, 174] width 65 height 17
click at [1228, 632] on input "154" at bounding box center [1257, 634] width 65 height 17
click at [175, 720] on link "5" at bounding box center [179, 722] width 18 height 19
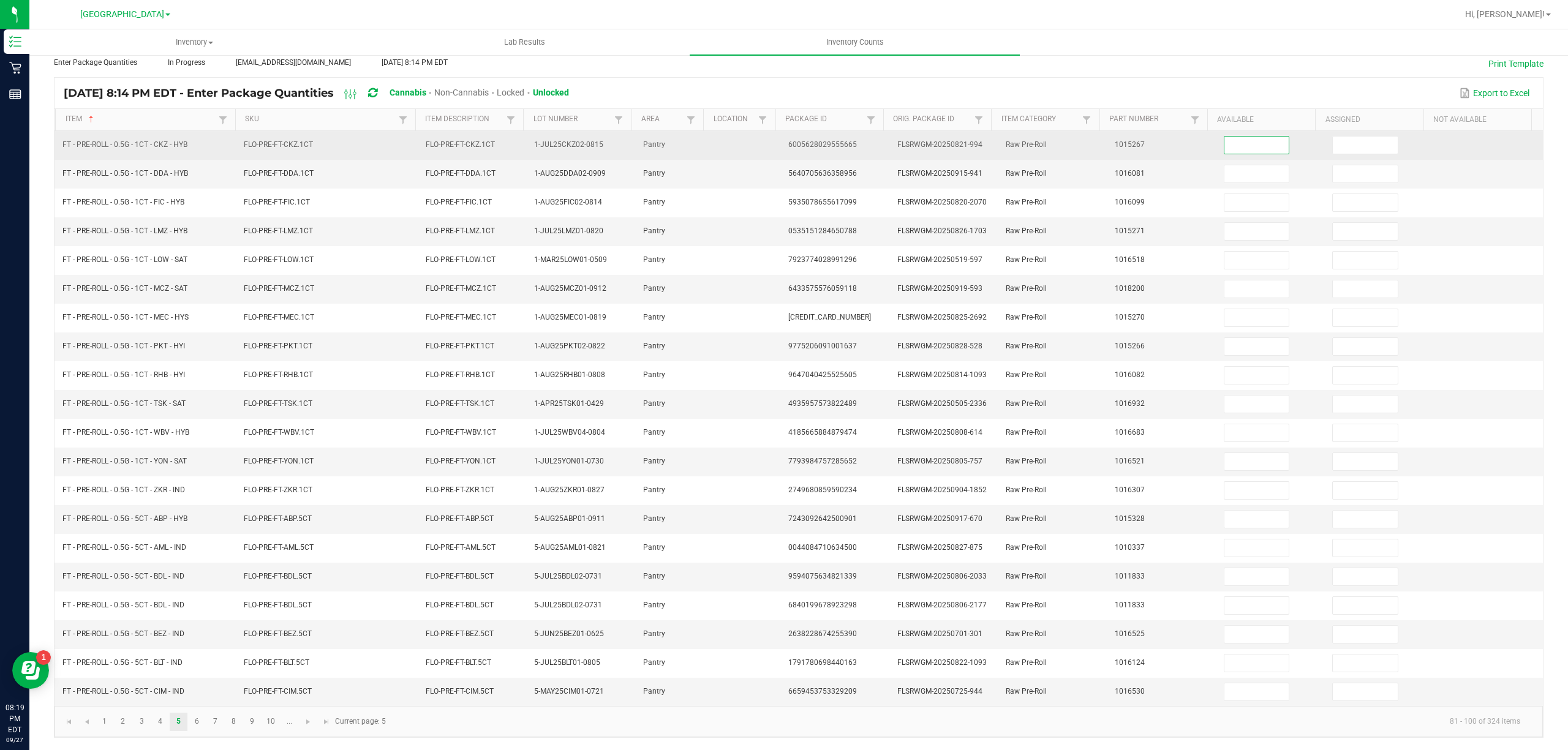
click at [1251, 137] on input at bounding box center [1257, 145] width 65 height 17
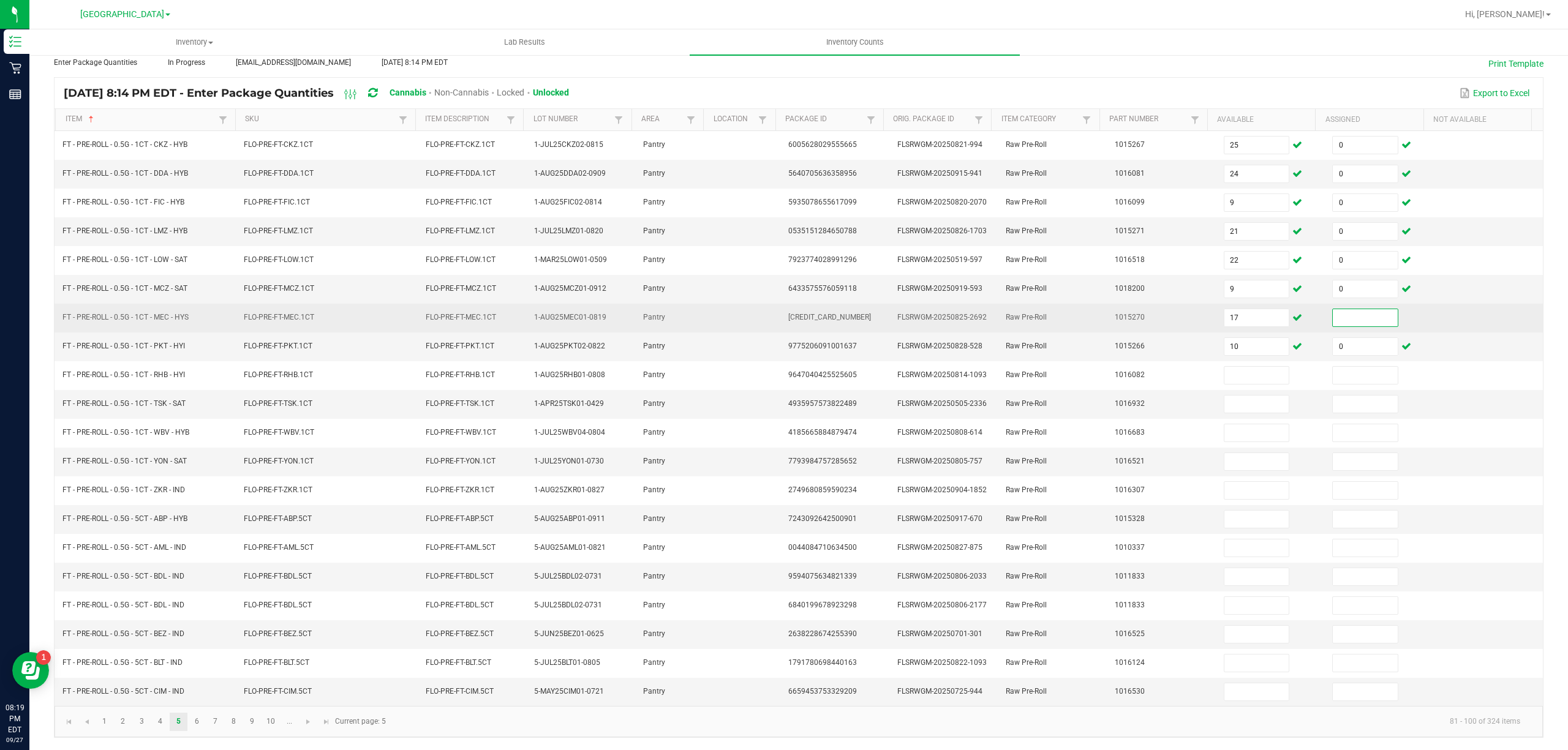
click at [1333, 312] on input at bounding box center [1365, 318] width 65 height 17
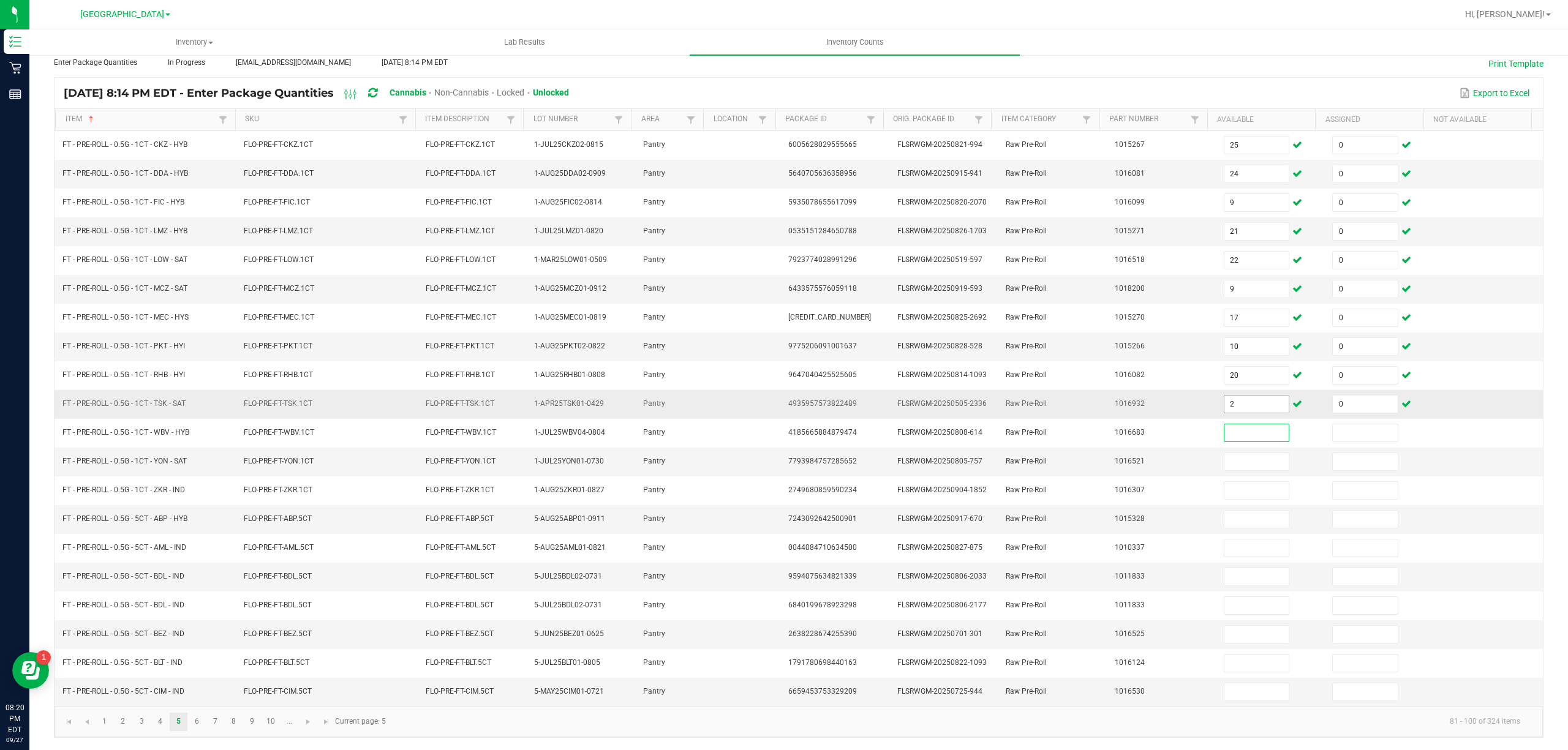
click at [1240, 402] on input "2" at bounding box center [1257, 404] width 65 height 17
click at [1261, 461] on input "100" at bounding box center [1257, 461] width 65 height 17
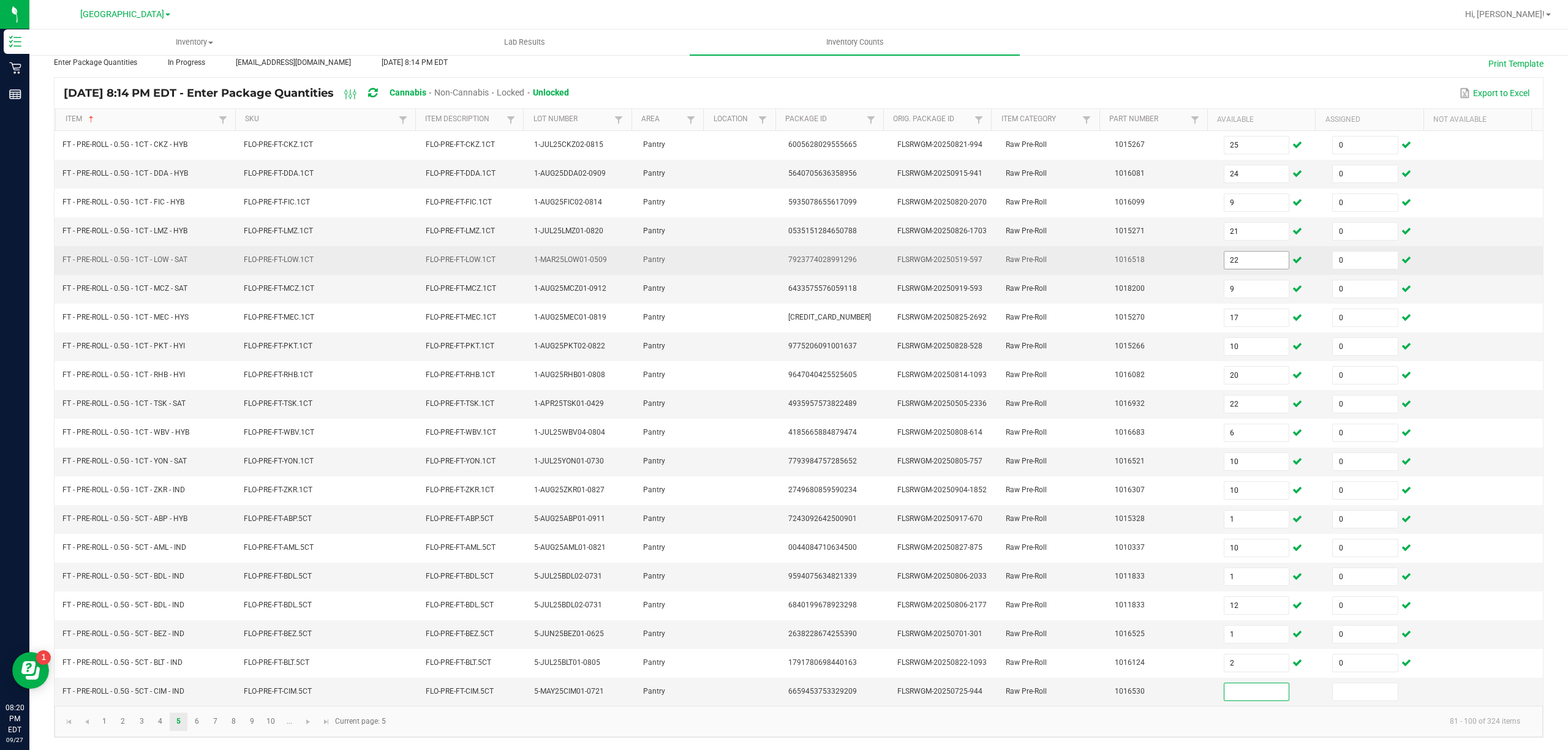
click at [1240, 251] on input "22" at bounding box center [1257, 260] width 65 height 17
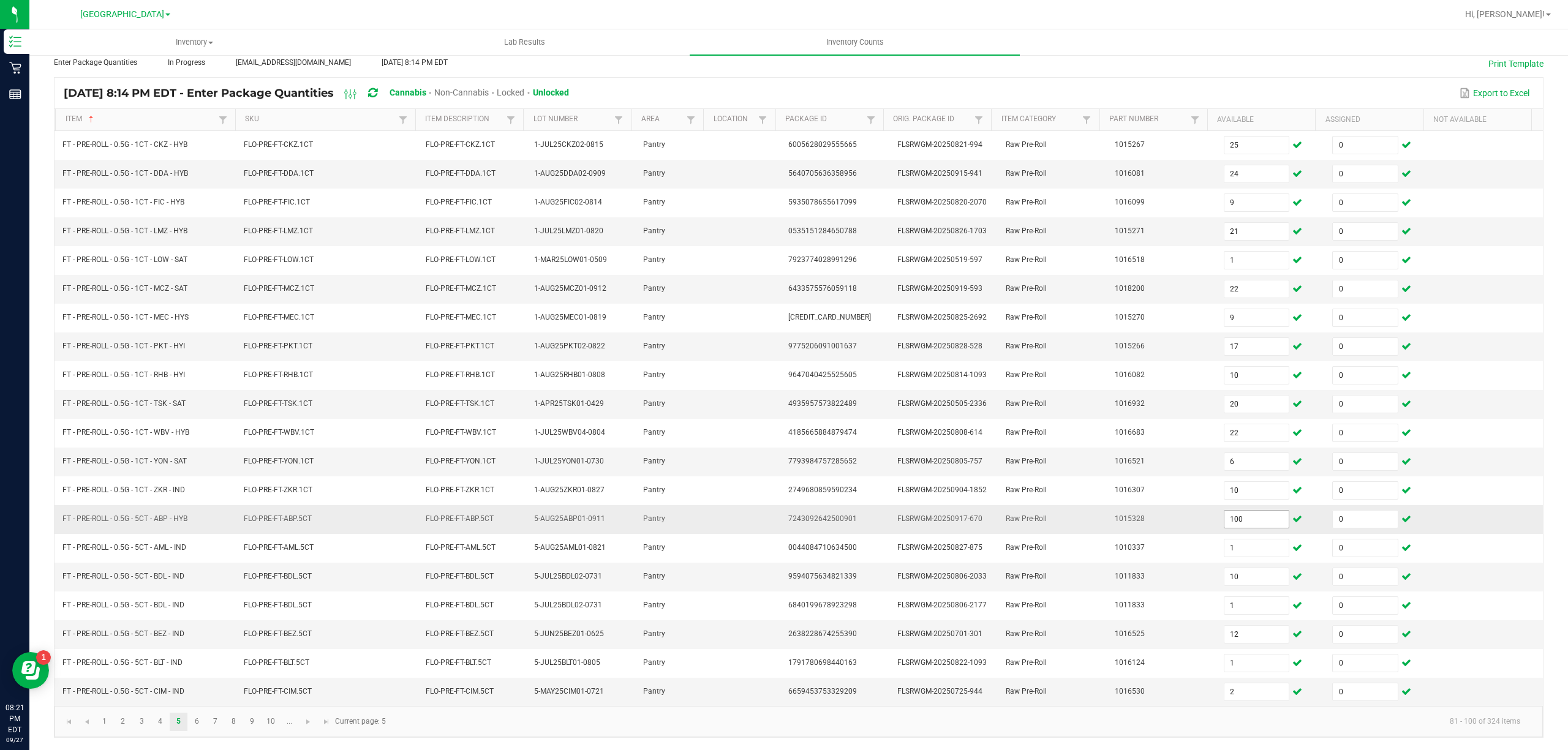
click at [1240, 514] on input "100" at bounding box center [1257, 519] width 65 height 17
click at [197, 721] on link "6" at bounding box center [197, 722] width 18 height 19
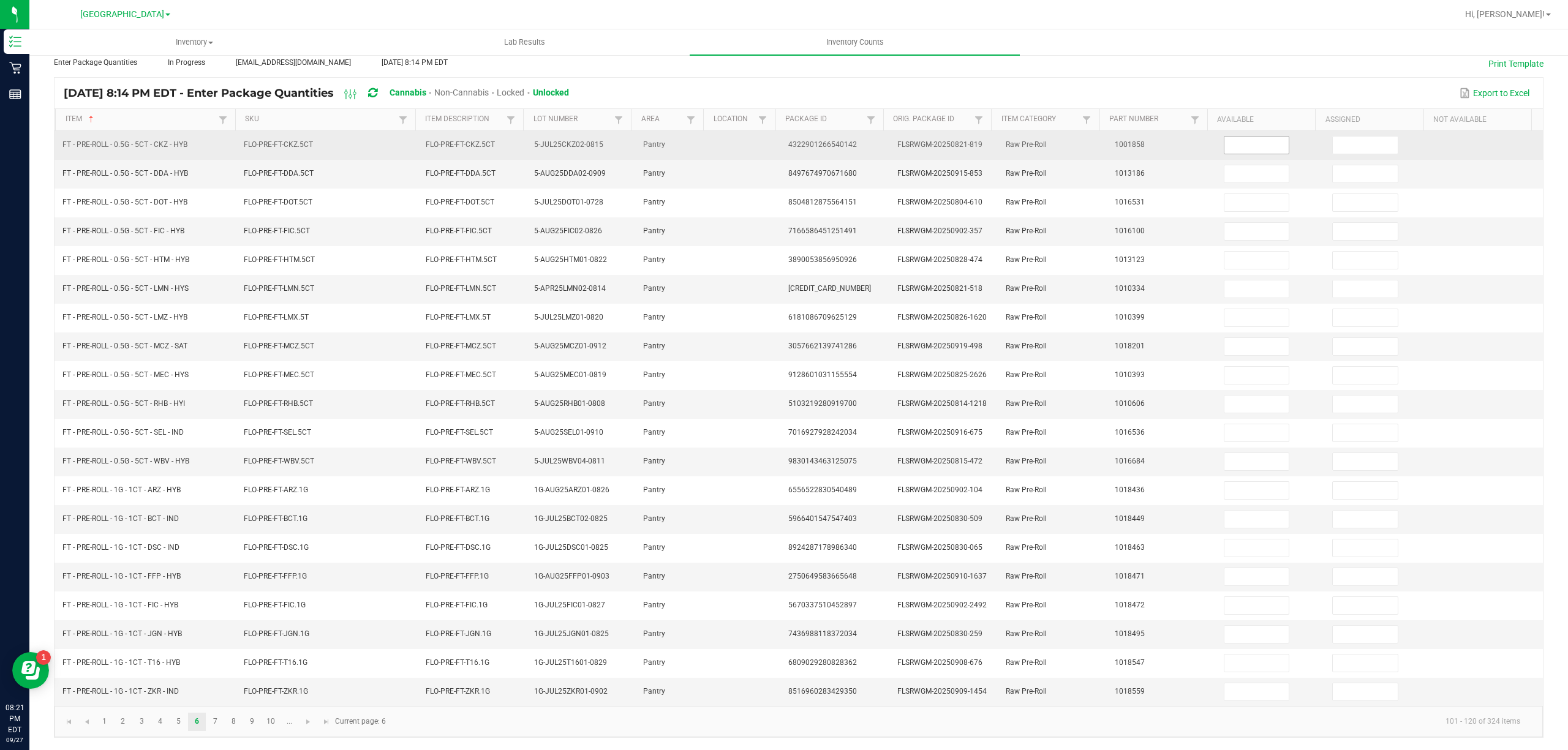
click at [1224, 137] on input at bounding box center [1257, 145] width 65 height 17
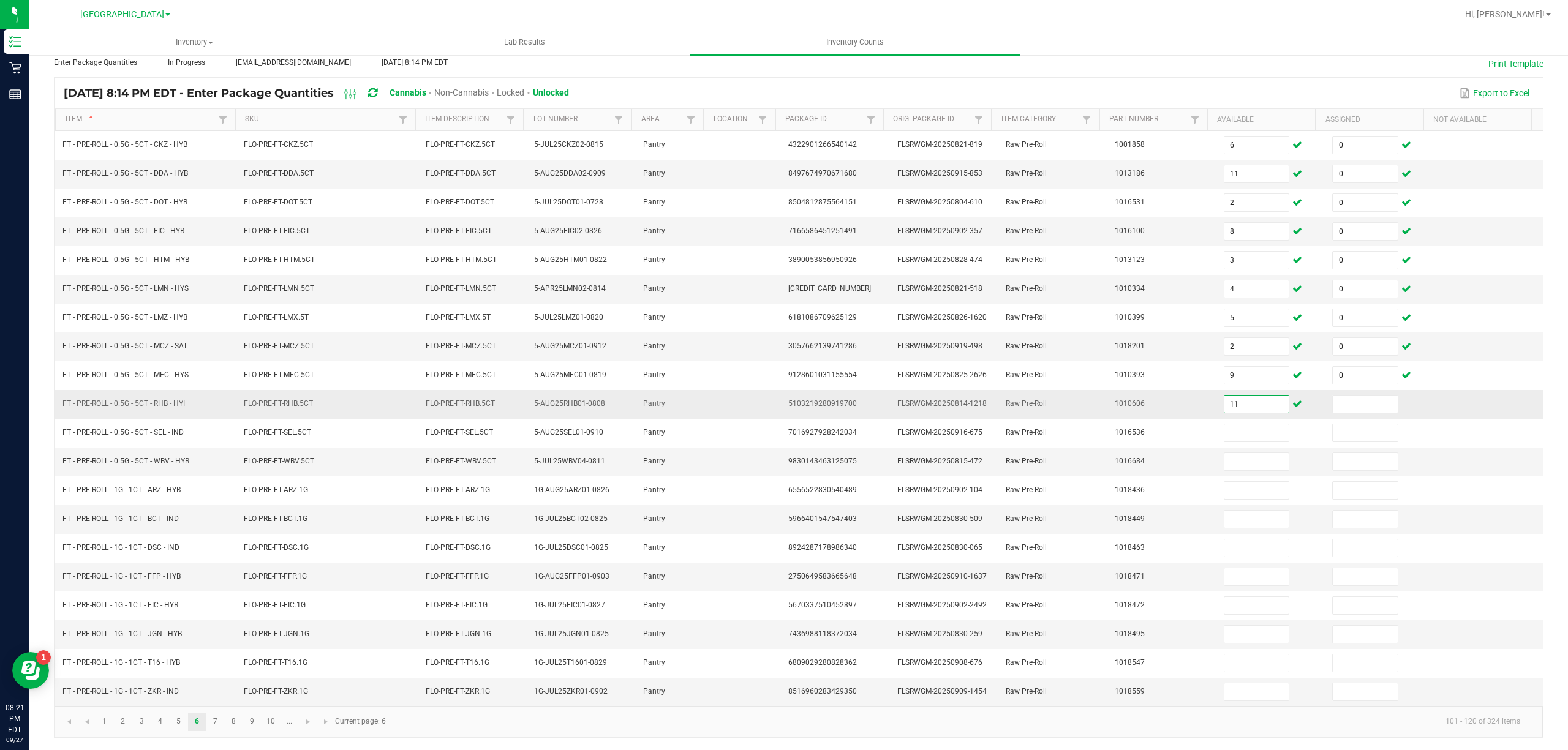
click at [1243, 399] on input "11" at bounding box center [1257, 404] width 65 height 17
click at [1342, 396] on input at bounding box center [1365, 404] width 65 height 17
click at [217, 713] on link "7" at bounding box center [216, 722] width 18 height 19
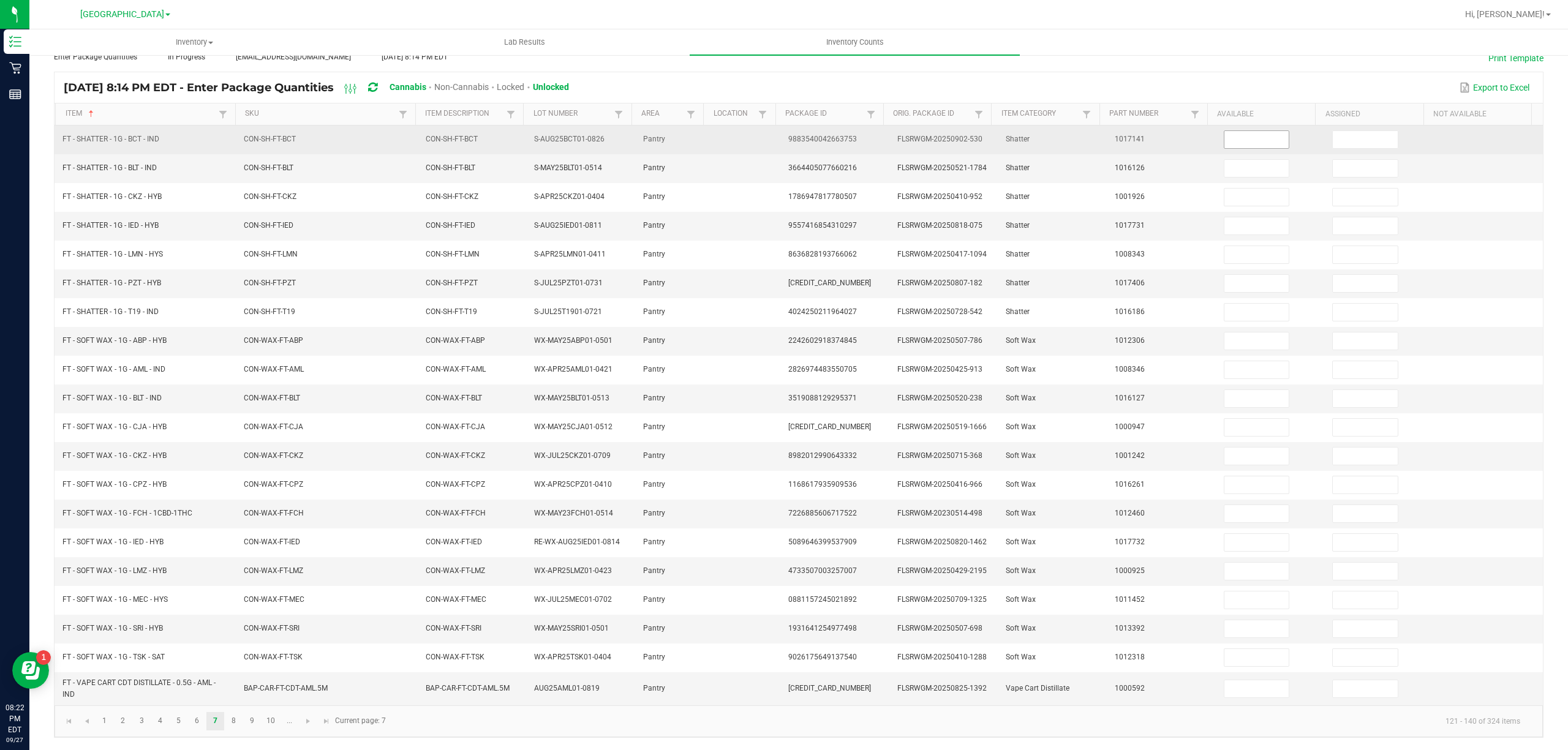
click at [1250, 131] on input at bounding box center [1257, 139] width 65 height 17
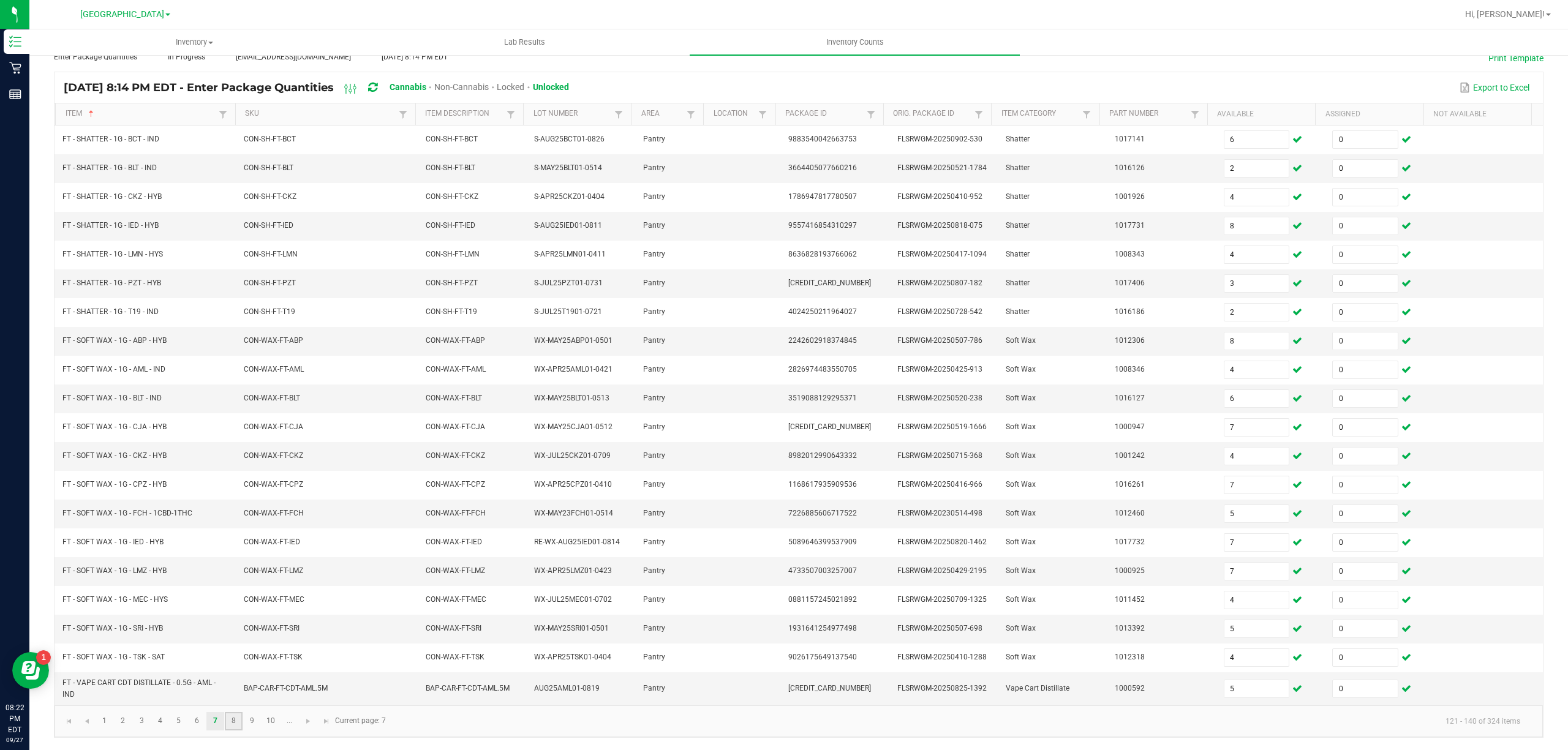
click at [239, 730] on link "8" at bounding box center [234, 721] width 18 height 19
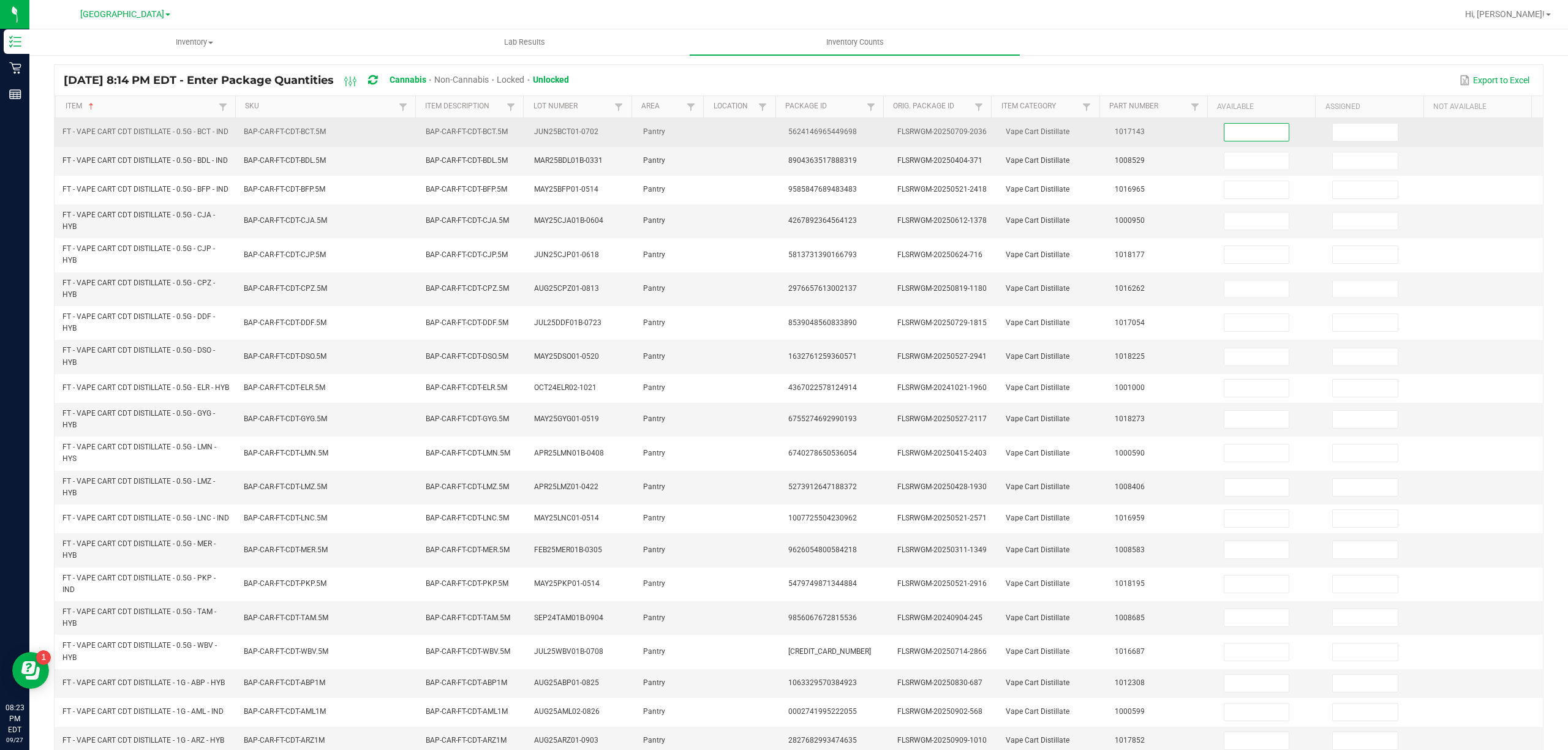
click at [1225, 130] on input at bounding box center [1257, 132] width 65 height 17
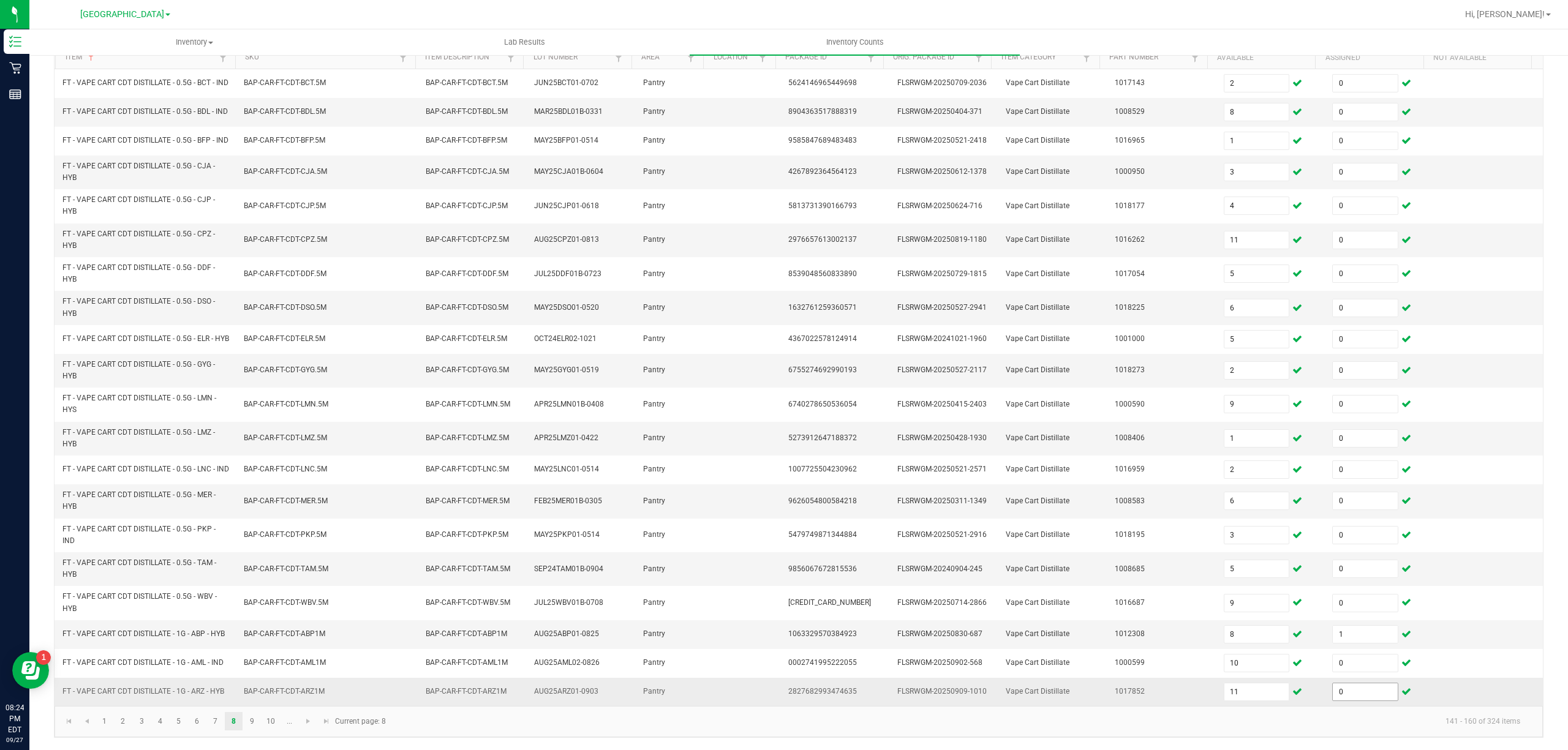
scroll to position [160, 0]
click at [1343, 632] on input "1" at bounding box center [1365, 634] width 65 height 17
drag, startPoint x: 733, startPoint y: 720, endPoint x: 647, endPoint y: 677, distance: 96.2
click at [716, 713] on kendo-pager-info "141 - 160 of 324 items" at bounding box center [961, 721] width 1137 height 21
click at [256, 727] on link "9" at bounding box center [252, 721] width 18 height 19
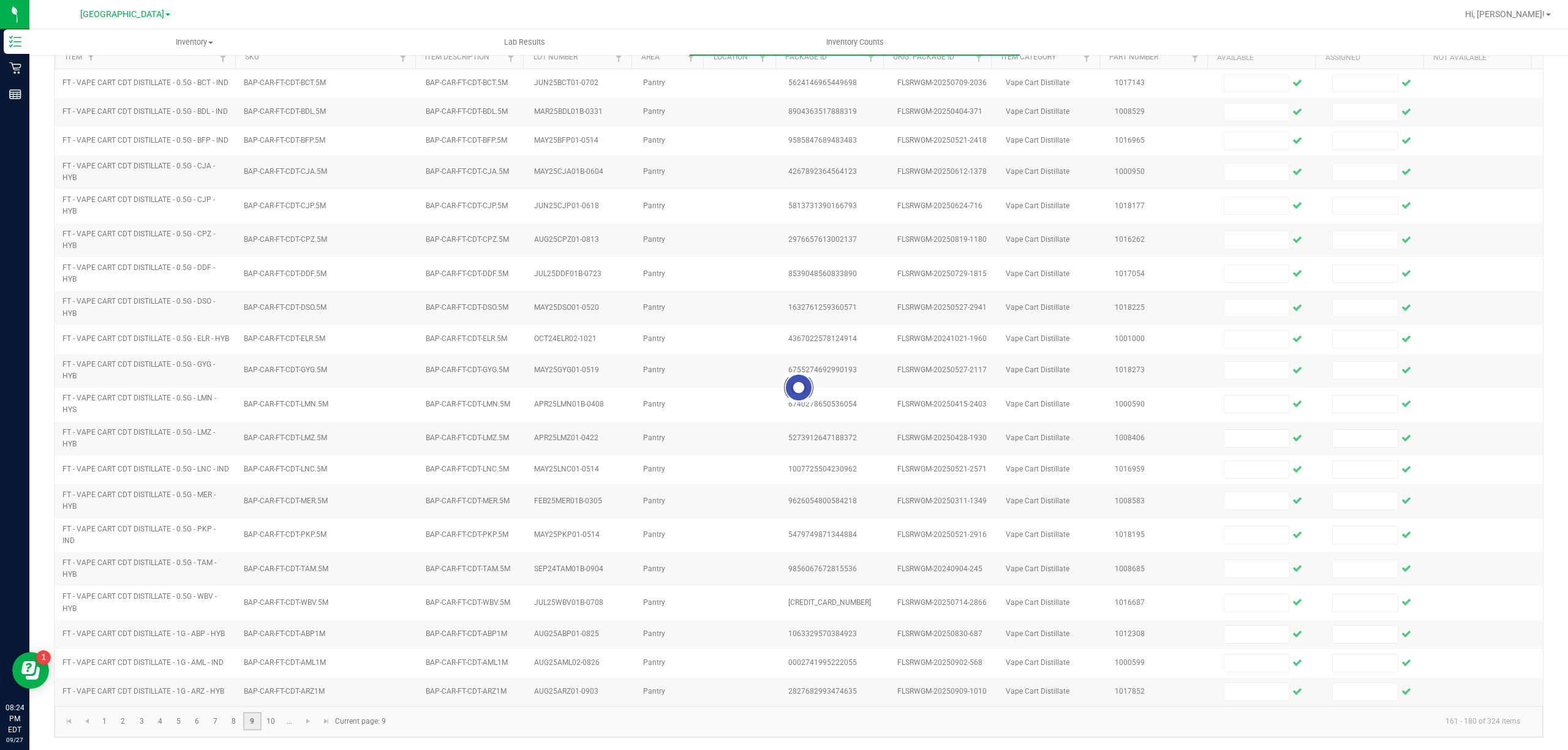
scroll to position [84, 0]
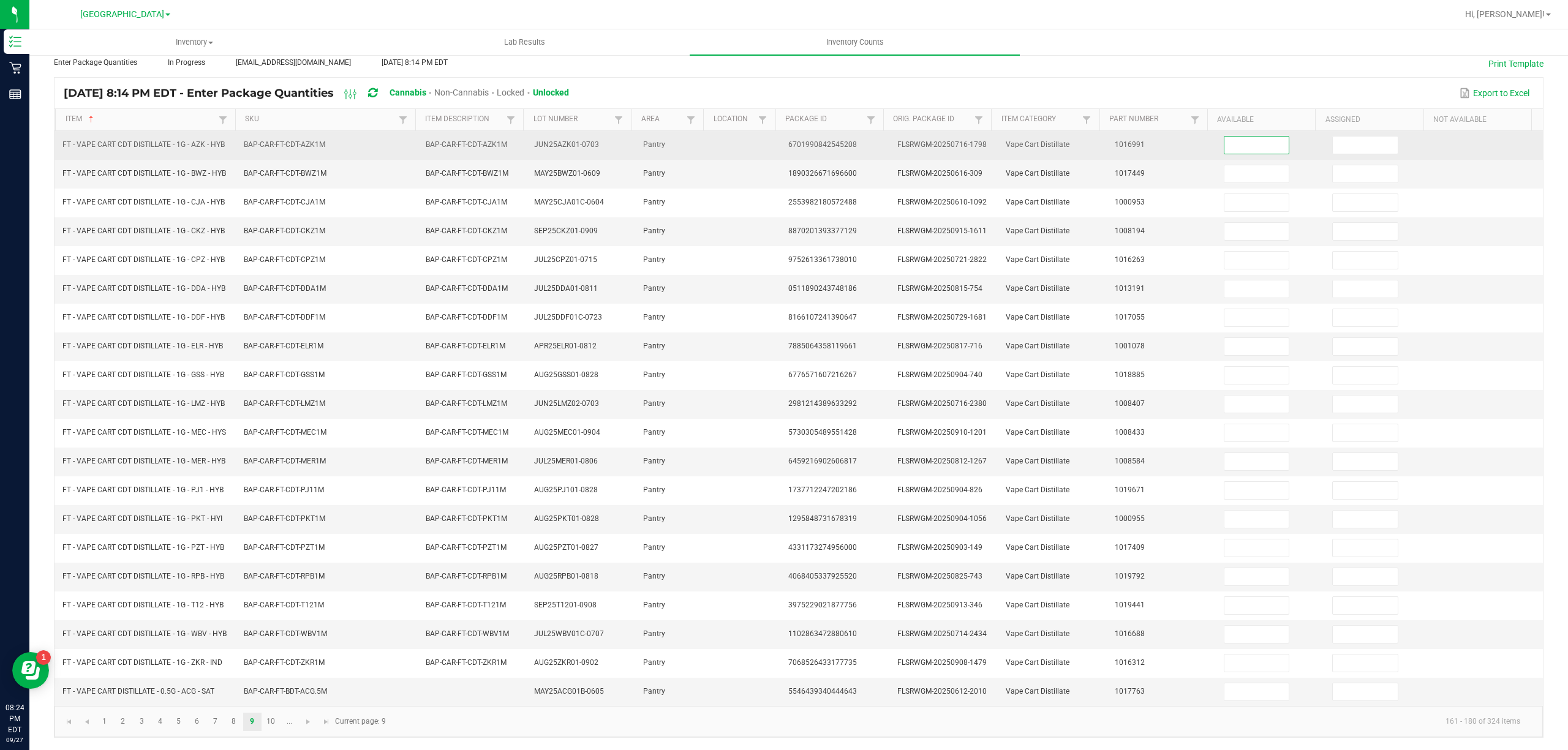
click at [1228, 137] on input at bounding box center [1257, 145] width 65 height 17
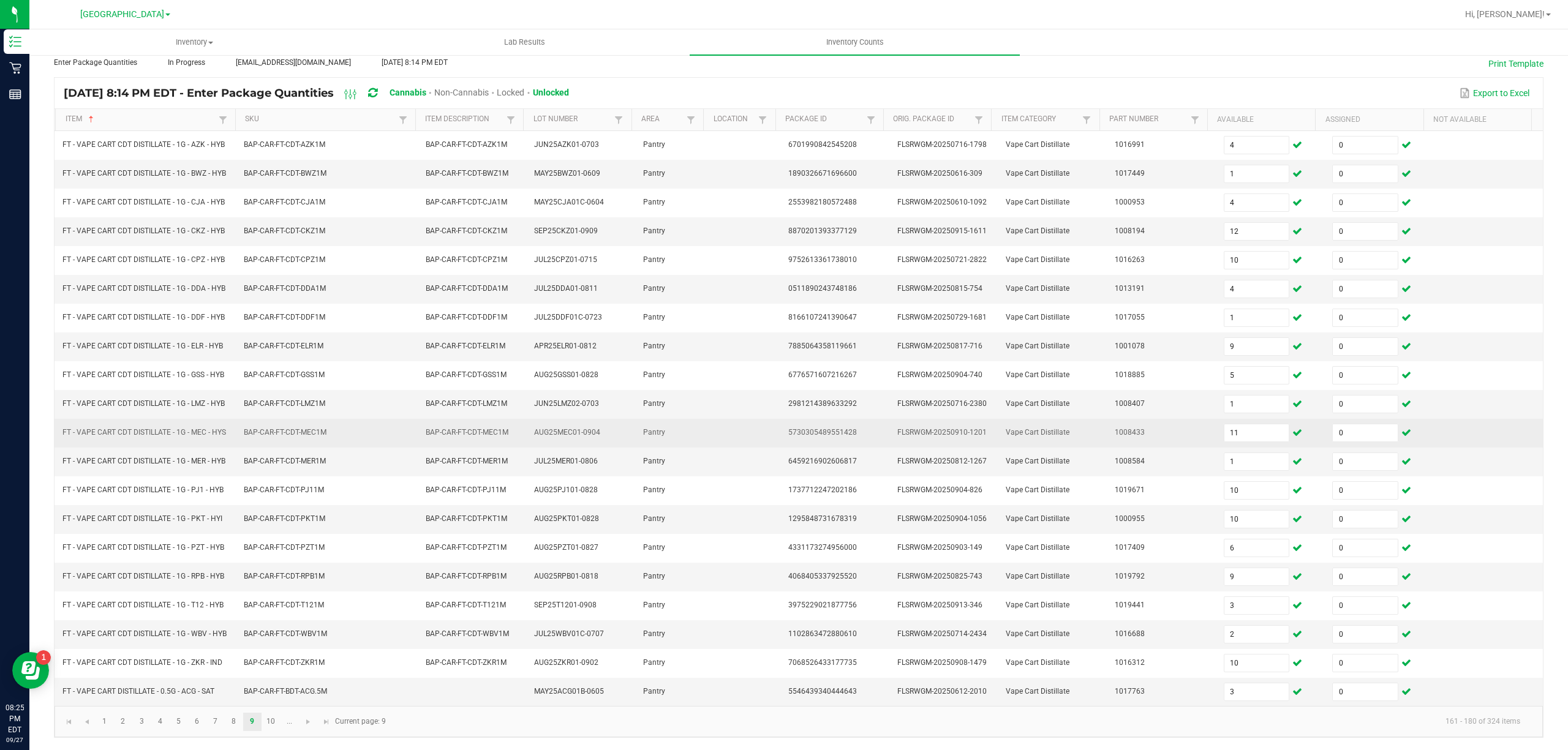
click at [1228, 419] on td "11" at bounding box center [1271, 433] width 109 height 29
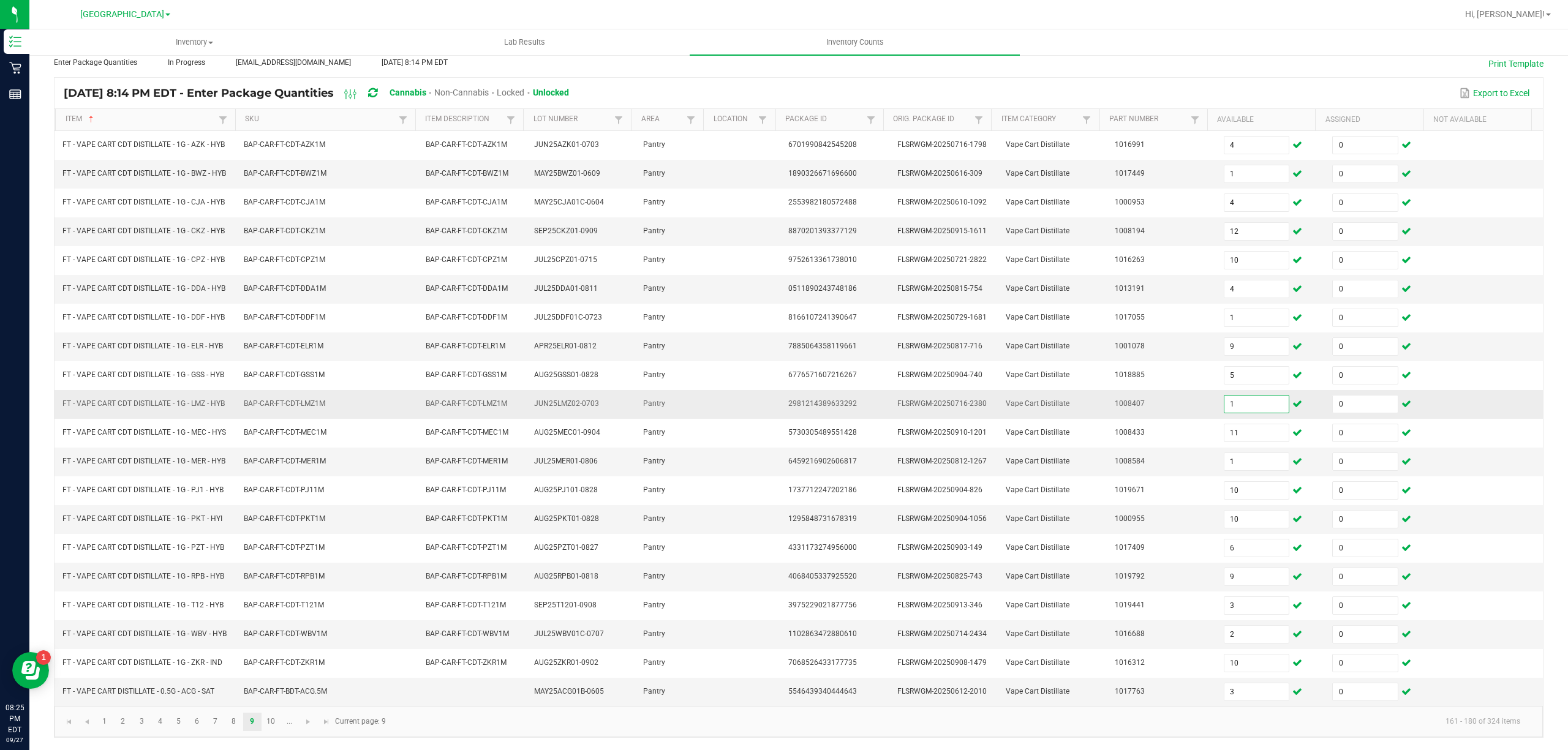
click at [1231, 396] on input "1" at bounding box center [1257, 404] width 65 height 17
click at [279, 723] on link "10" at bounding box center [271, 722] width 18 height 19
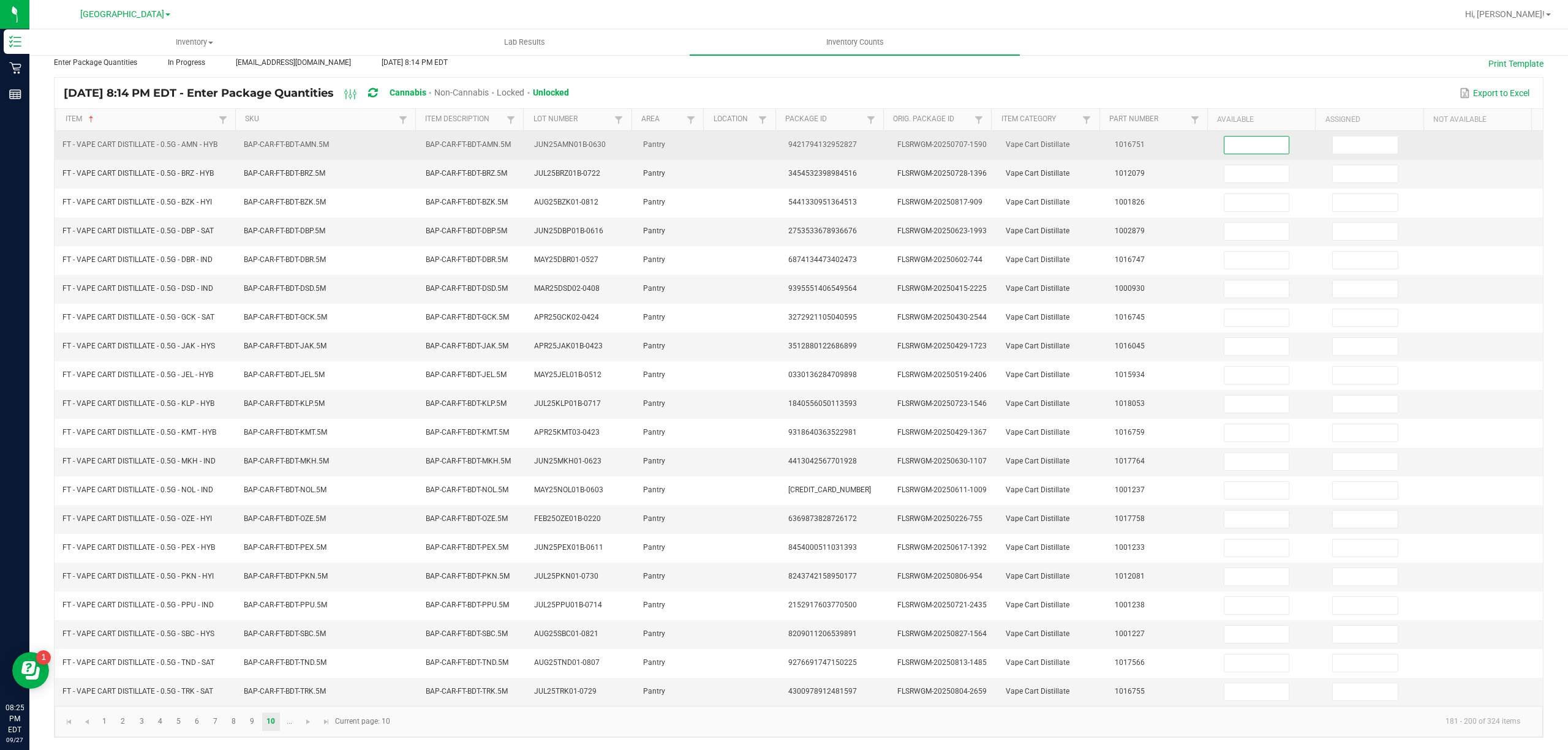
click at [1248, 138] on input at bounding box center [1257, 145] width 65 height 17
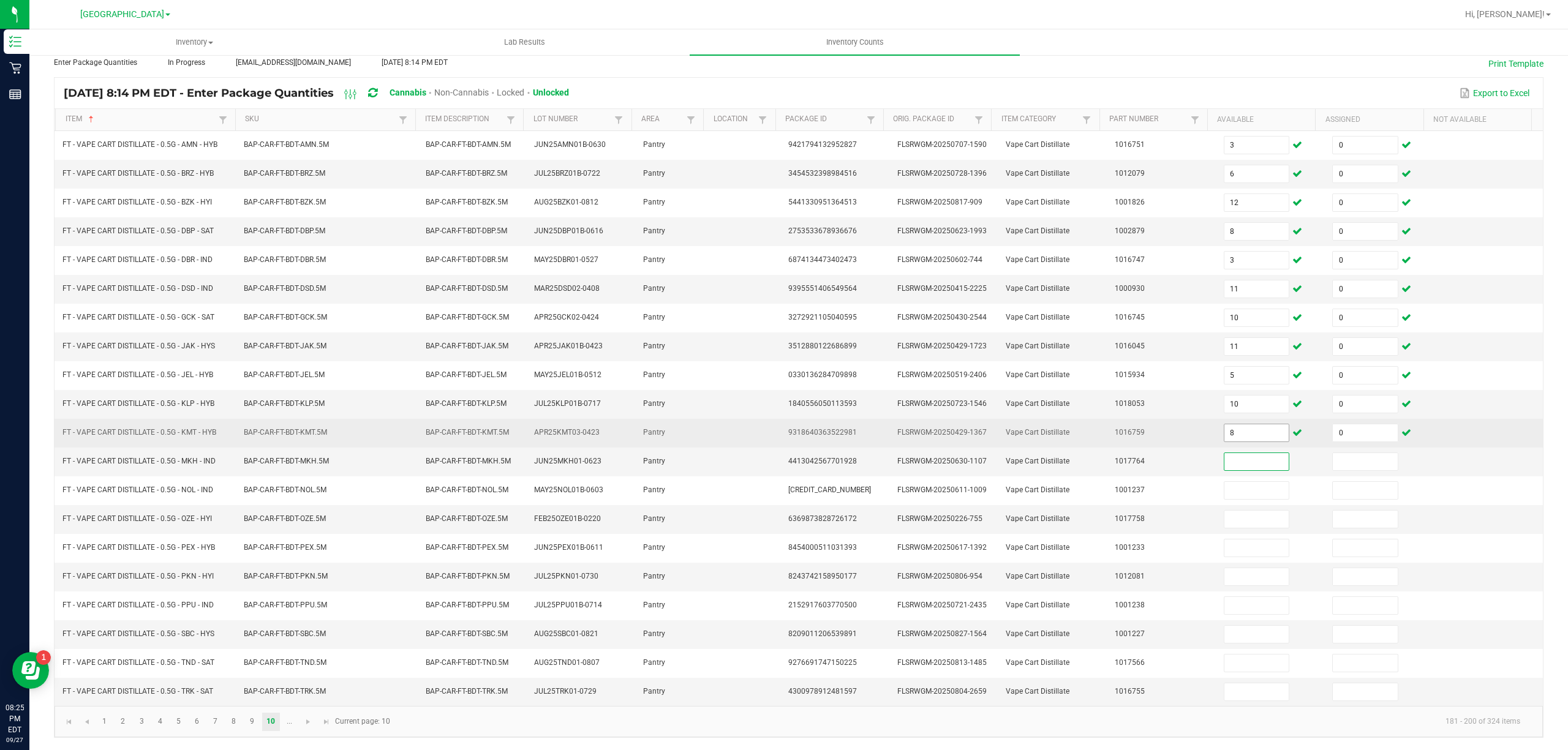
click at [1228, 434] on span "8" at bounding box center [1257, 433] width 66 height 19
click at [1228, 430] on input "8" at bounding box center [1257, 432] width 65 height 17
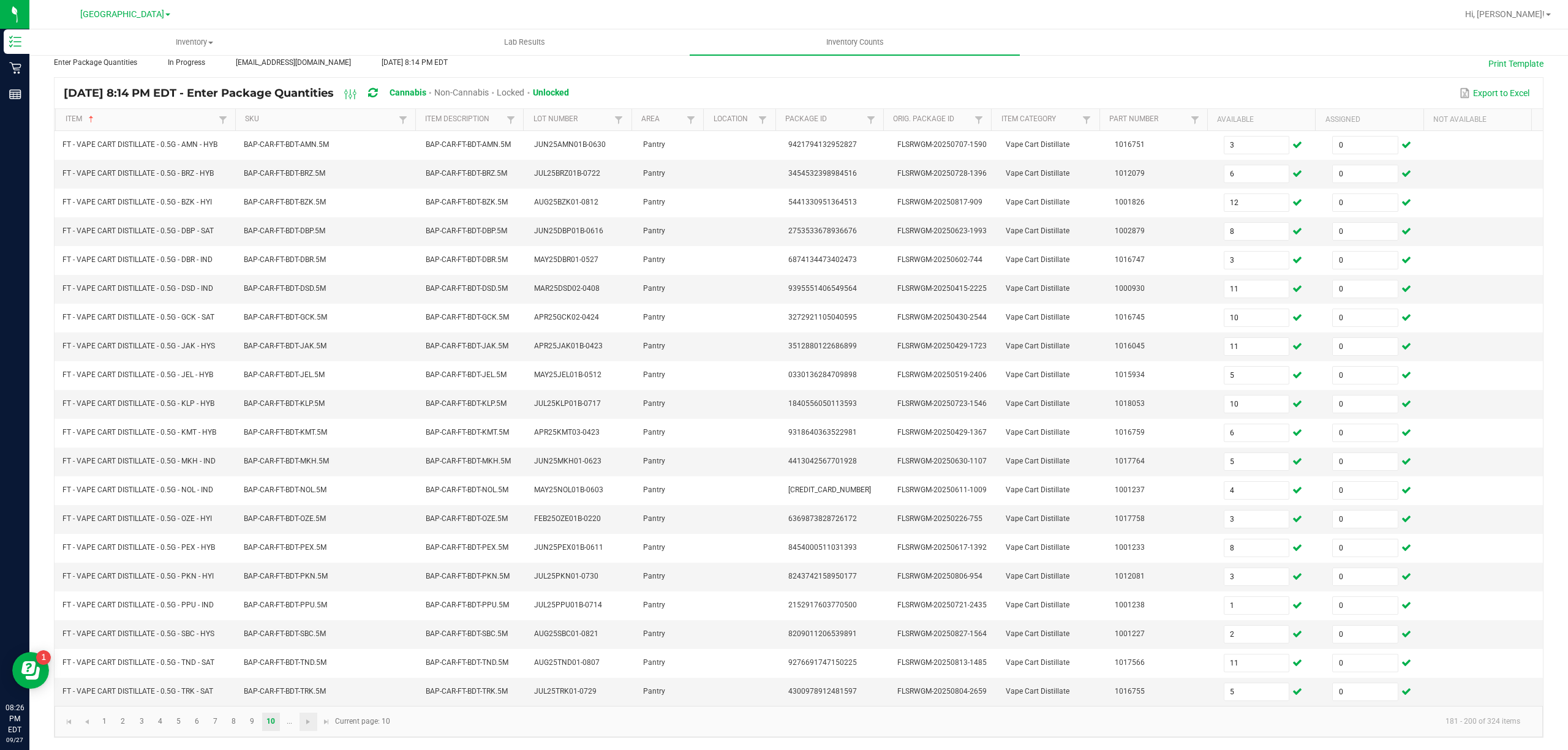
click at [303, 717] on link at bounding box center [309, 722] width 18 height 19
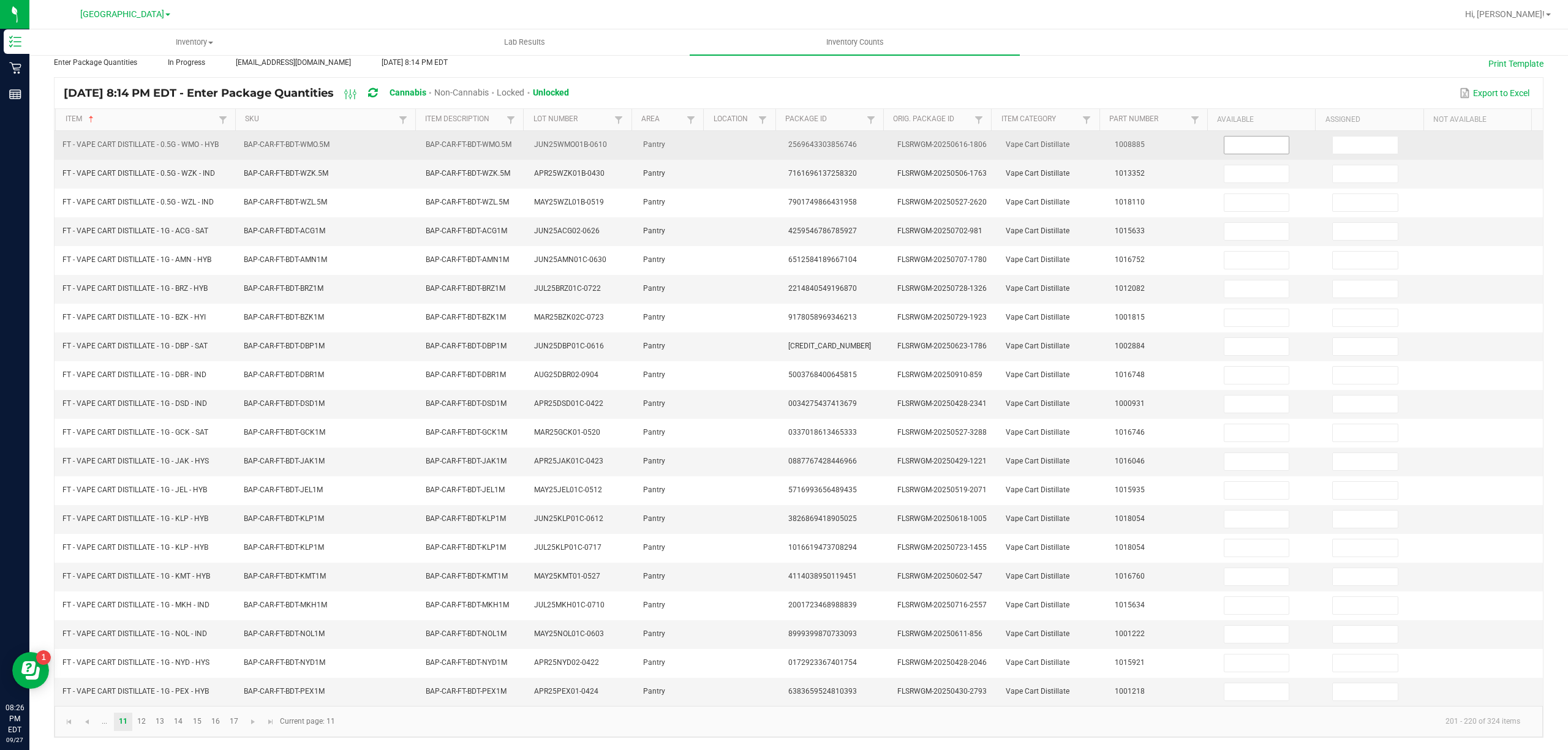
click at [1243, 137] on input at bounding box center [1257, 145] width 65 height 17
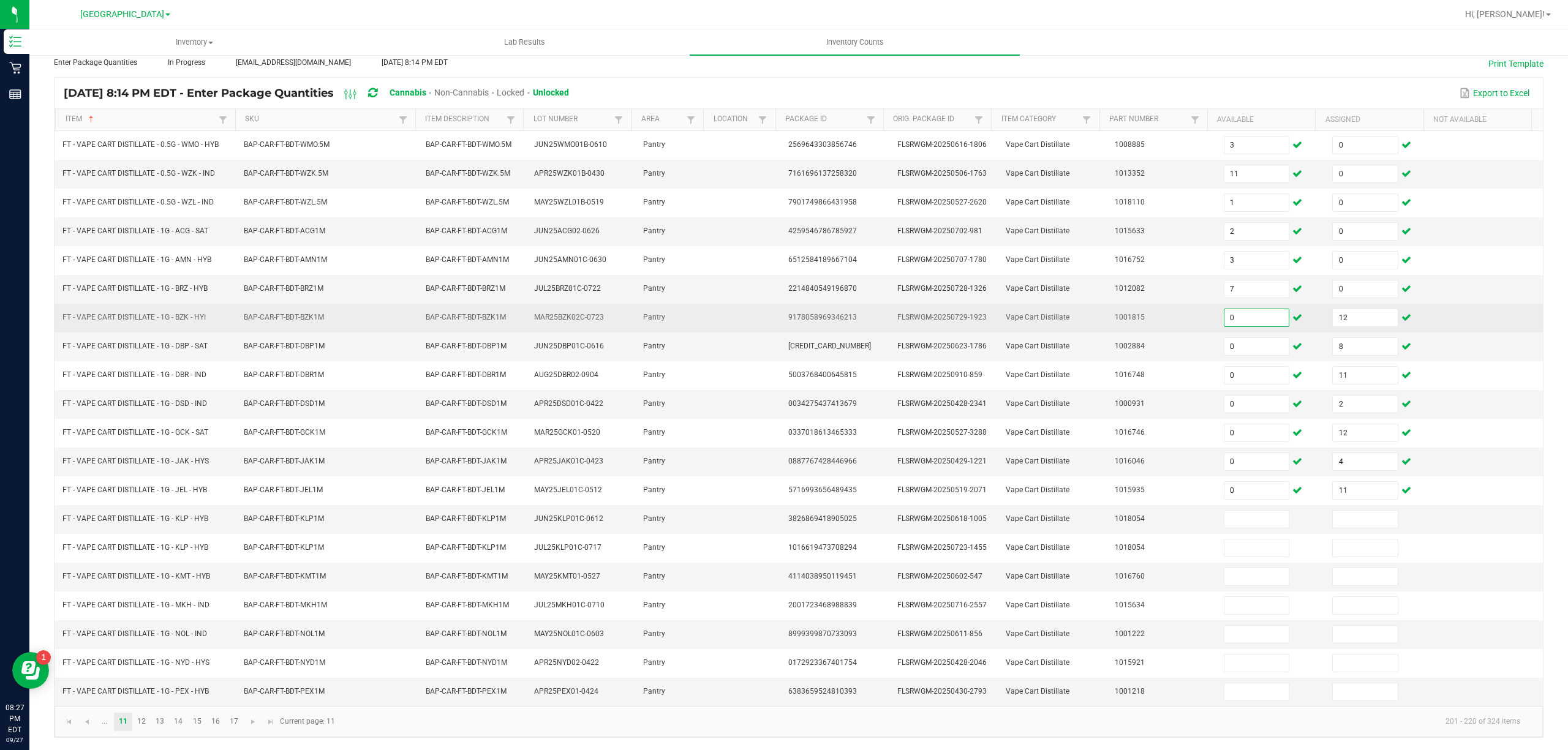
click at [1235, 310] on input "0" at bounding box center [1257, 318] width 65 height 17
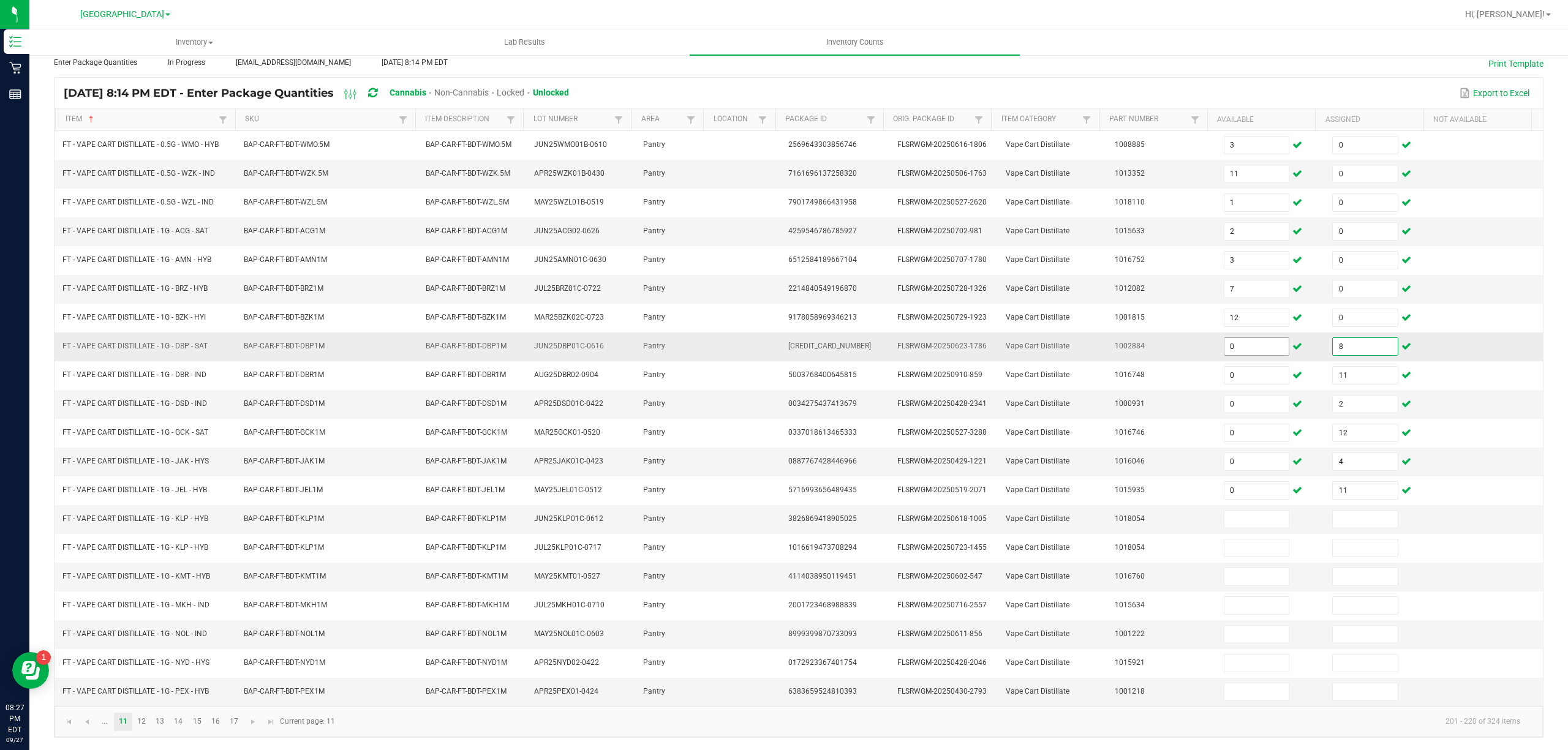
click at [1238, 338] on input "0" at bounding box center [1257, 346] width 65 height 17
click at [1246, 514] on input at bounding box center [1257, 519] width 65 height 17
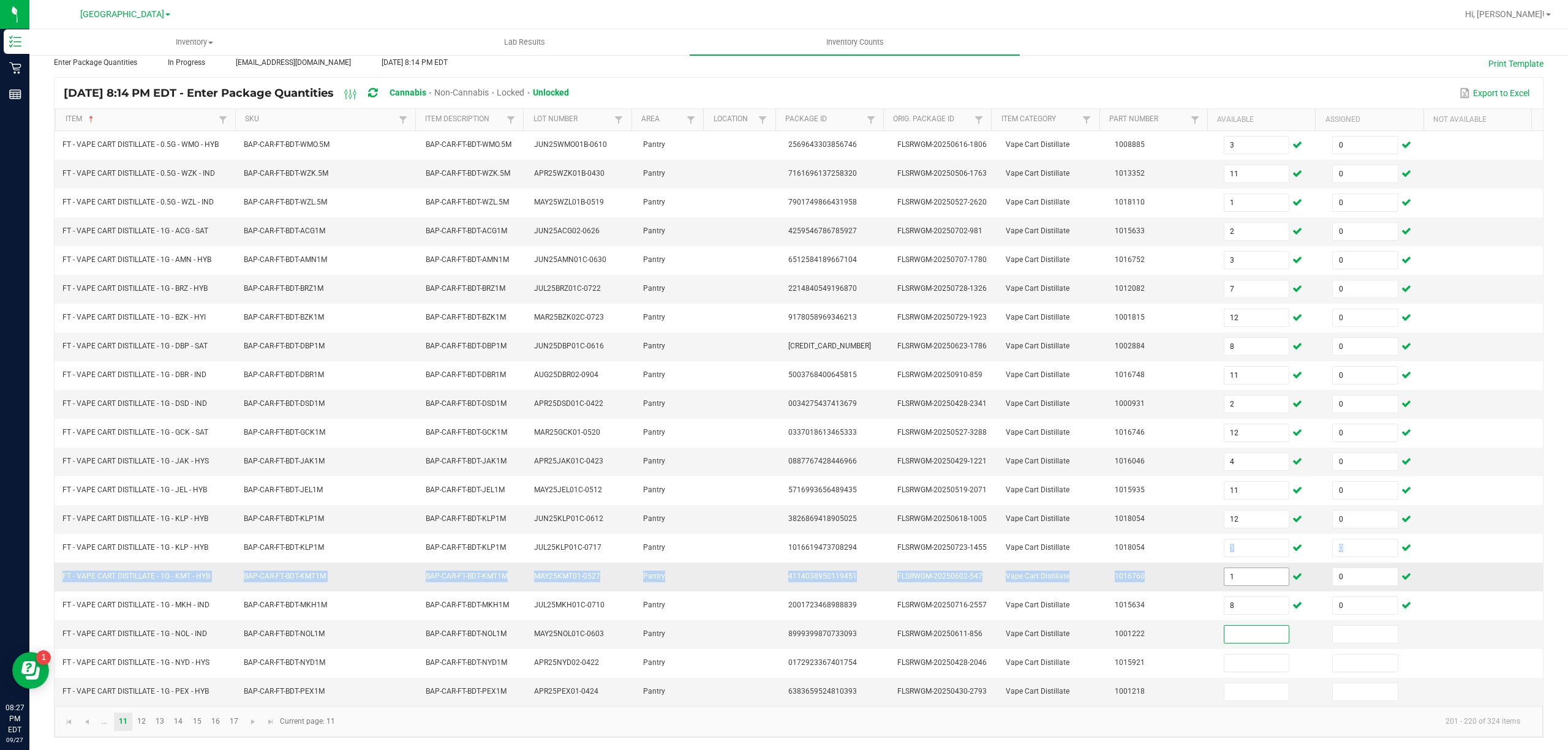
drag, startPoint x: 1218, startPoint y: 568, endPoint x: 1220, endPoint y: 581, distance: 13.2
click at [1220, 579] on tbody "FT - VAPE CART DISTILLATE - 0.5G - WMO - HYB BAP-CAR-FT-BDT-WMO.5M BAP-CAR-FT-B…" at bounding box center [798, 418] width 1488 height 575
click at [1224, 581] on input "1" at bounding box center [1257, 576] width 65 height 17
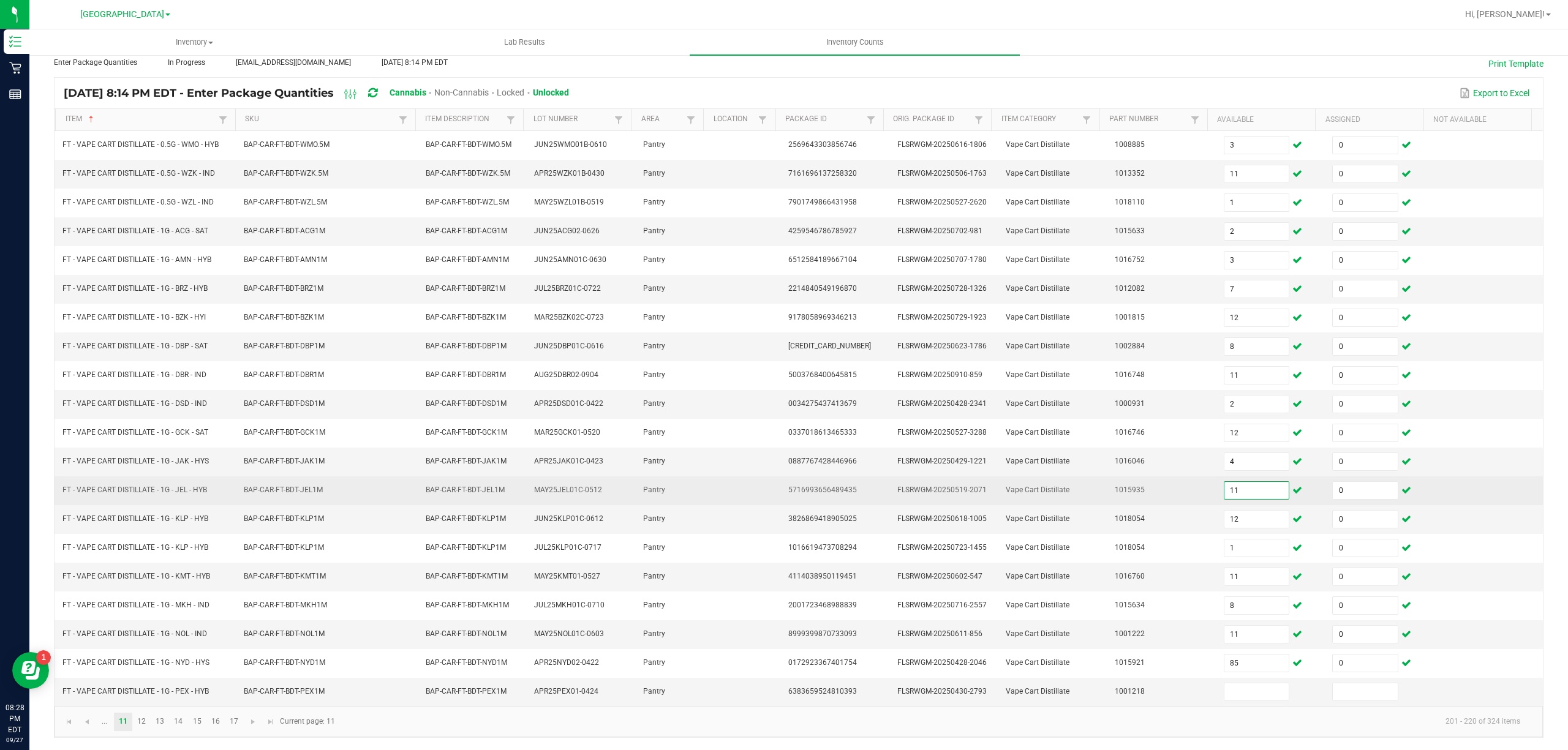
click at [1231, 491] on input "11" at bounding box center [1257, 490] width 65 height 17
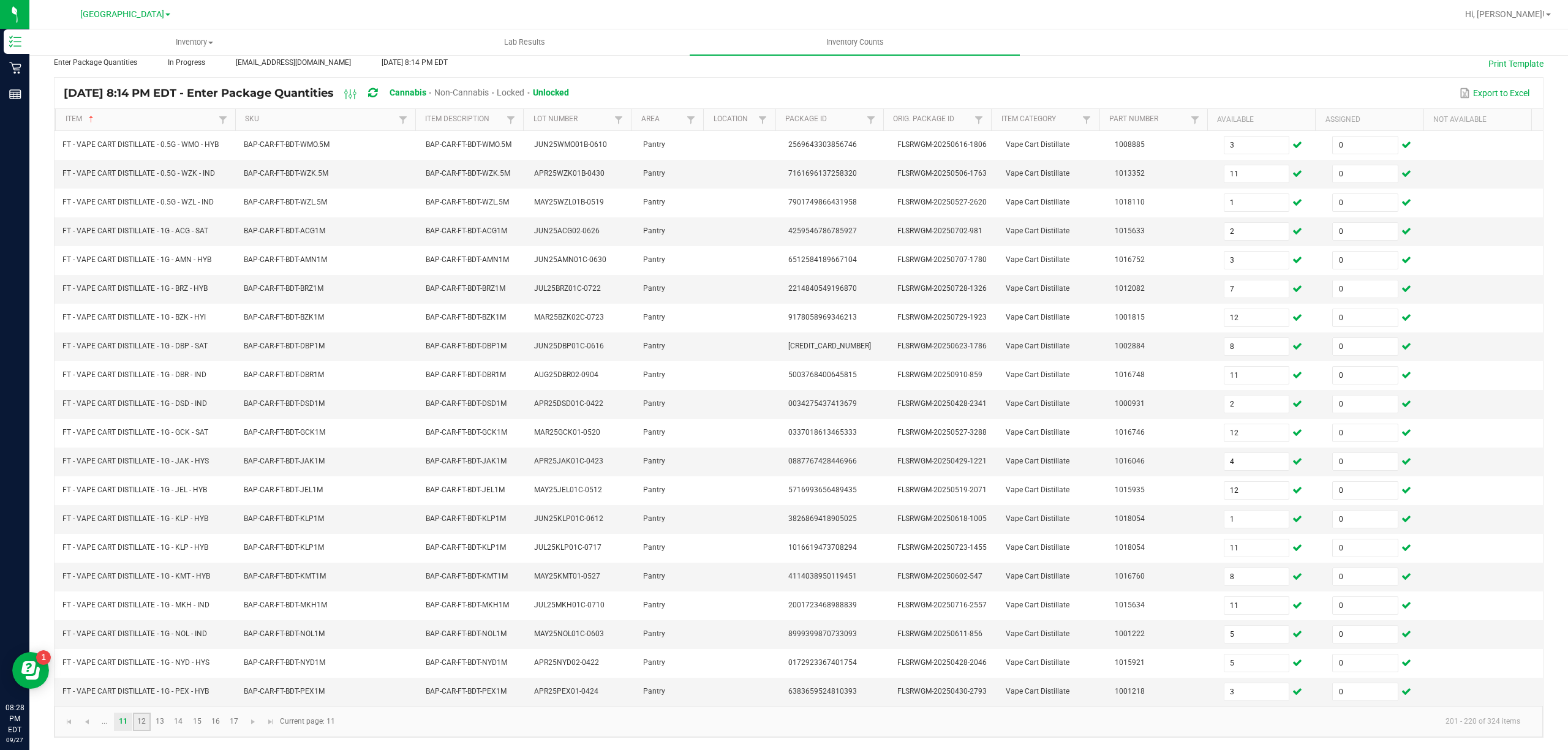
click at [141, 720] on link "12" at bounding box center [142, 722] width 18 height 19
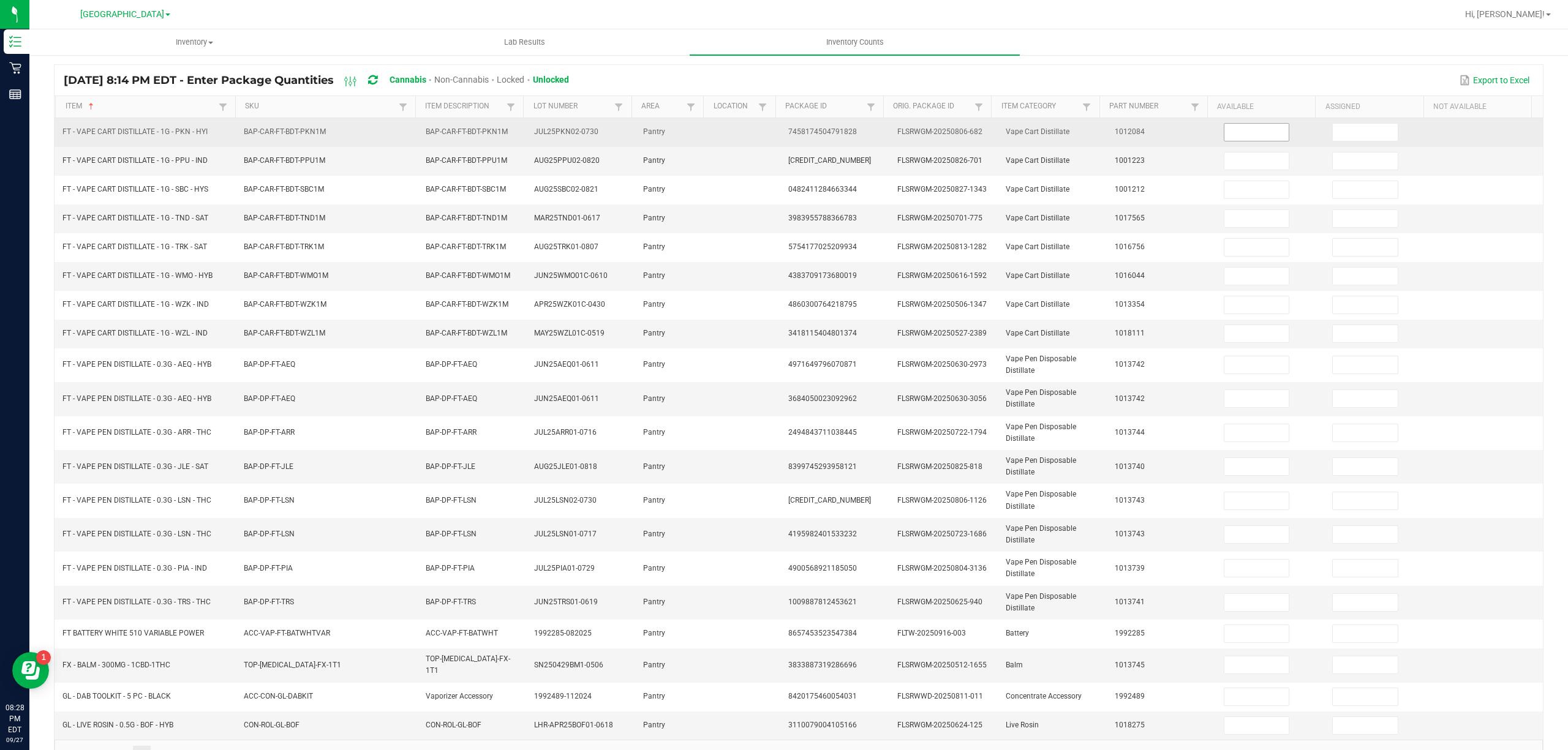
click at [1225, 139] on input at bounding box center [1257, 132] width 65 height 17
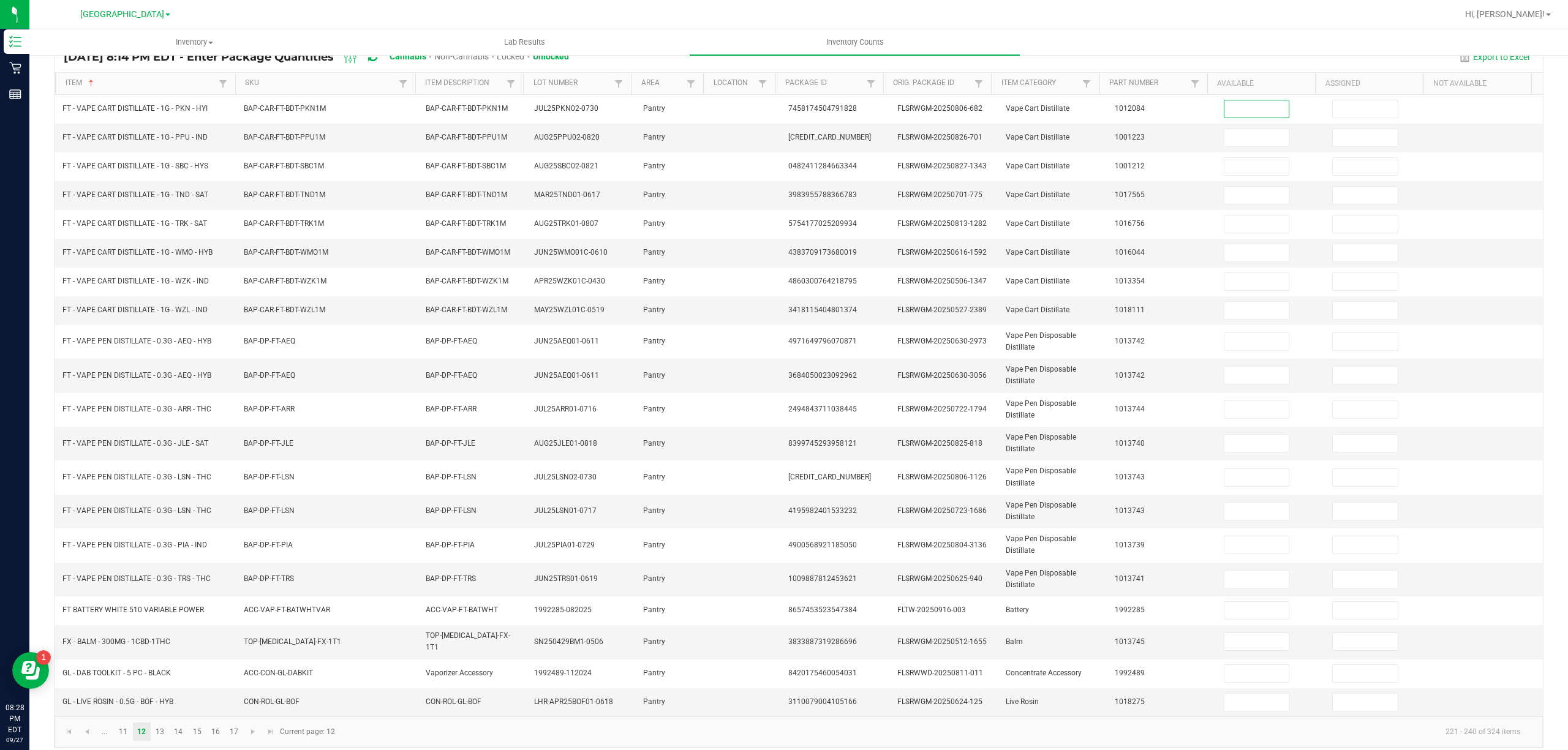
scroll to position [106, 0]
click at [162, 738] on link "13" at bounding box center [160, 729] width 18 height 19
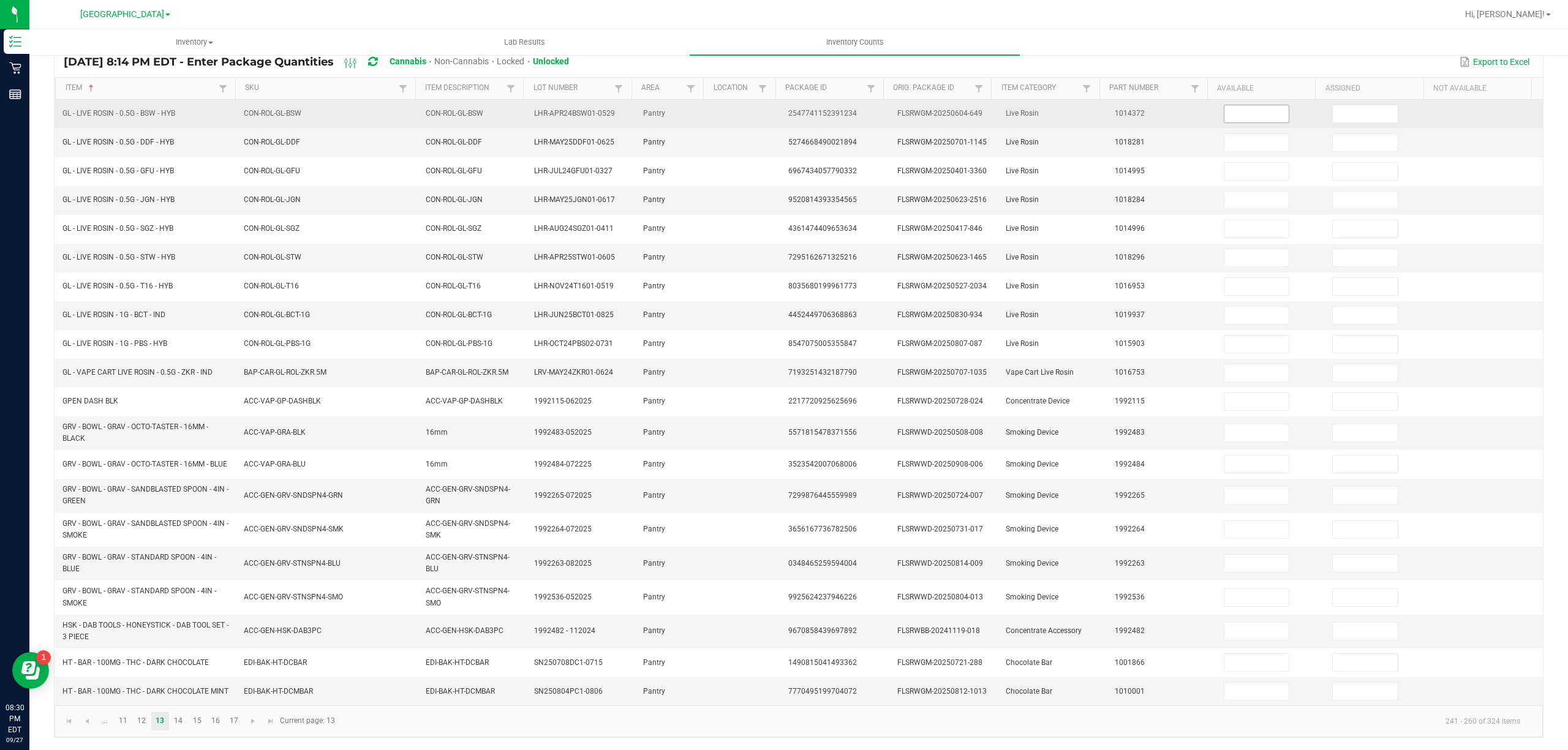
click at [1248, 114] on input at bounding box center [1257, 114] width 65 height 17
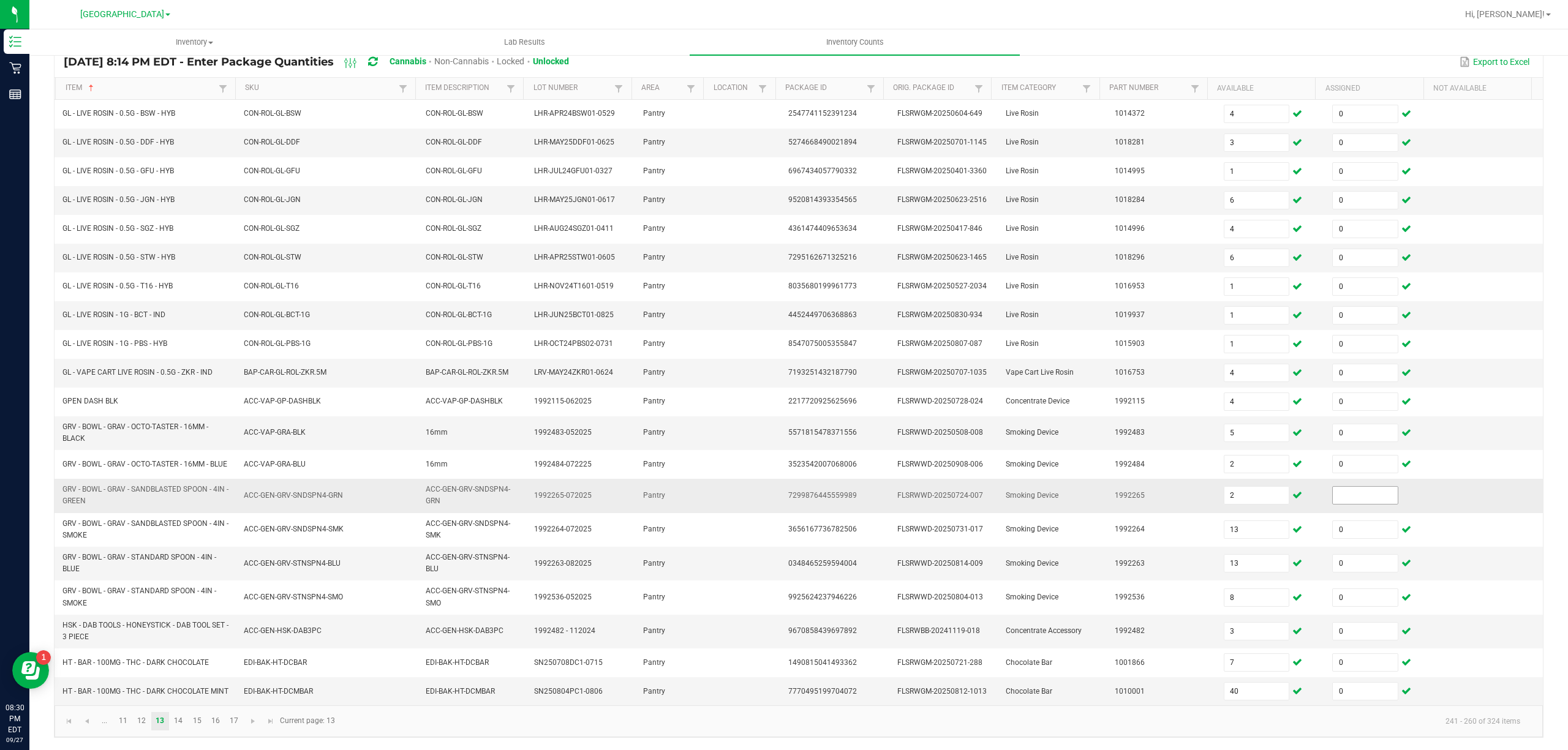
click at [1358, 504] on input at bounding box center [1365, 495] width 65 height 17
click at [183, 731] on link "14" at bounding box center [179, 721] width 18 height 19
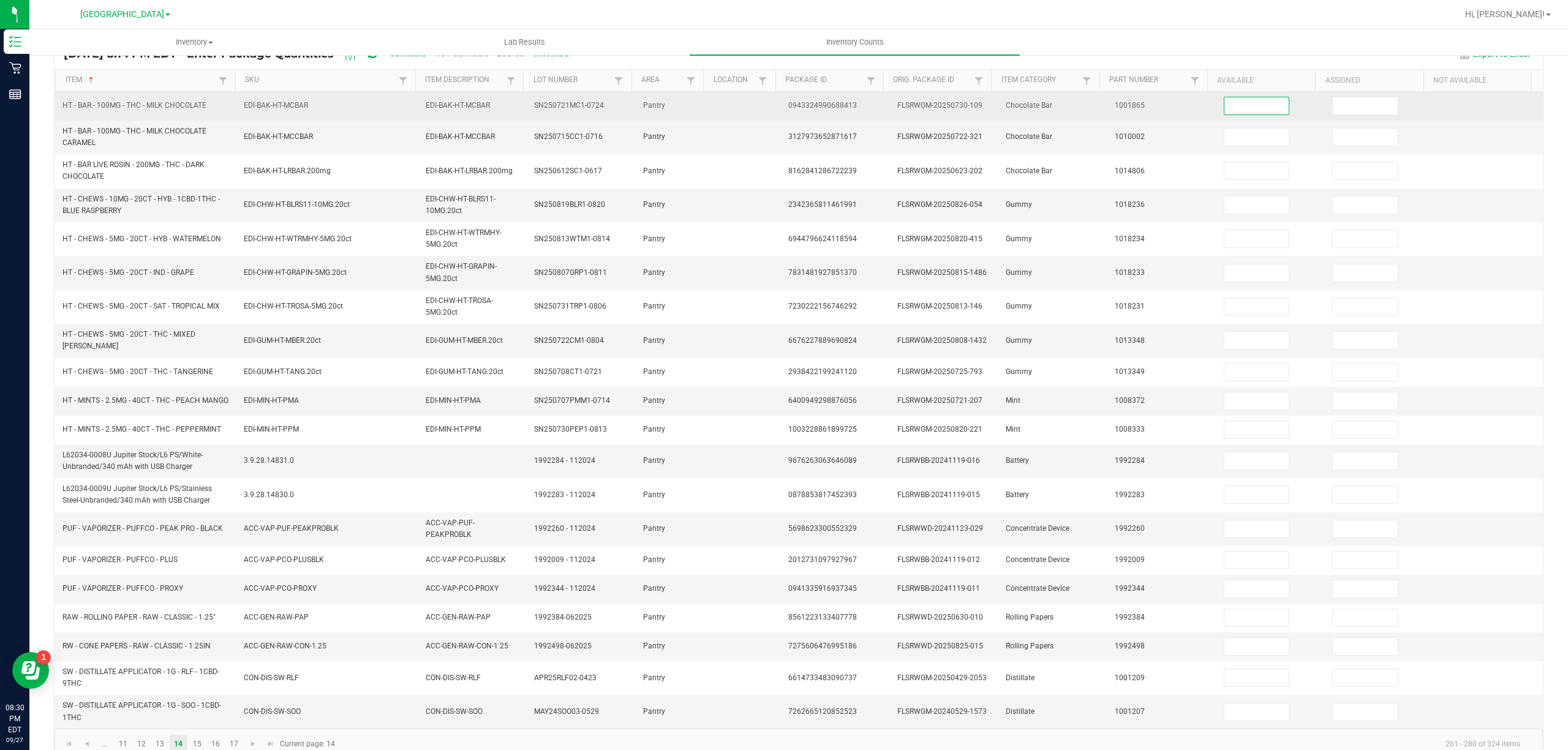
click at [1253, 109] on input at bounding box center [1257, 106] width 65 height 17
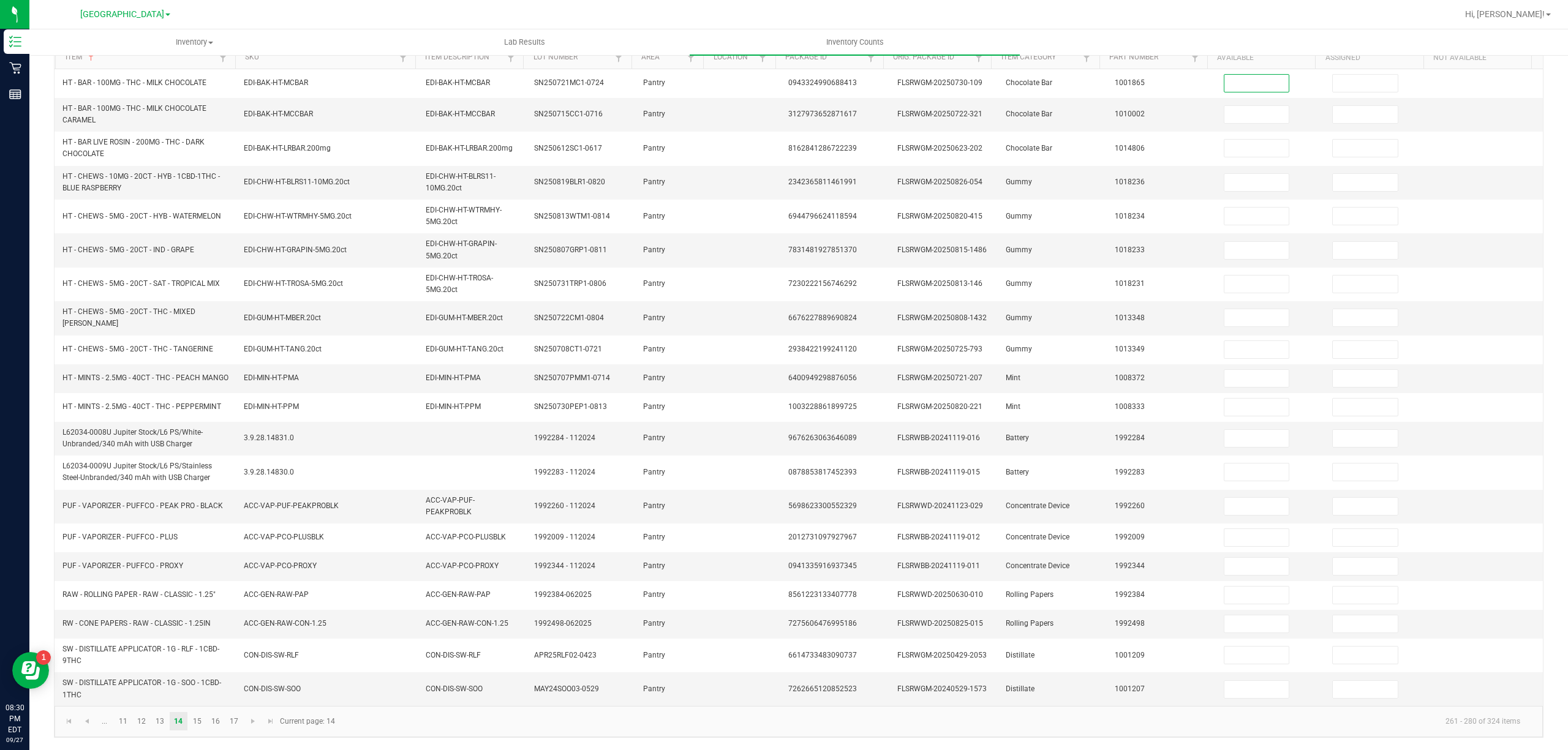
scroll to position [137, 0]
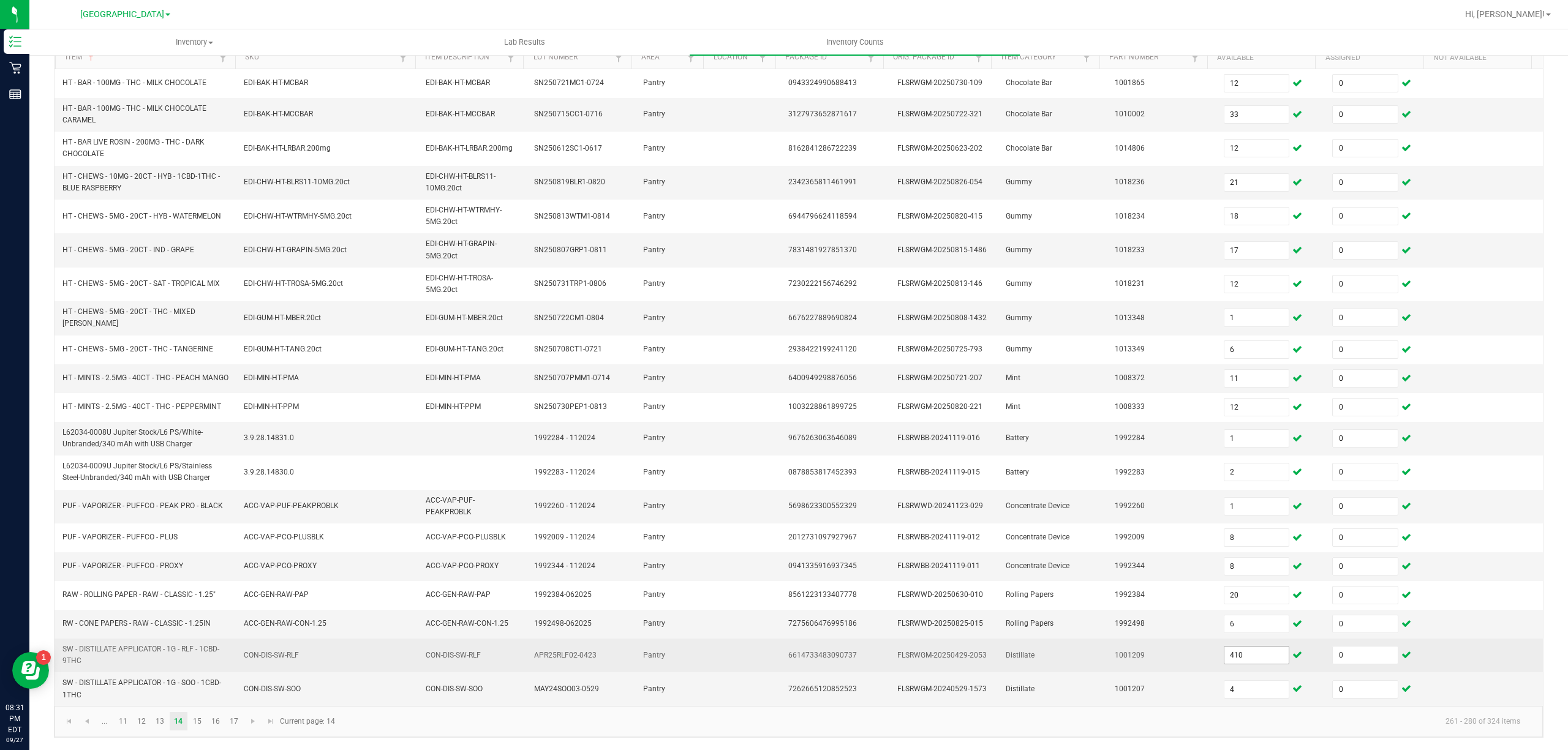
click at [1224, 655] on input "410" at bounding box center [1257, 655] width 65 height 17
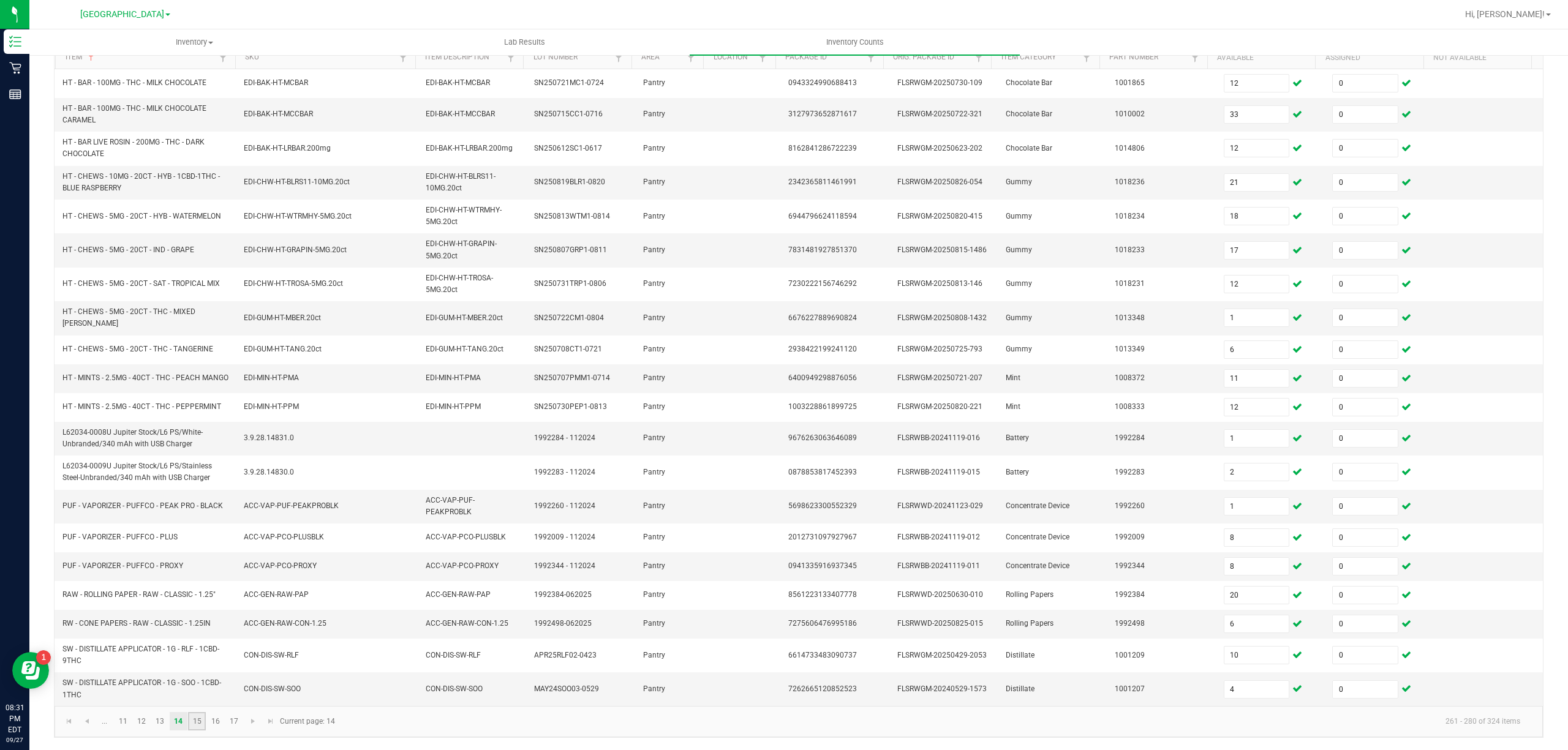
click at [200, 718] on link "15" at bounding box center [197, 721] width 18 height 19
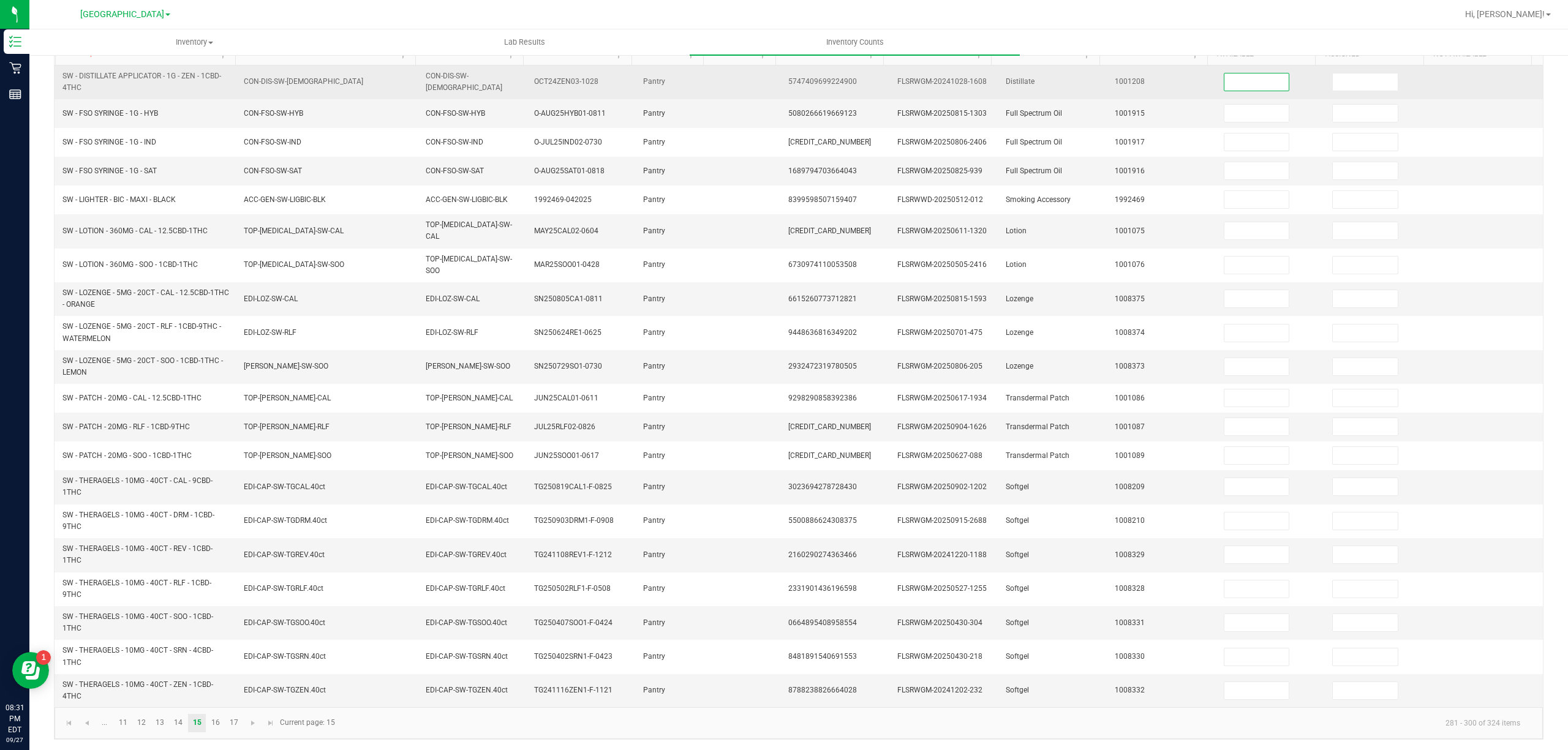
click at [1247, 86] on input at bounding box center [1257, 81] width 65 height 17
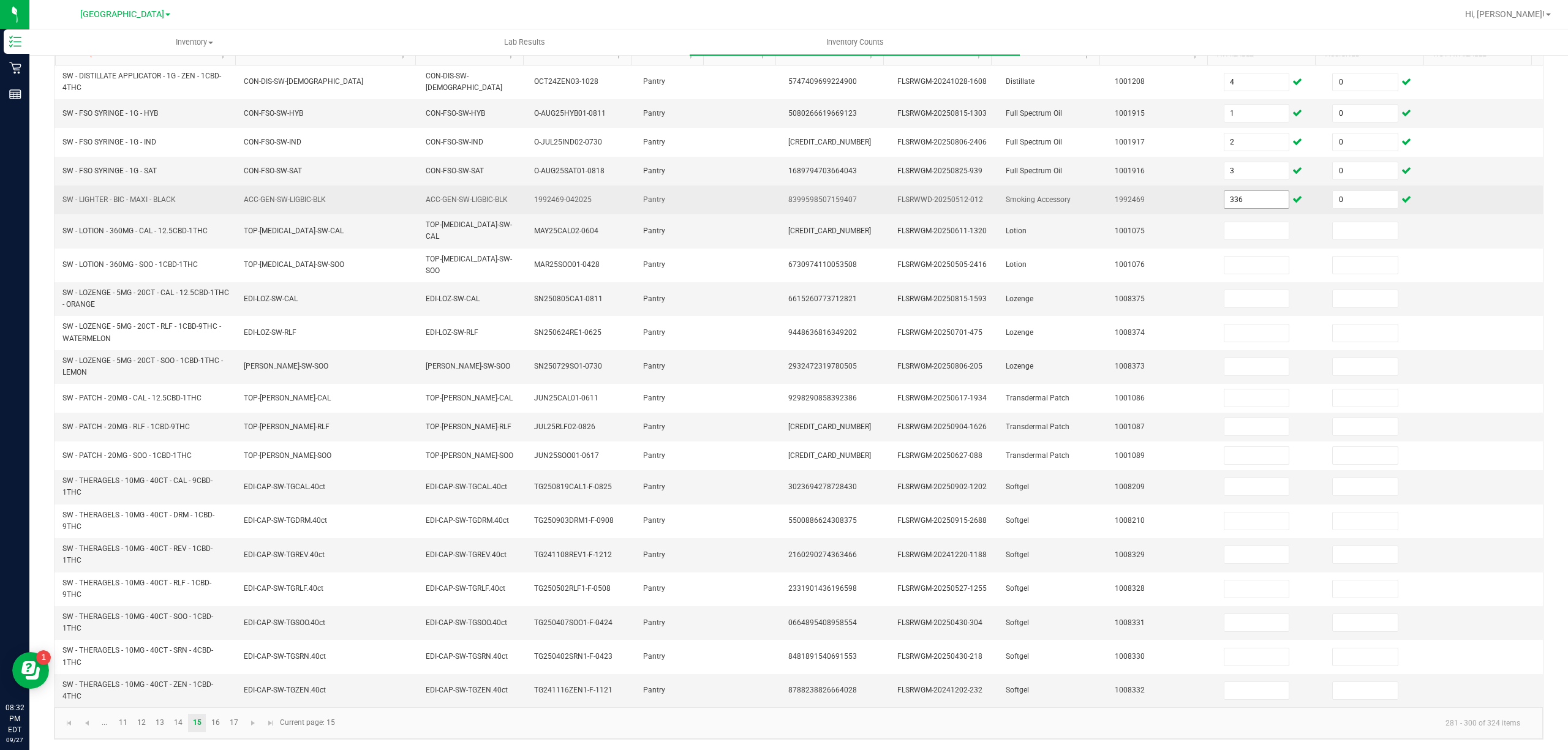
click at [1245, 193] on span "336" at bounding box center [1257, 200] width 66 height 19
click at [1243, 199] on input "336" at bounding box center [1257, 200] width 65 height 17
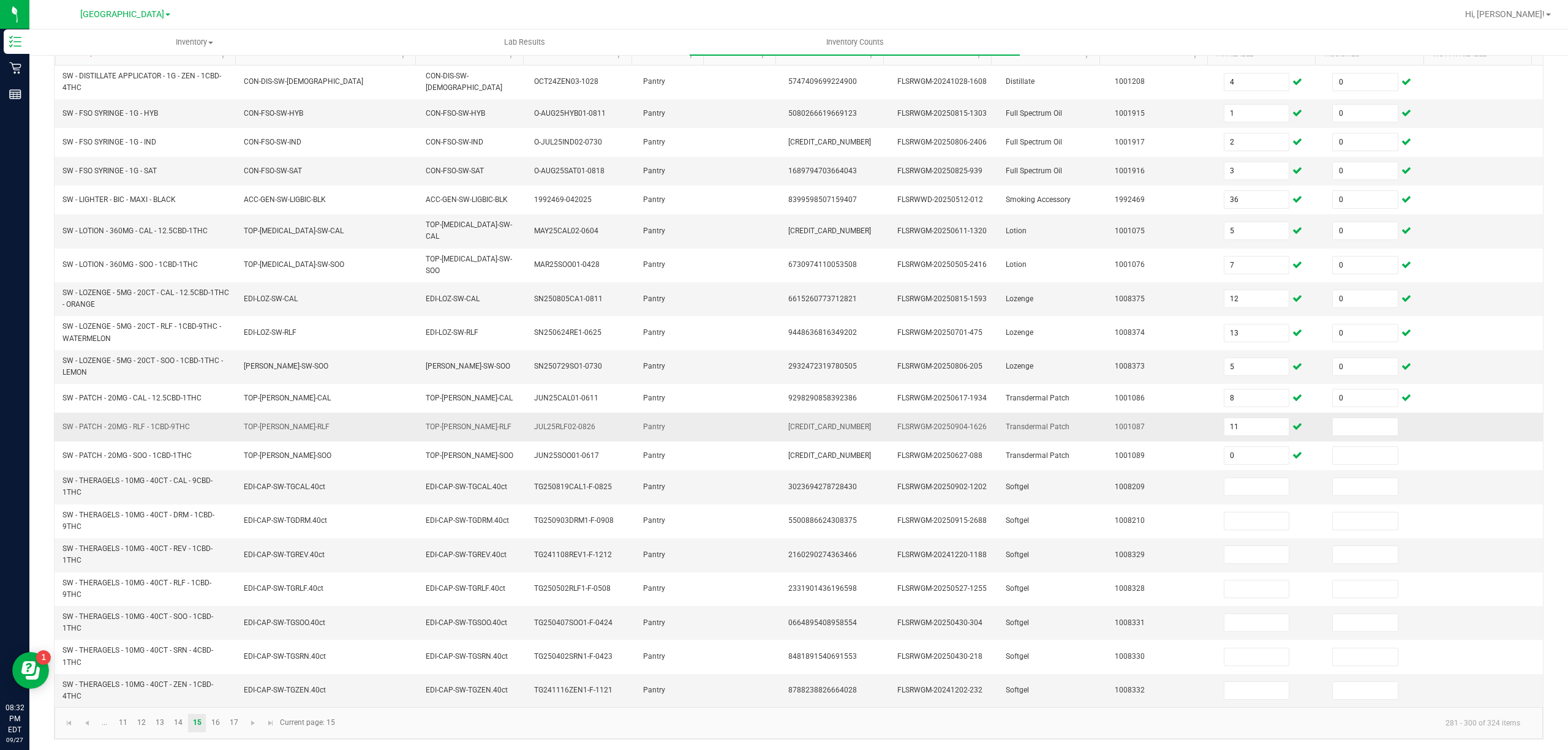
click at [1338, 434] on td at bounding box center [1379, 427] width 109 height 29
click at [1338, 425] on input at bounding box center [1365, 426] width 65 height 17
click at [223, 726] on link "16" at bounding box center [216, 723] width 18 height 19
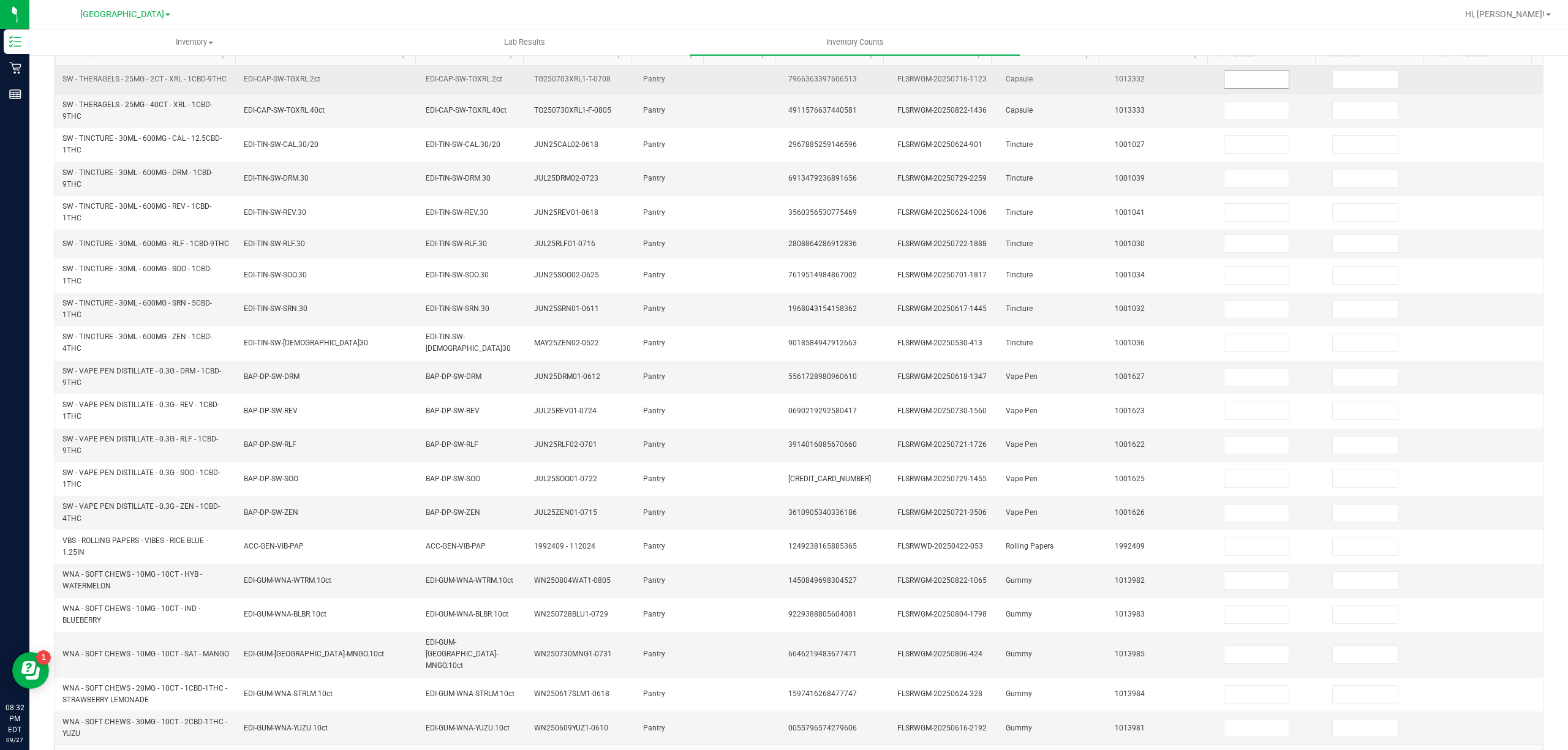
drag, startPoint x: 1226, startPoint y: 94, endPoint x: 1230, endPoint y: 79, distance: 15.5
click at [1226, 93] on td at bounding box center [1271, 80] width 109 height 29
click at [1230, 79] on input at bounding box center [1257, 79] width 65 height 17
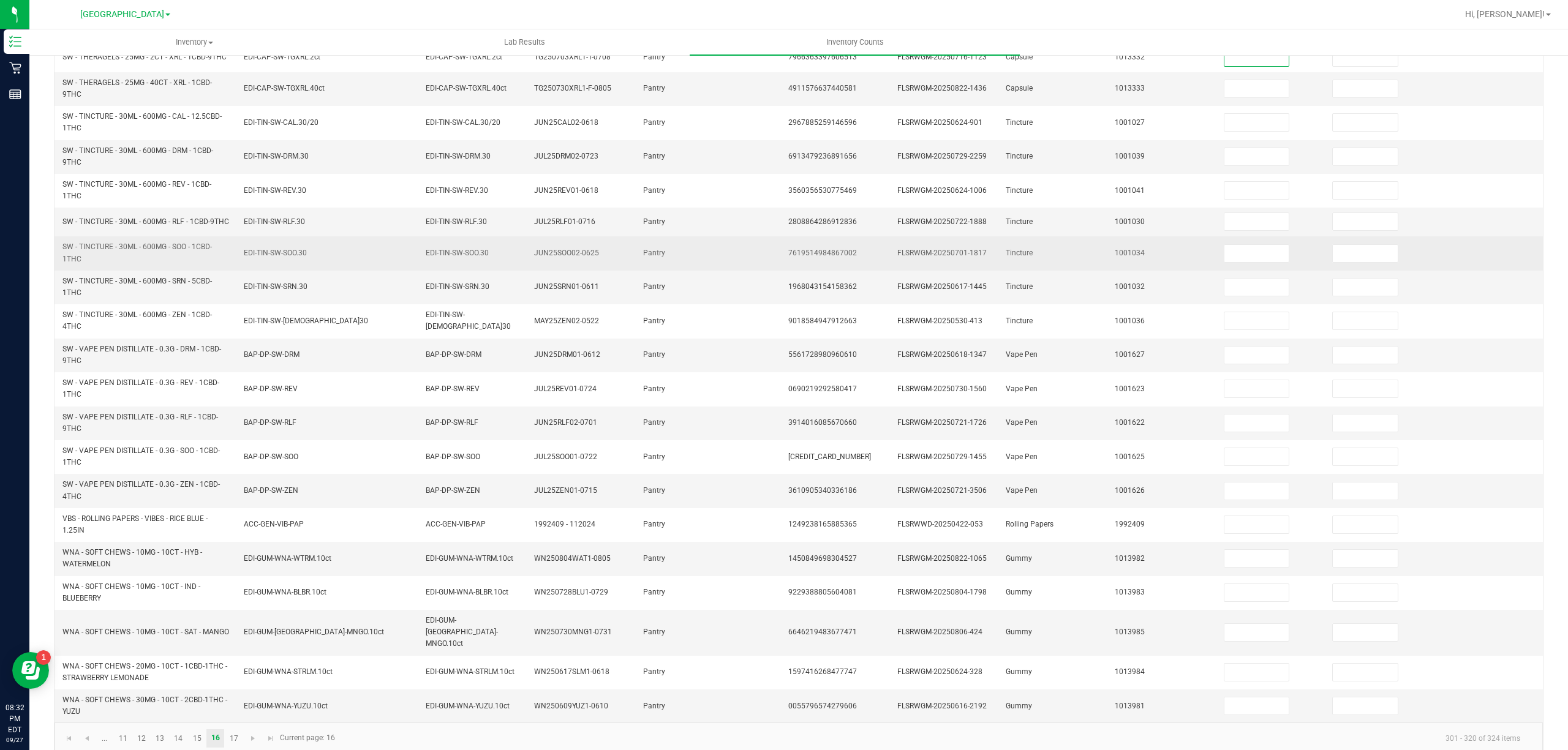
scroll to position [175, 0]
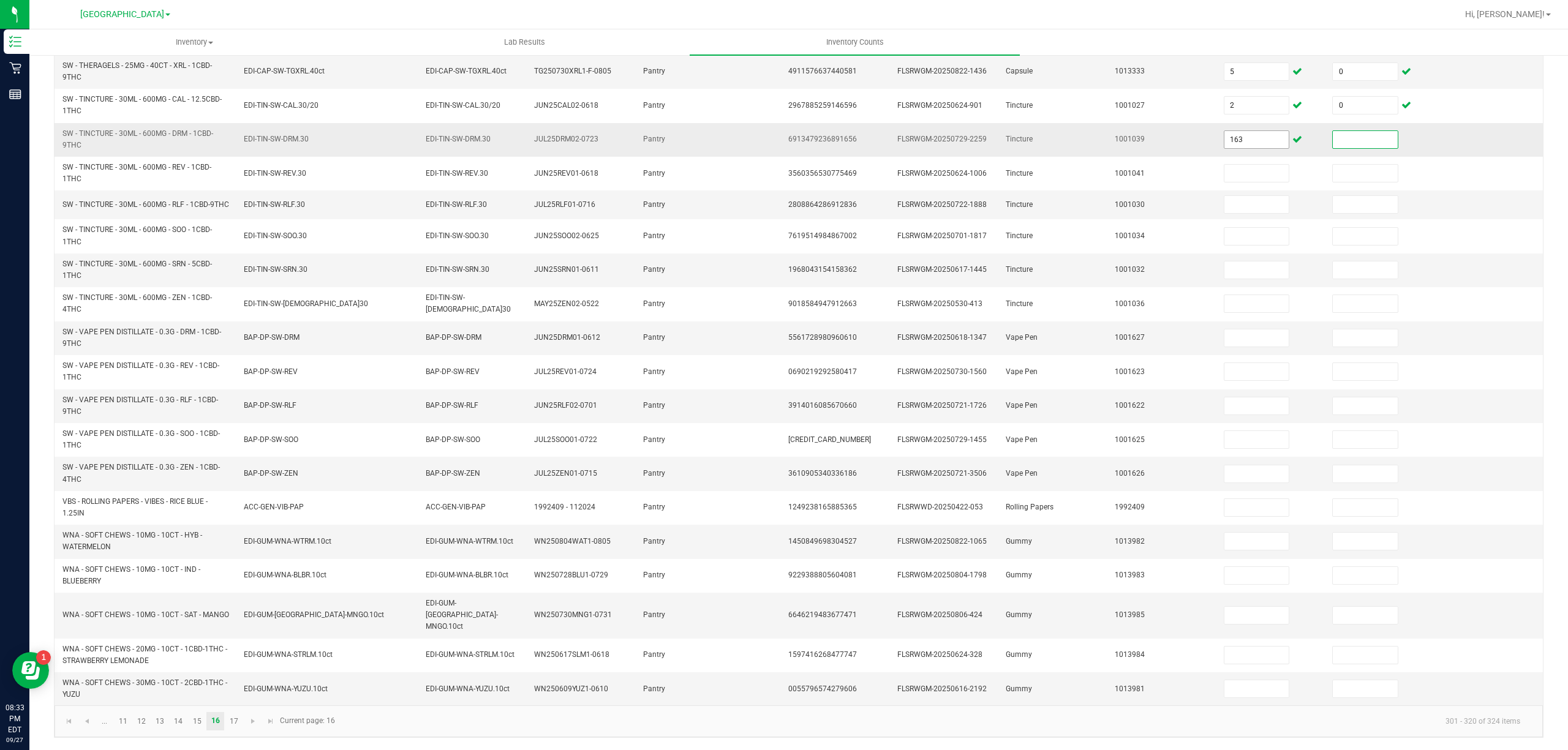
click at [1228, 140] on input "163" at bounding box center [1257, 139] width 65 height 17
click at [1242, 139] on input "13" at bounding box center [1257, 139] width 65 height 17
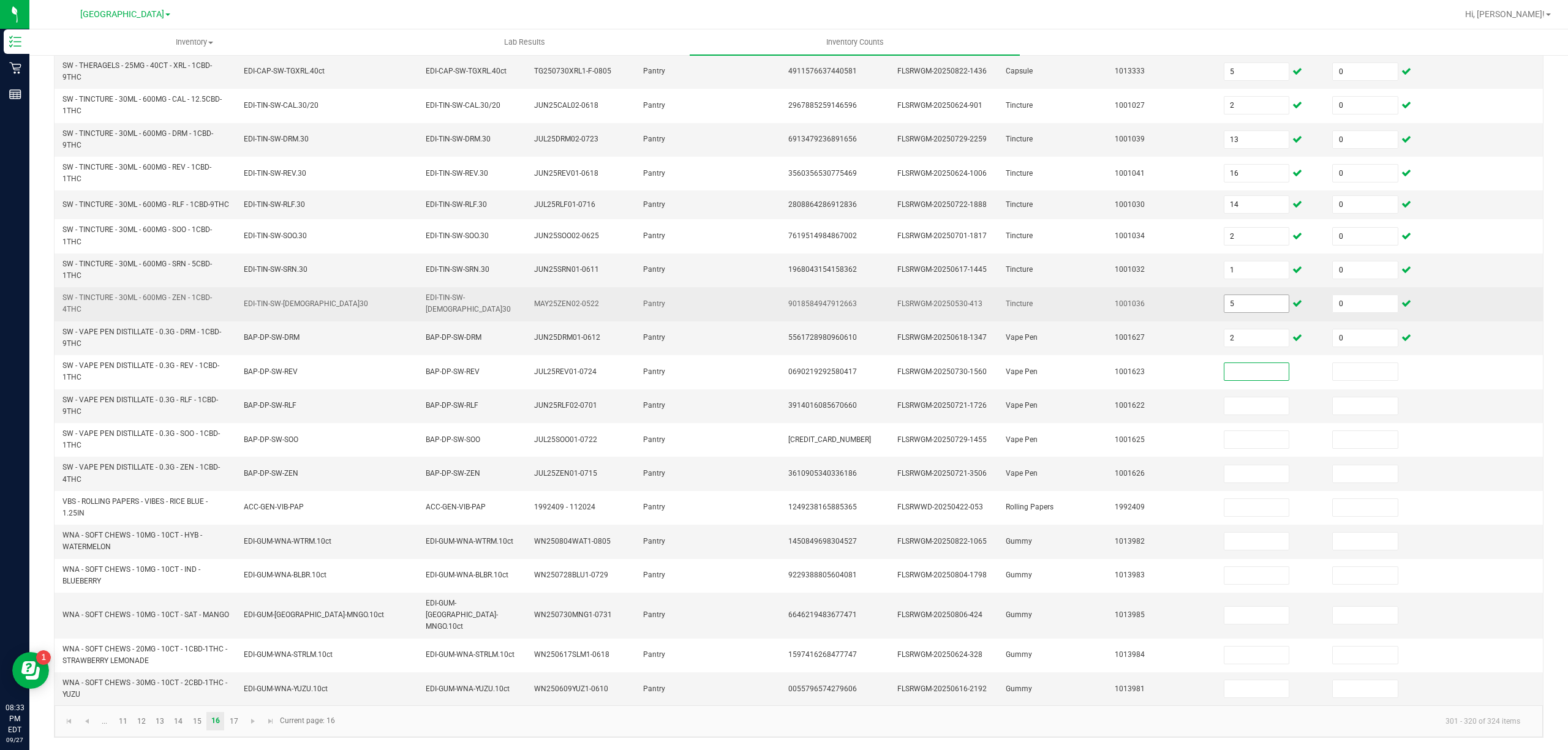
click at [1224, 312] on input "5" at bounding box center [1257, 303] width 65 height 17
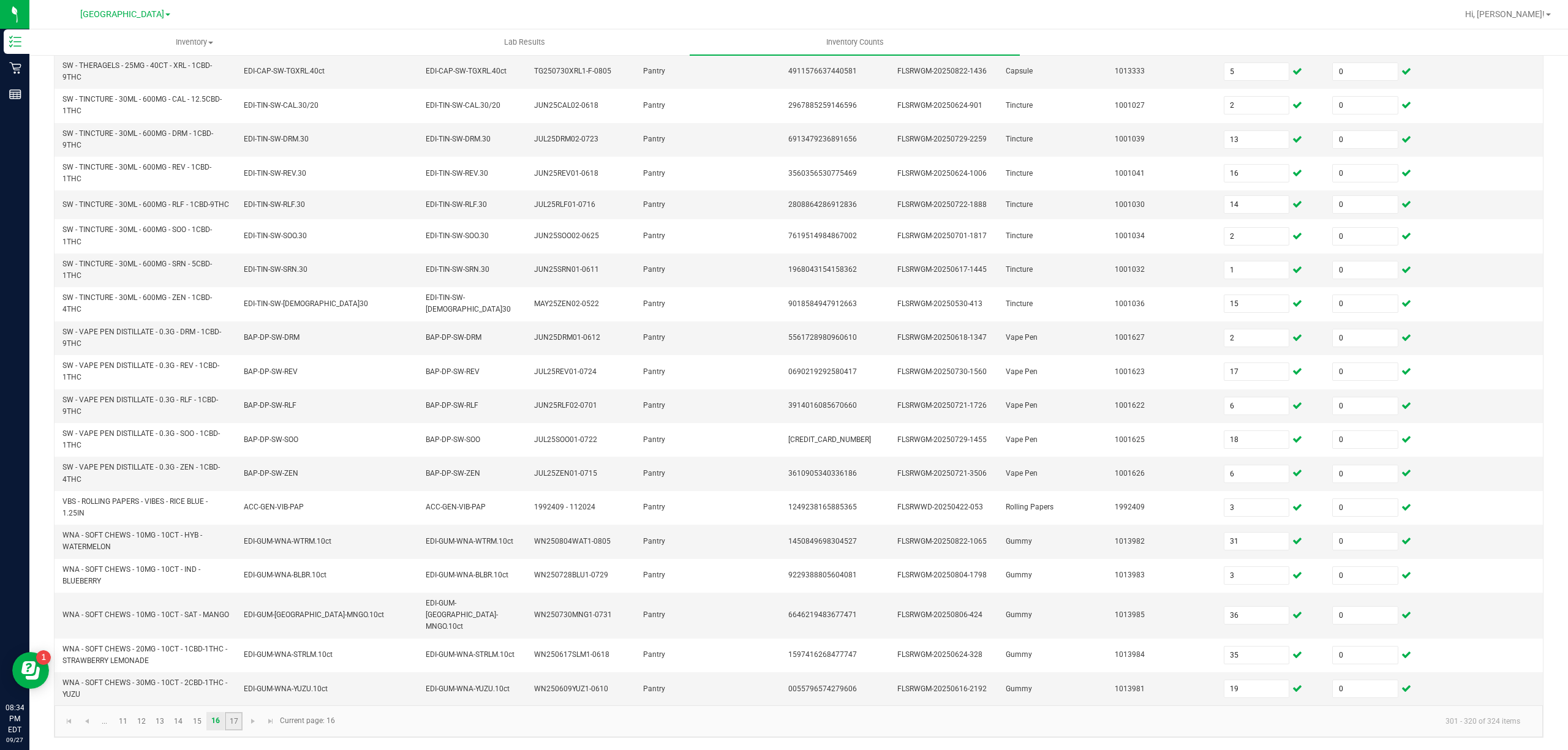
click at [230, 717] on link "17" at bounding box center [234, 721] width 18 height 19
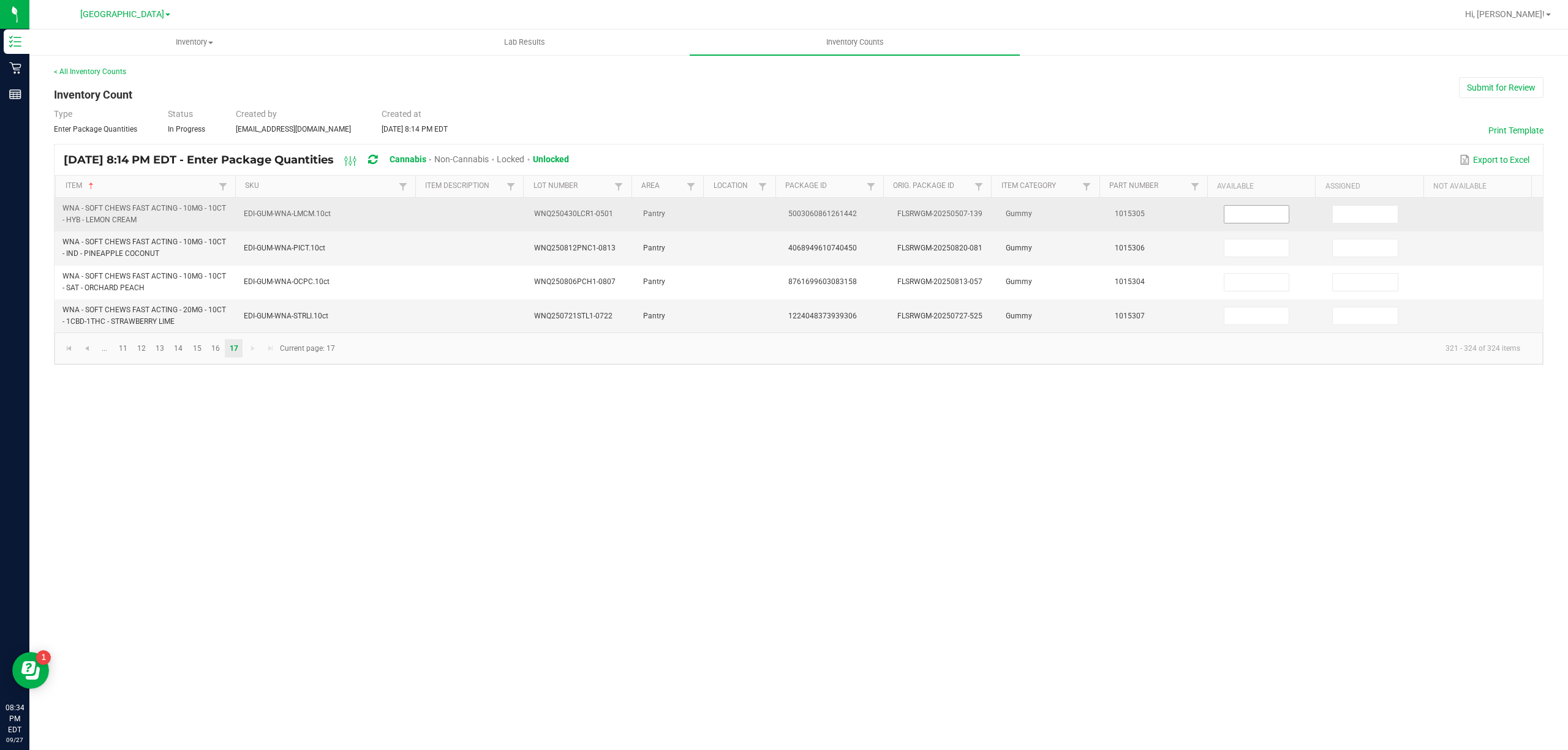
click at [1235, 210] on input at bounding box center [1257, 214] width 65 height 17
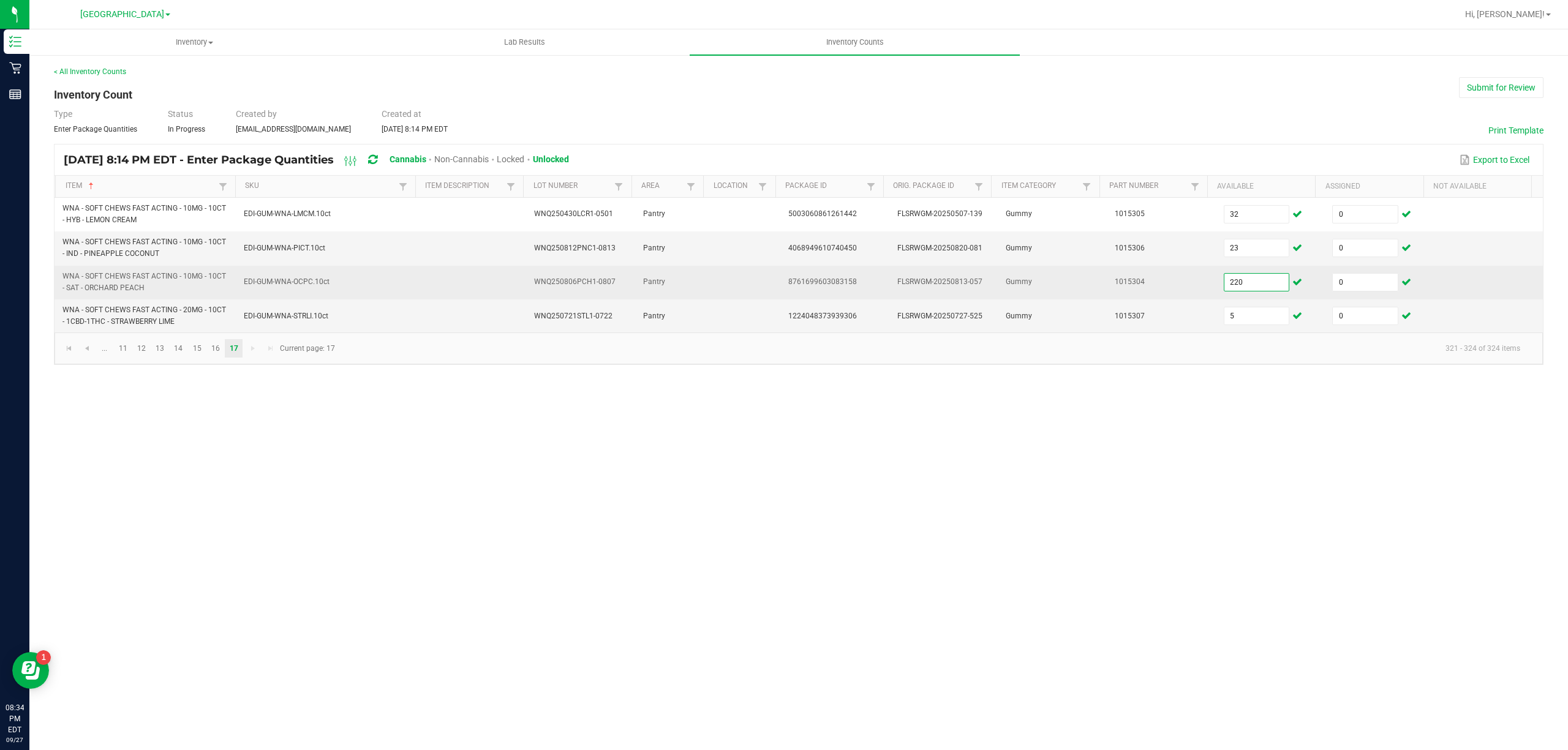
click at [1243, 289] on input "220" at bounding box center [1257, 282] width 65 height 17
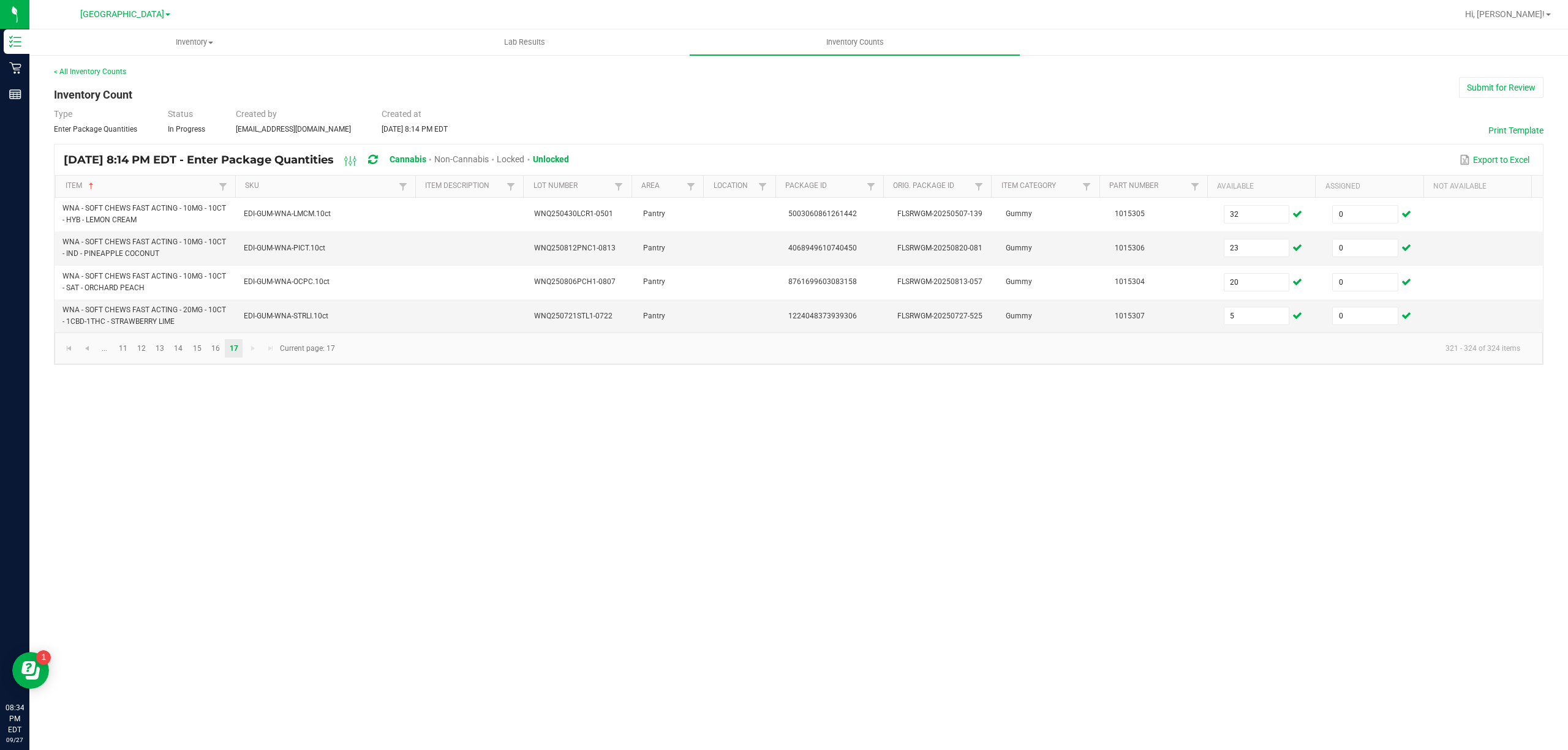
click at [1182, 407] on div "Inventory All packages All inventory Waste log Lab Results Inventory Counts < A…" at bounding box center [798, 390] width 1538 height 721
click at [1521, 89] on button "Submit for Review" at bounding box center [1501, 87] width 84 height 21
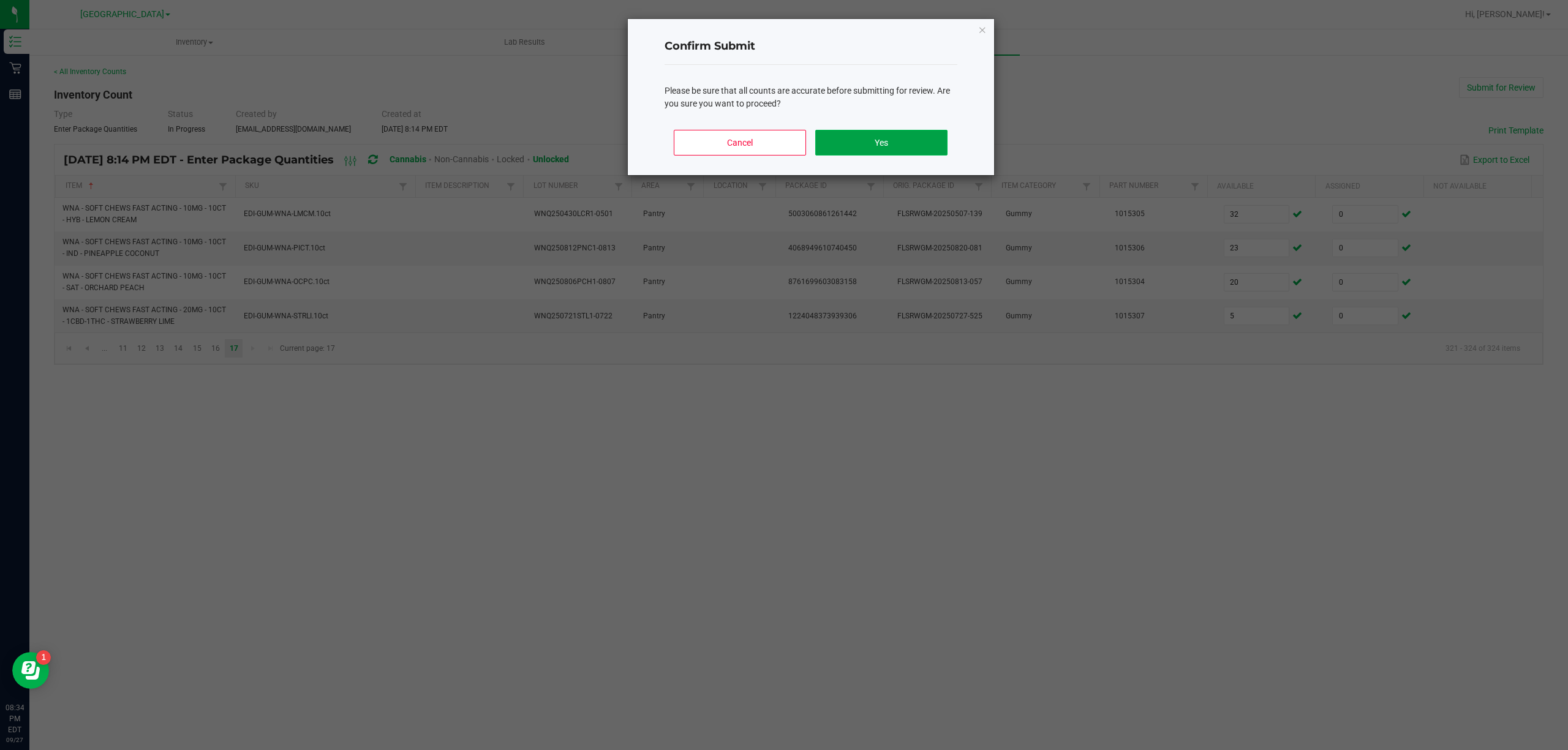
click at [837, 136] on button "Yes" at bounding box center [881, 142] width 132 height 26
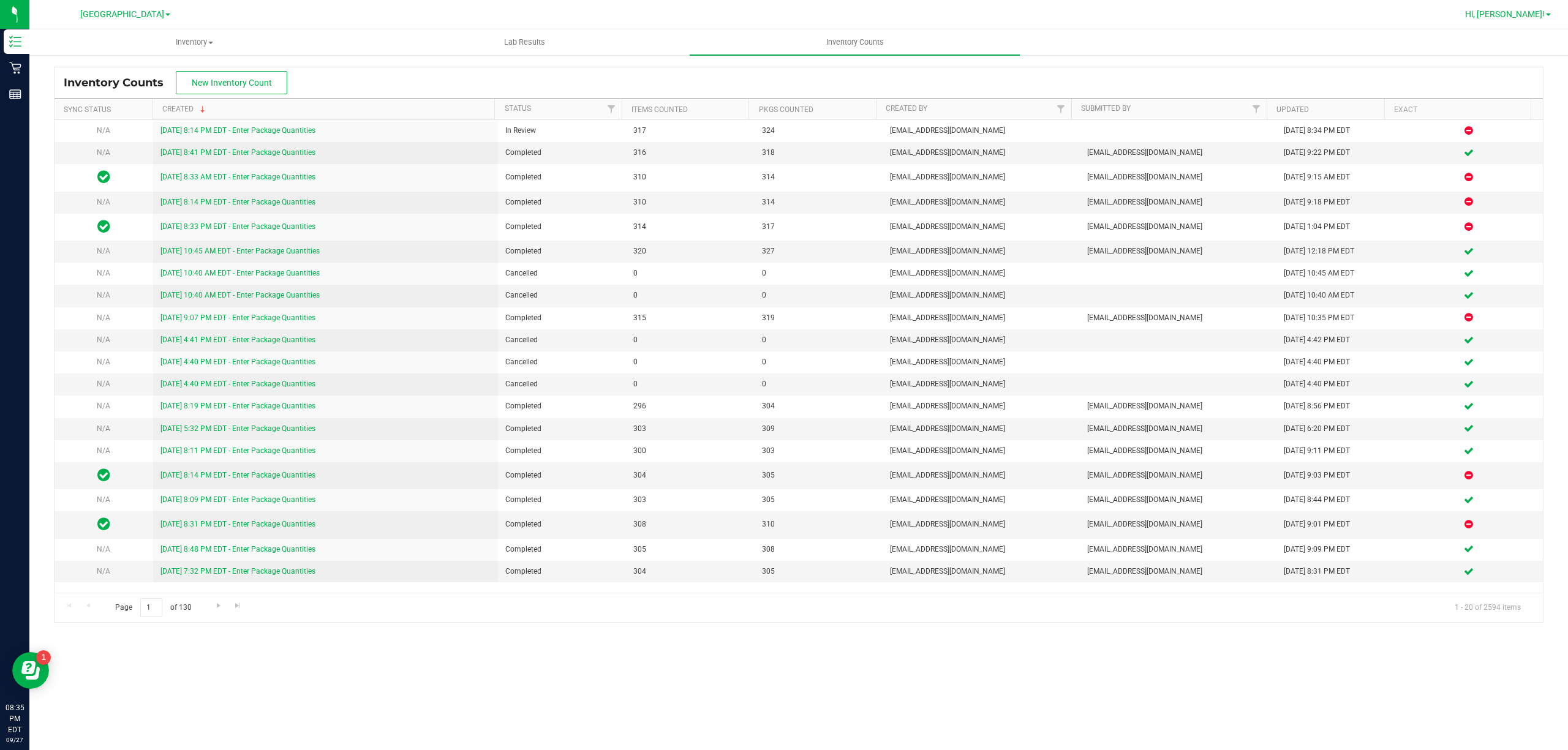
click at [1525, 10] on span "Hi, [PERSON_NAME]!" at bounding box center [1504, 13] width 80 height 10
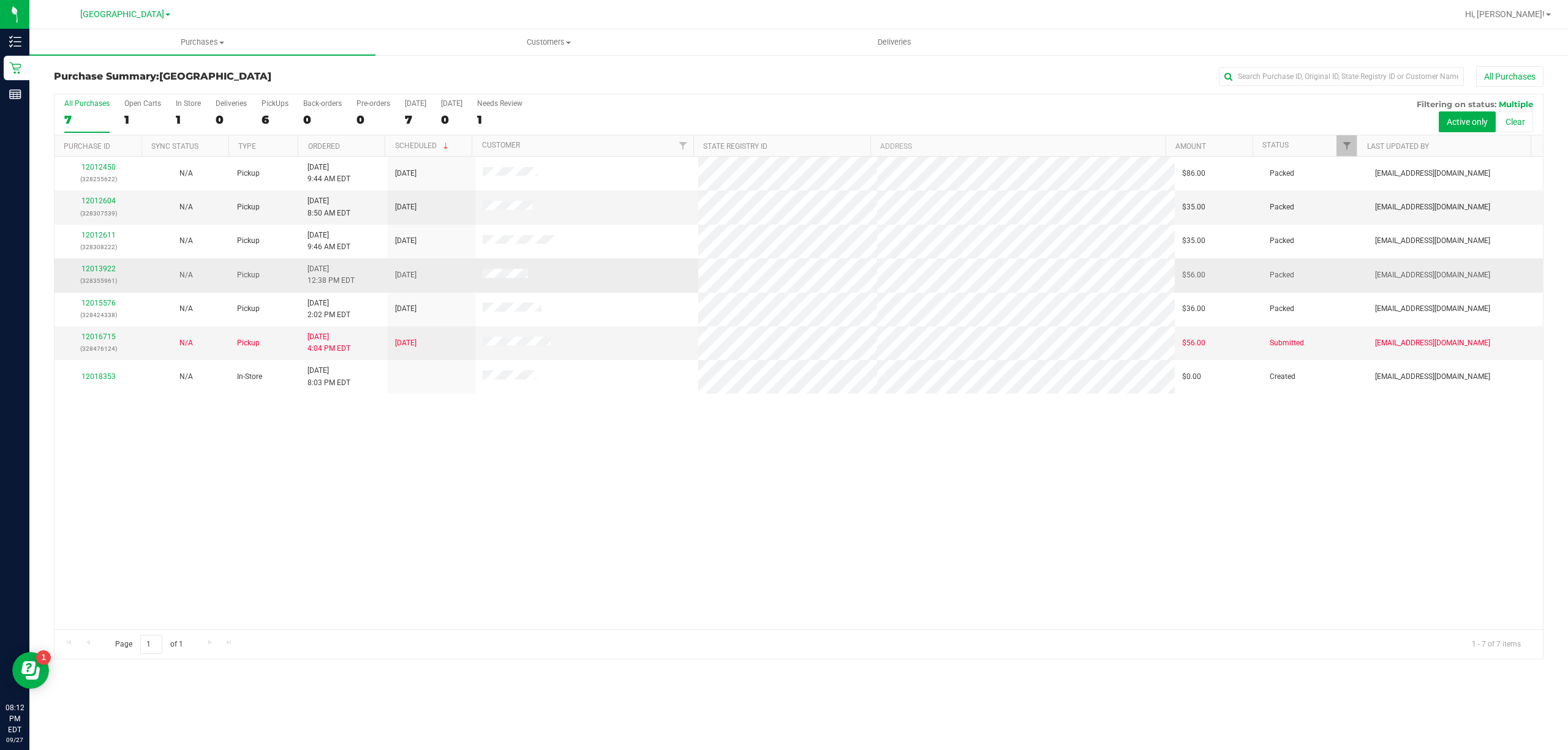
click at [106, 285] on p "(328355961)" at bounding box center [98, 280] width 72 height 12
click at [107, 268] on link "12013922" at bounding box center [98, 269] width 34 height 9
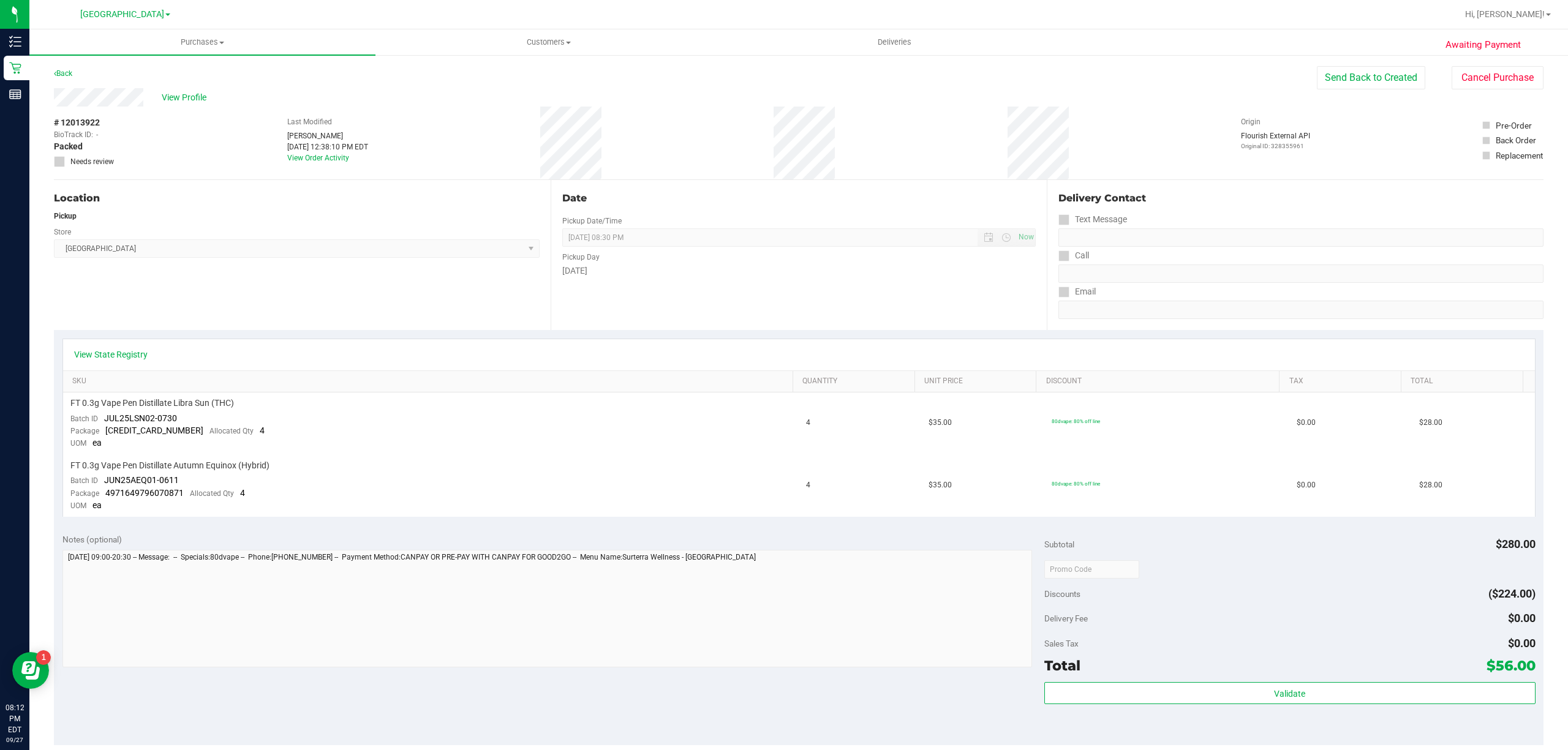
click at [1511, 91] on div "View Profile # 12013922 BioTrack ID: - Packed Needs review Last Modified Stepha…" at bounding box center [798, 134] width 1490 height 92
click at [72, 69] on link "Back" at bounding box center [63, 73] width 19 height 9
